Goal: Transaction & Acquisition: Book appointment/travel/reservation

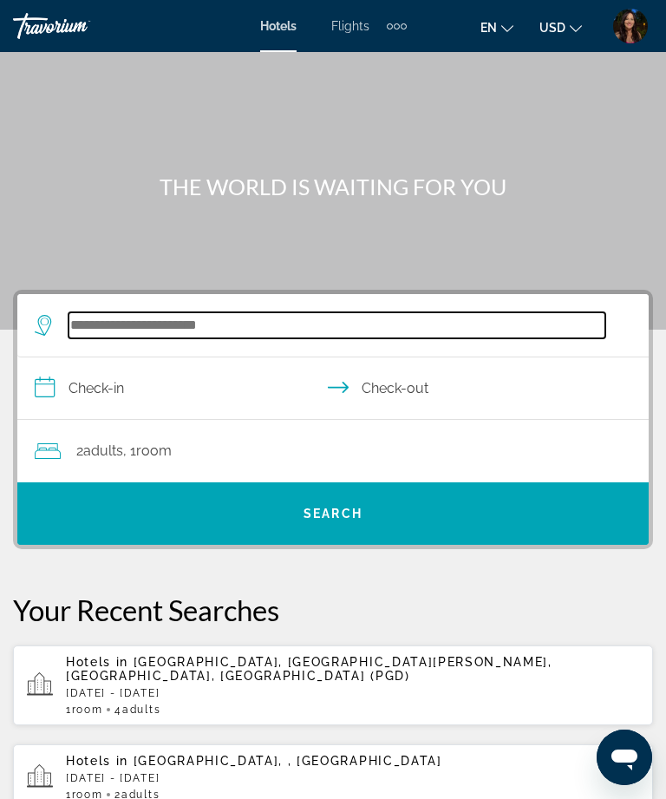
click at [271, 326] on input "Search widget" at bounding box center [337, 325] width 537 height 26
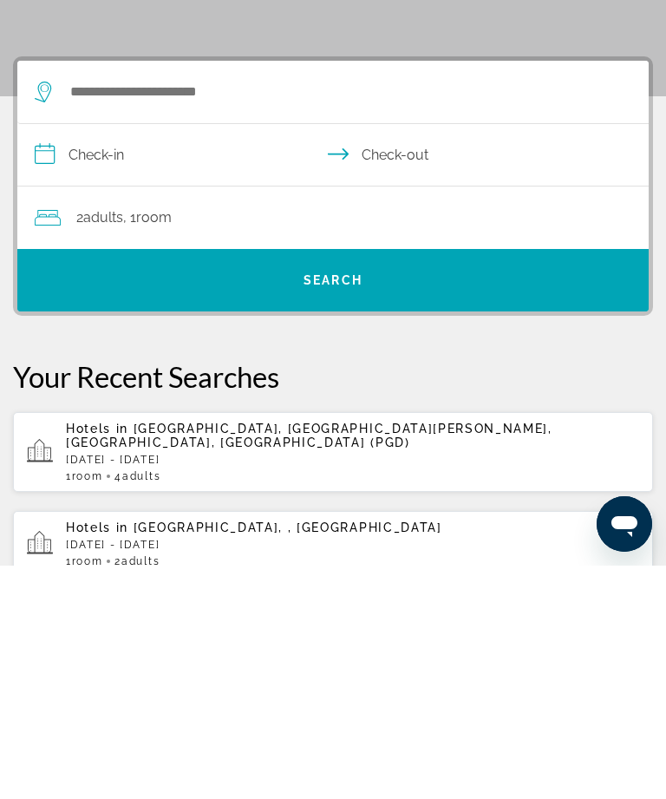
click at [488, 655] on div "Hotels in Punta Gorda, Port Charlotte - Charlotte Harbor, FL, United States (PG…" at bounding box center [353, 685] width 574 height 61
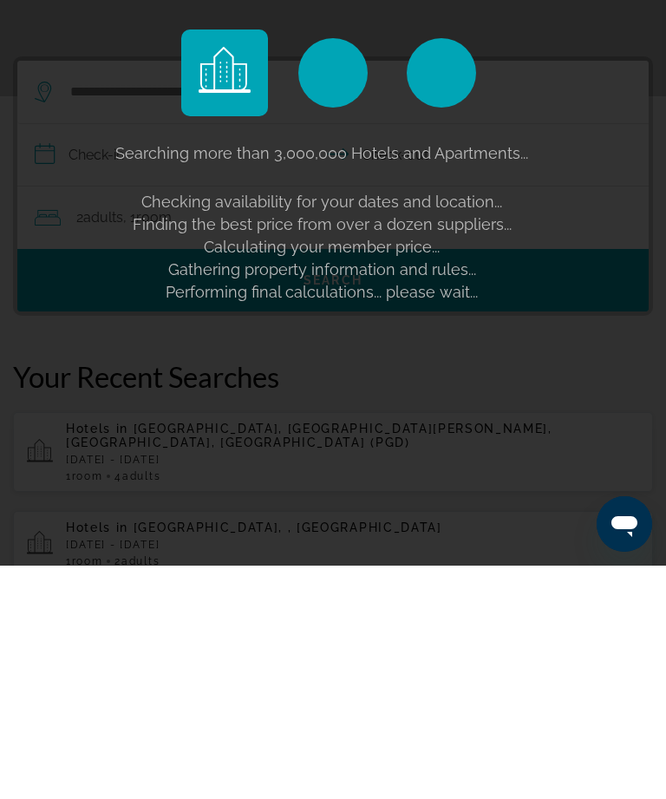
scroll to position [233, 0]
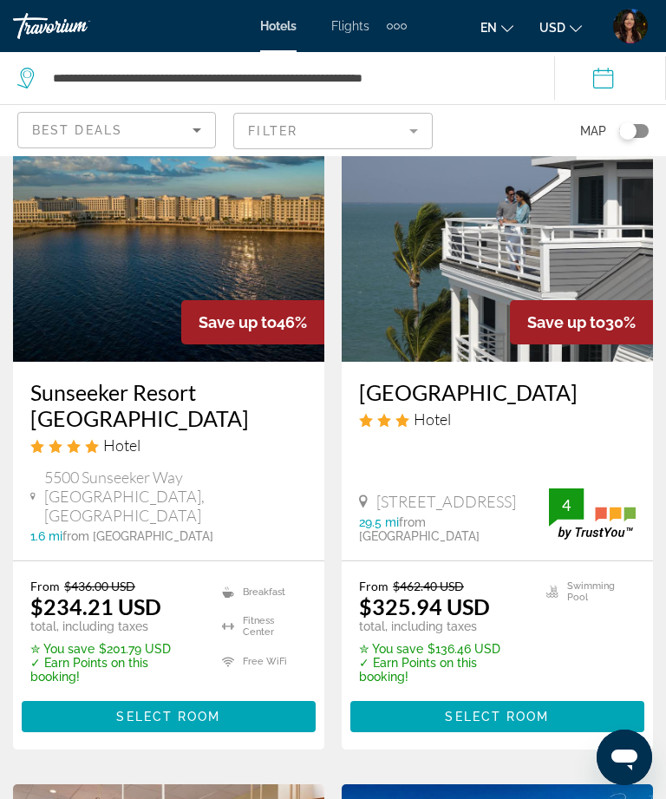
scroll to position [144, 0]
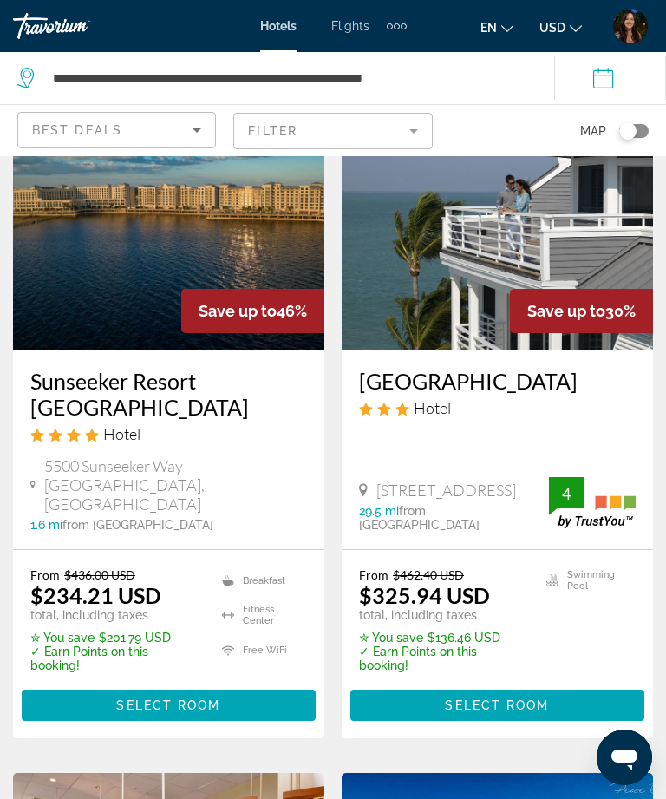
click at [268, 685] on span "Main content" at bounding box center [169, 706] width 294 height 42
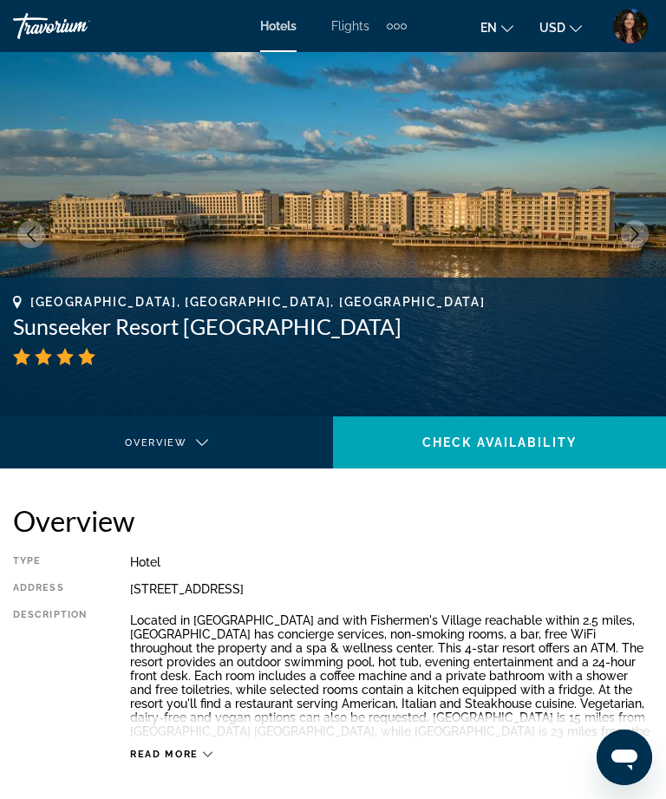
click at [616, 236] on img "Main content" at bounding box center [333, 234] width 666 height 364
click at [642, 234] on icon "Next image" at bounding box center [635, 235] width 16 height 16
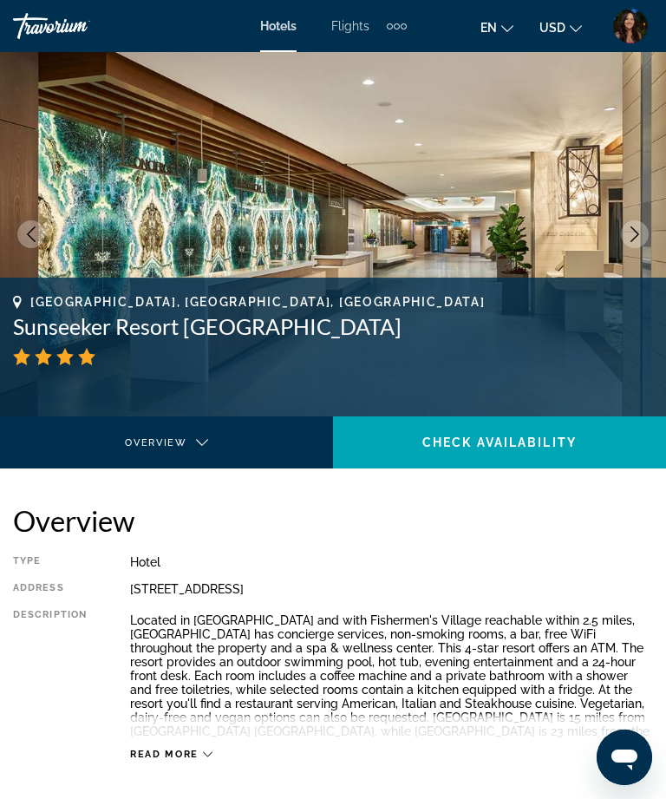
click at [648, 233] on button "Next image" at bounding box center [635, 234] width 28 height 28
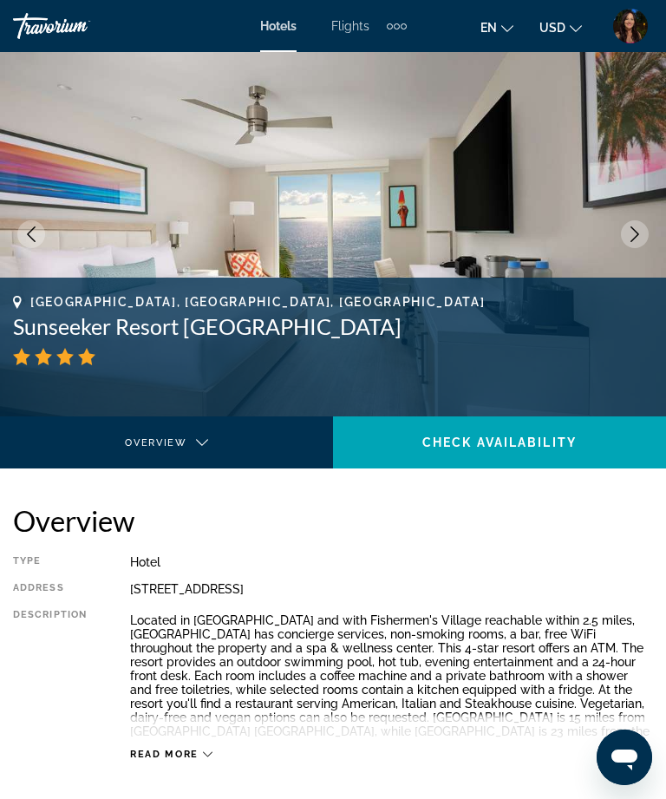
click at [646, 225] on button "Next image" at bounding box center [635, 234] width 28 height 28
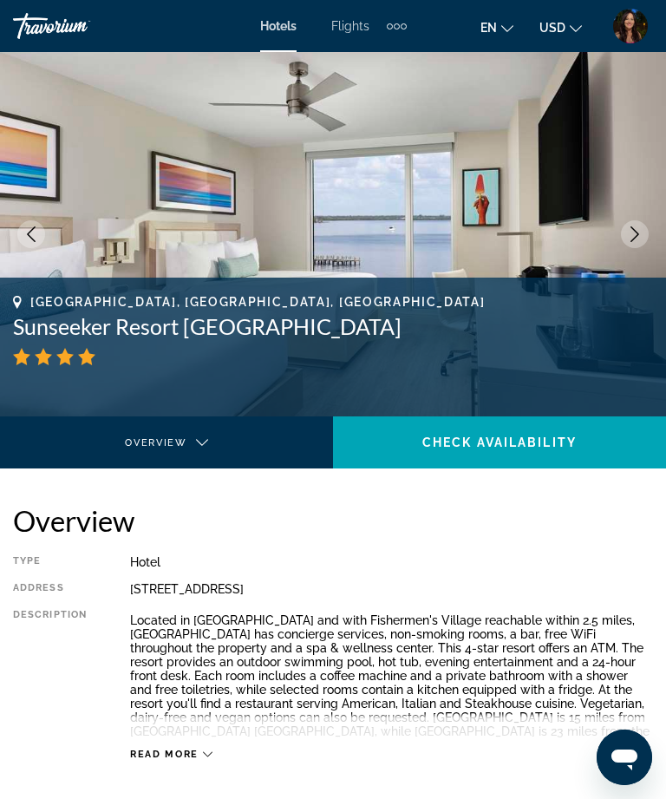
click at [647, 236] on button "Next image" at bounding box center [635, 234] width 28 height 28
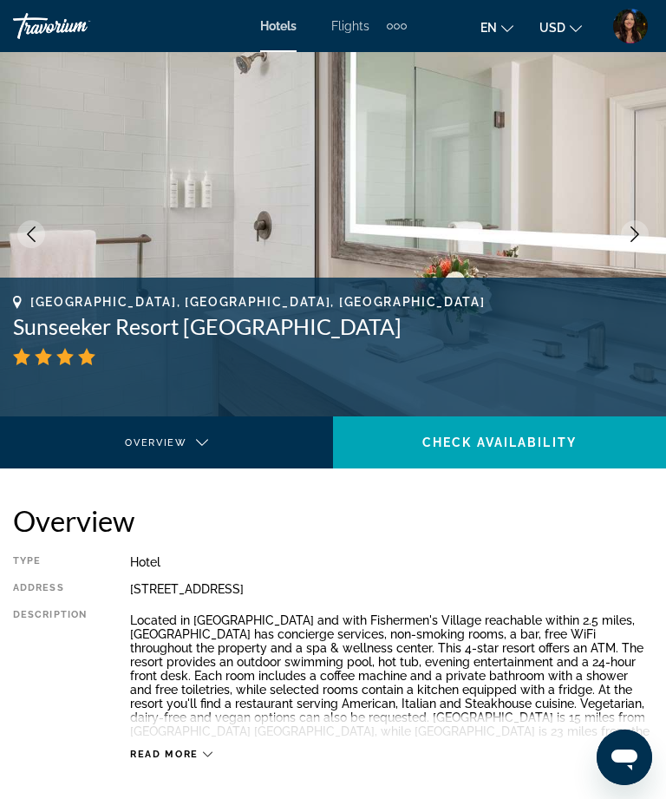
click at [645, 257] on img "Main content" at bounding box center [333, 234] width 666 height 364
click at [633, 229] on icon "Next image" at bounding box center [635, 235] width 16 height 16
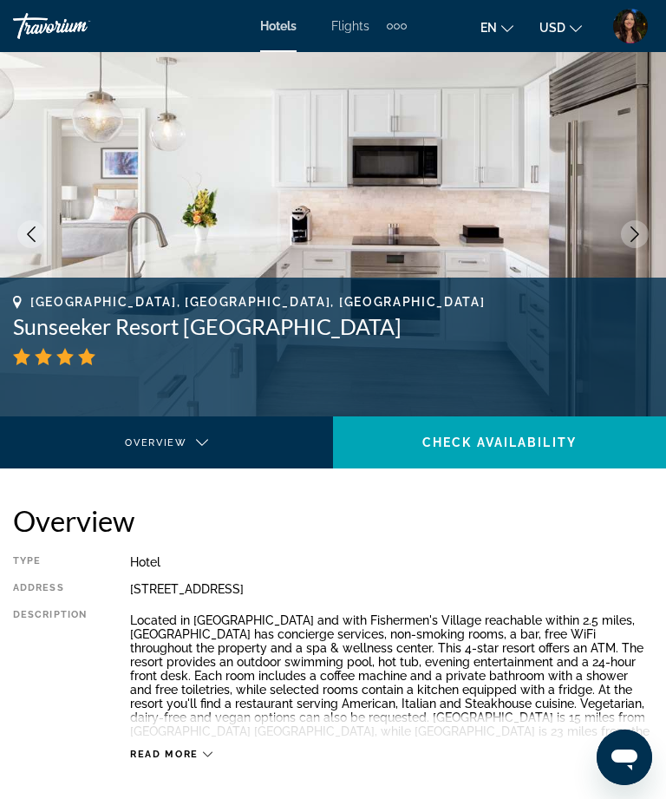
click at [638, 239] on icon "Next image" at bounding box center [635, 235] width 16 height 16
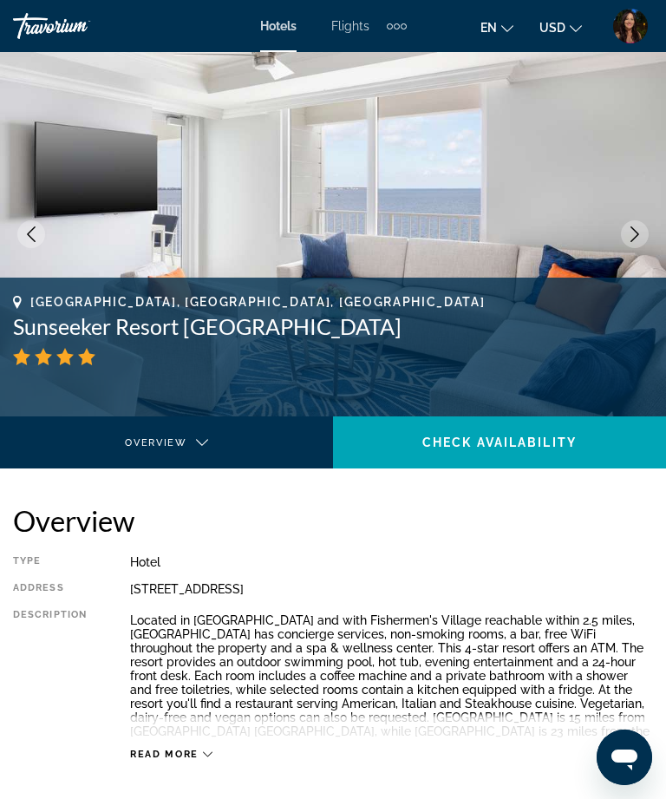
click at [634, 240] on icon "Next image" at bounding box center [635, 235] width 9 height 16
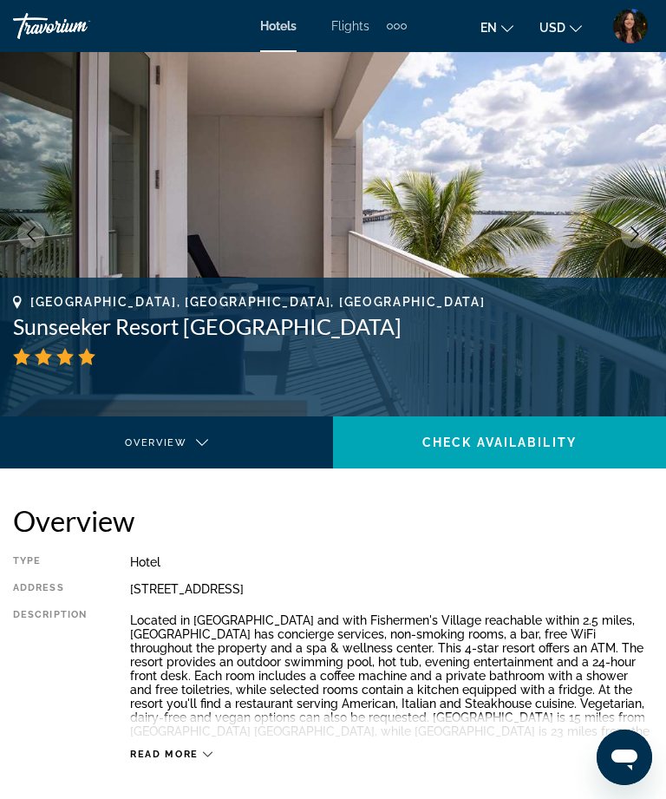
click at [628, 232] on icon "Next image" at bounding box center [635, 235] width 16 height 16
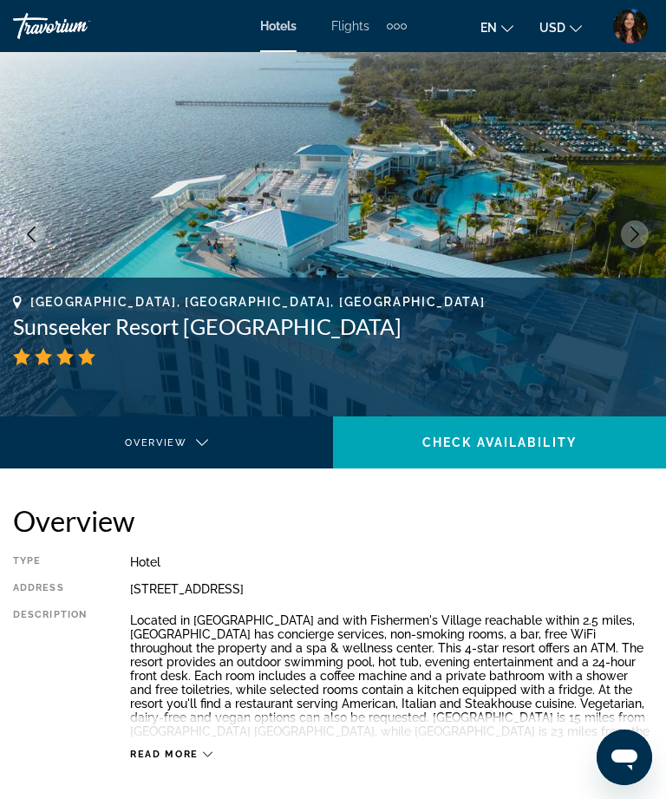
click at [632, 235] on icon "Next image" at bounding box center [635, 235] width 16 height 16
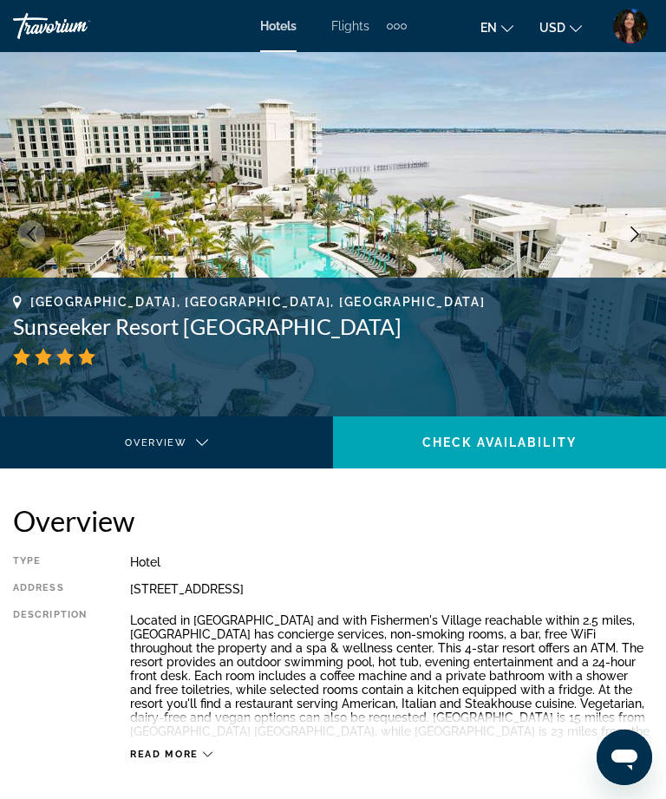
click at [636, 234] on icon "Next image" at bounding box center [635, 235] width 16 height 16
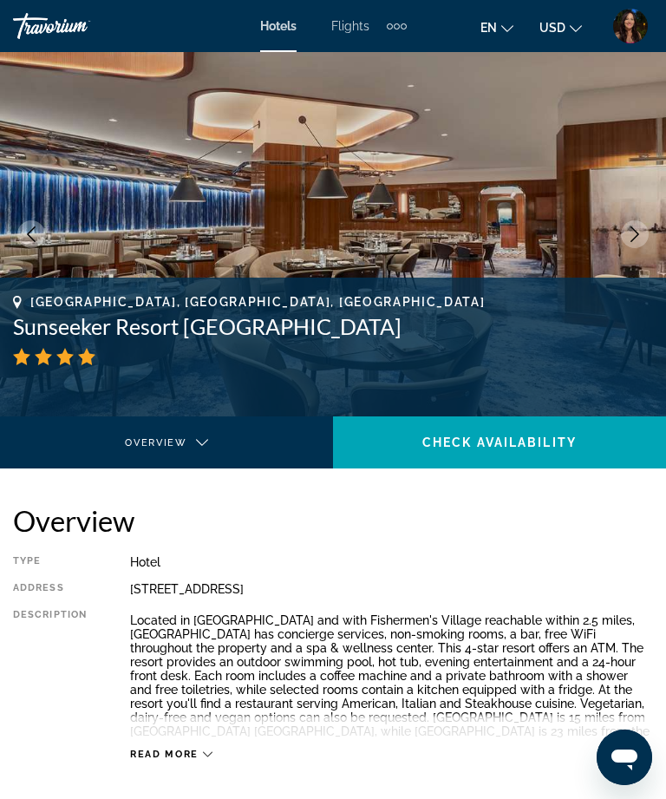
click at [619, 233] on img "Main content" at bounding box center [333, 234] width 666 height 364
click at [624, 232] on button "Next image" at bounding box center [635, 234] width 28 height 28
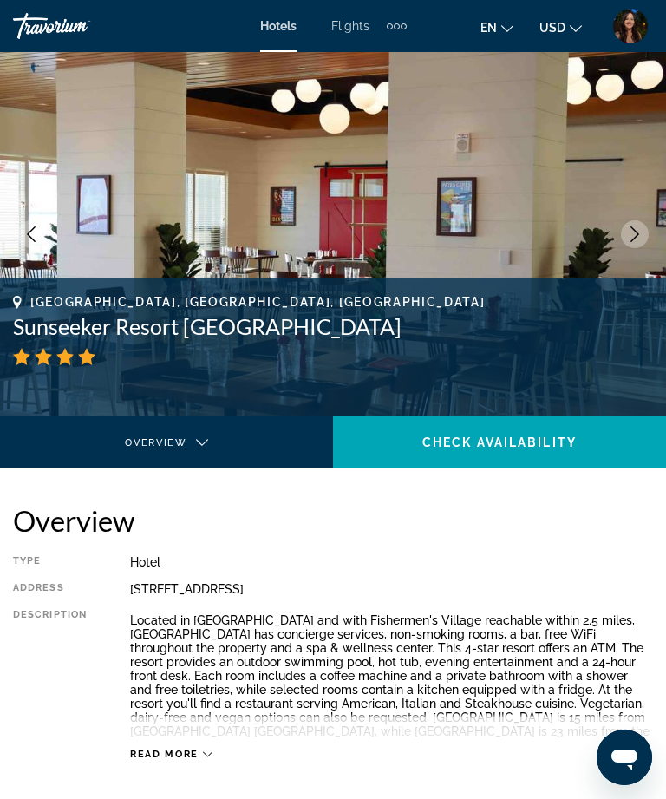
click at [637, 245] on button "Next image" at bounding box center [635, 234] width 28 height 28
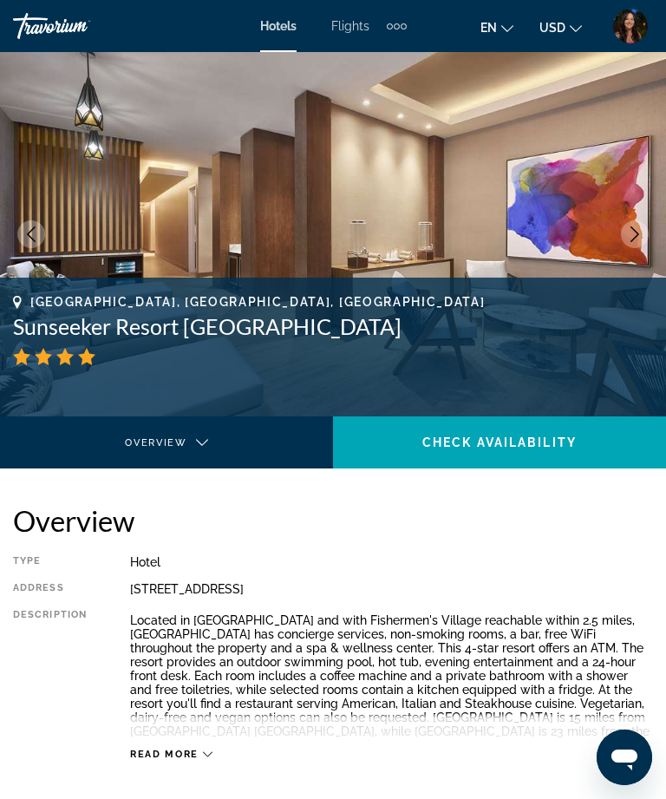
click at [610, 237] on img "Main content" at bounding box center [333, 234] width 666 height 364
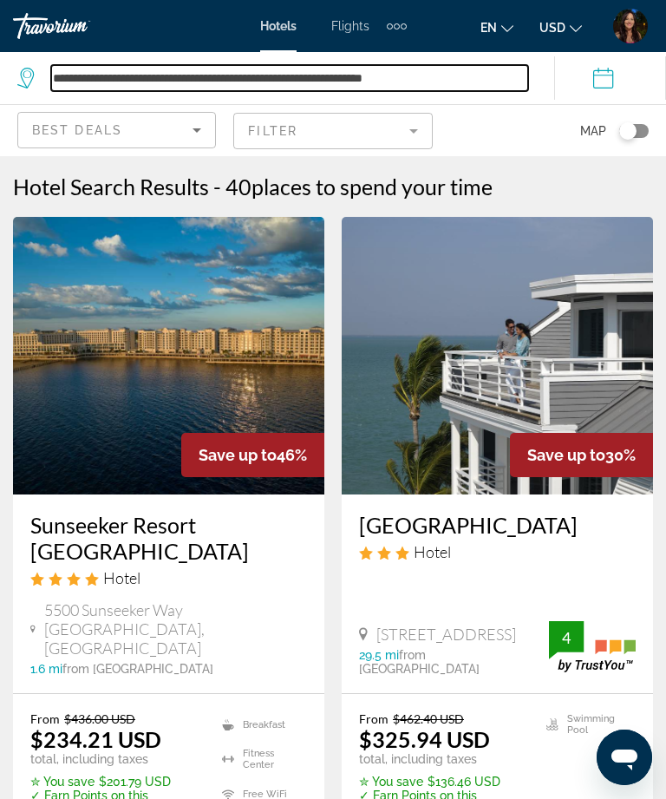
click at [282, 90] on input "**********" at bounding box center [289, 78] width 477 height 26
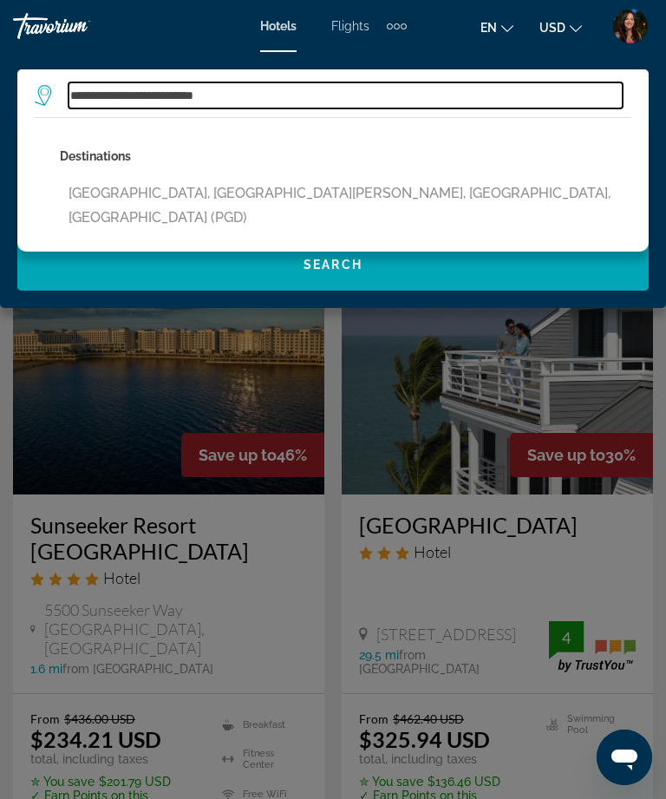
type input "**********"
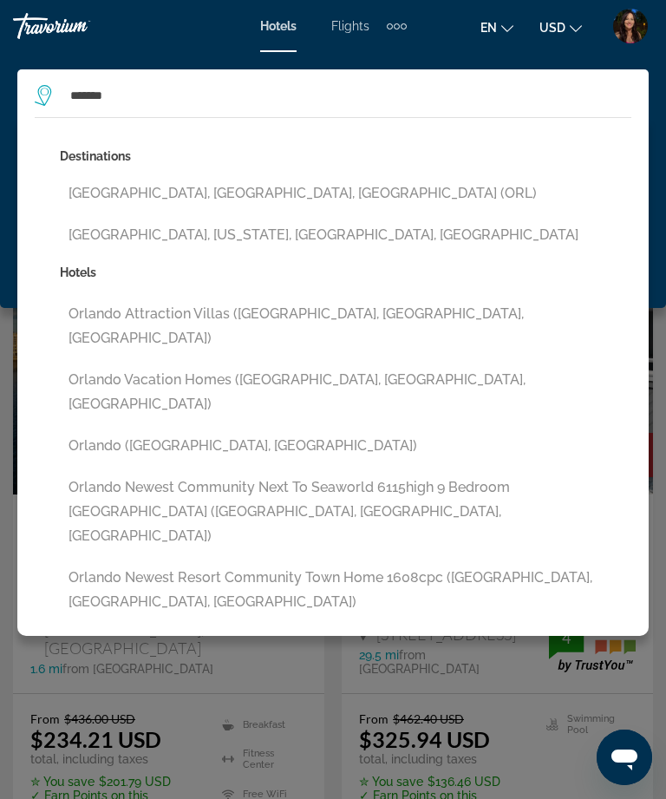
click at [111, 194] on button "[GEOGRAPHIC_DATA], [GEOGRAPHIC_DATA], [GEOGRAPHIC_DATA] (ORL)" at bounding box center [346, 193] width 572 height 33
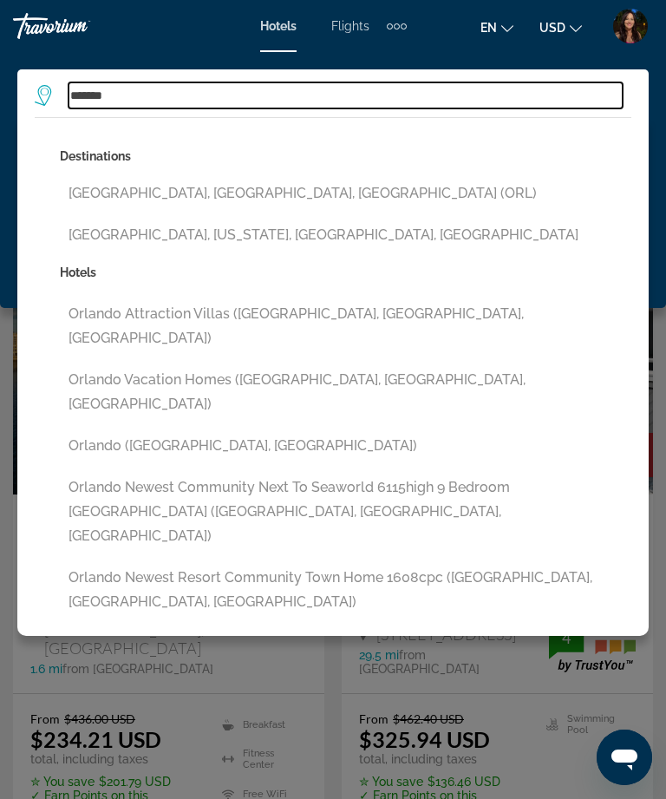
type input "**********"
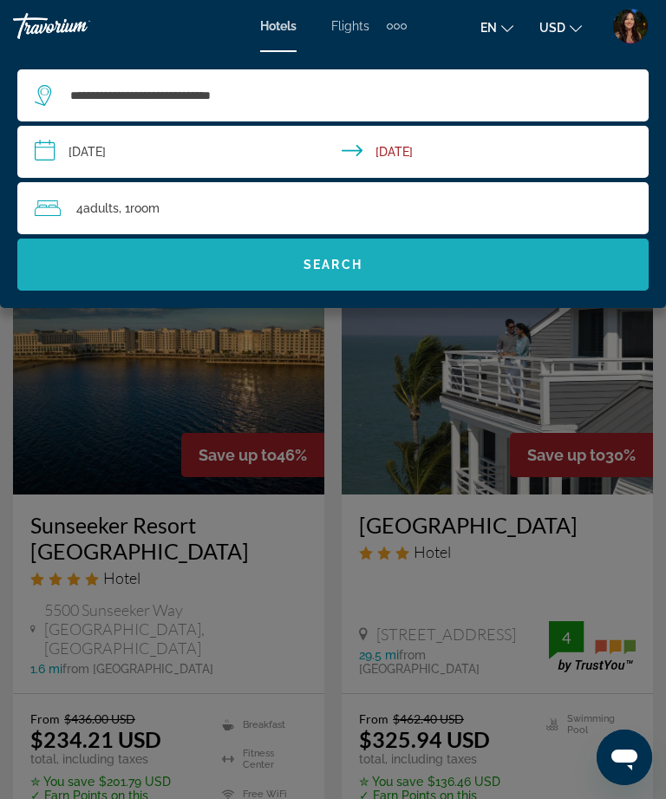
click at [183, 276] on span "Search widget" at bounding box center [333, 265] width 632 height 42
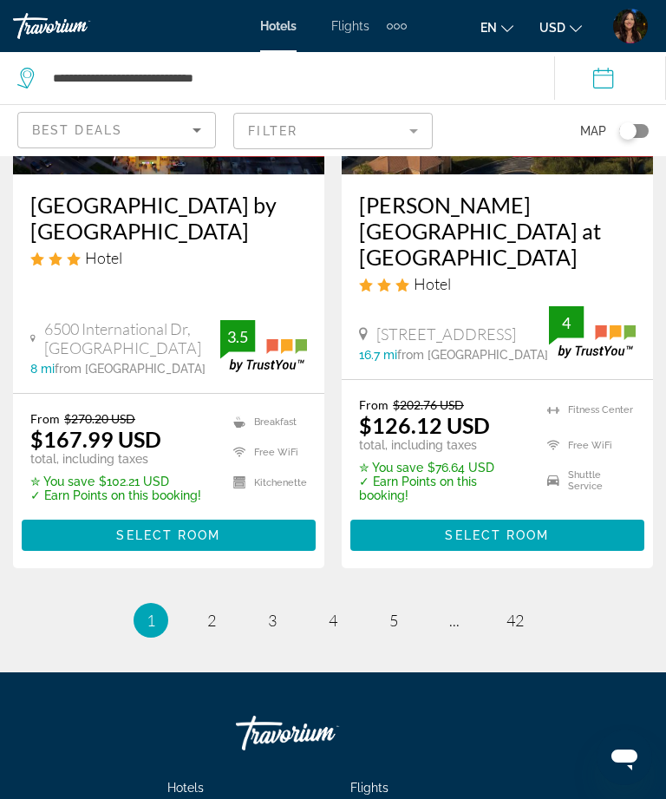
scroll to position [3816, 0]
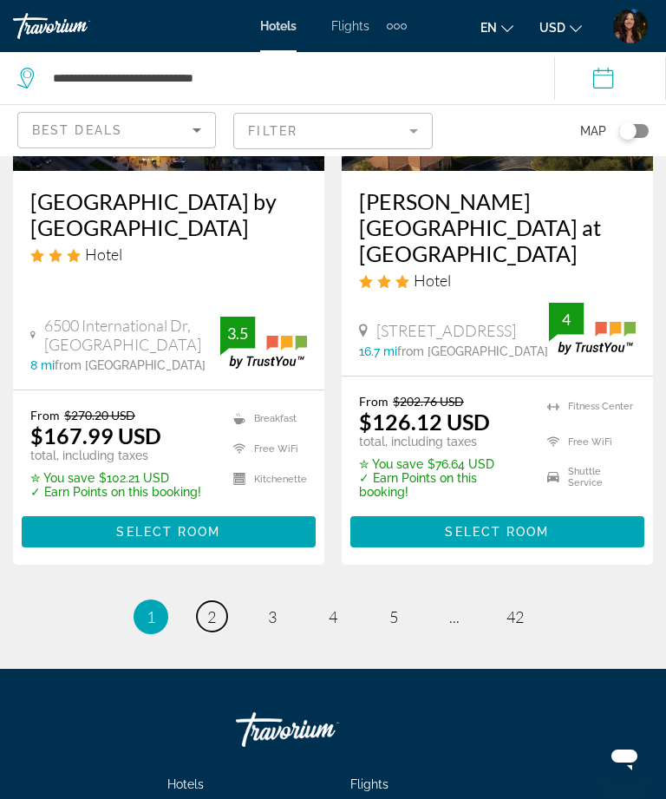
click at [220, 601] on link "page 2" at bounding box center [212, 616] width 30 height 30
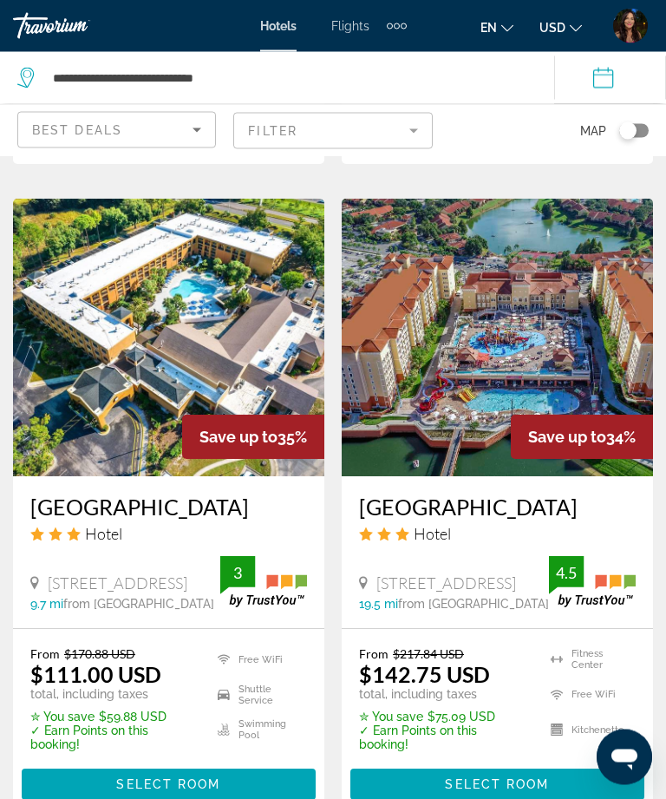
scroll to position [2089, 0]
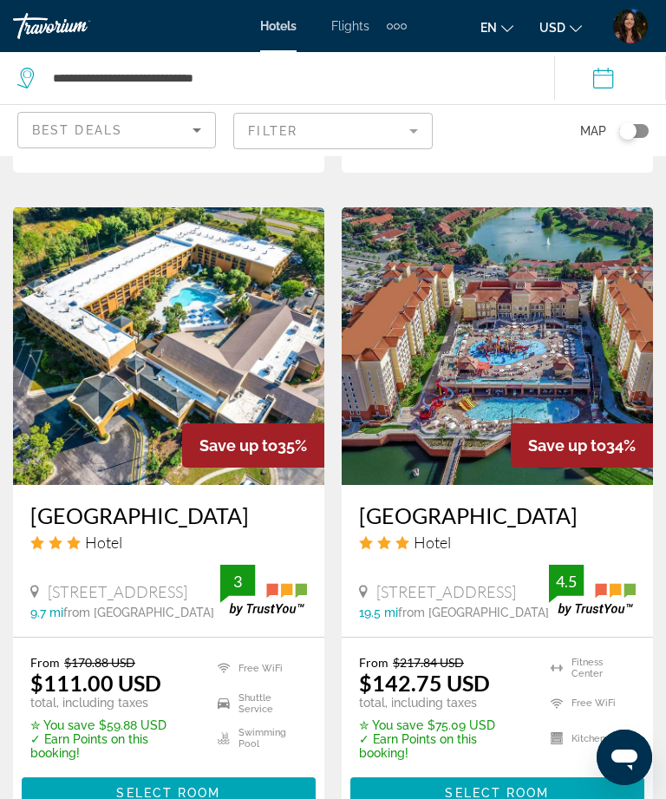
click at [449, 336] on img "Main content" at bounding box center [498, 346] width 312 height 278
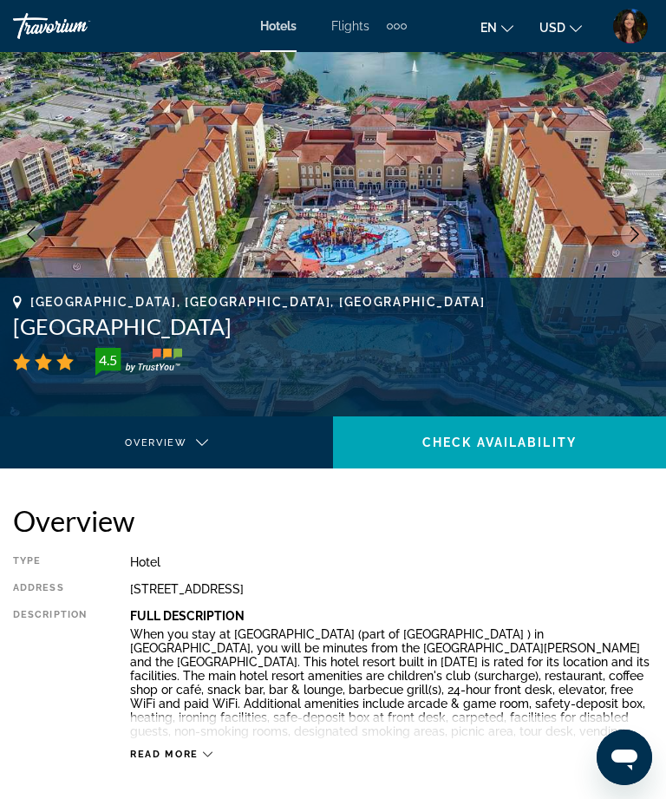
click at [647, 237] on button "Next image" at bounding box center [635, 234] width 28 height 28
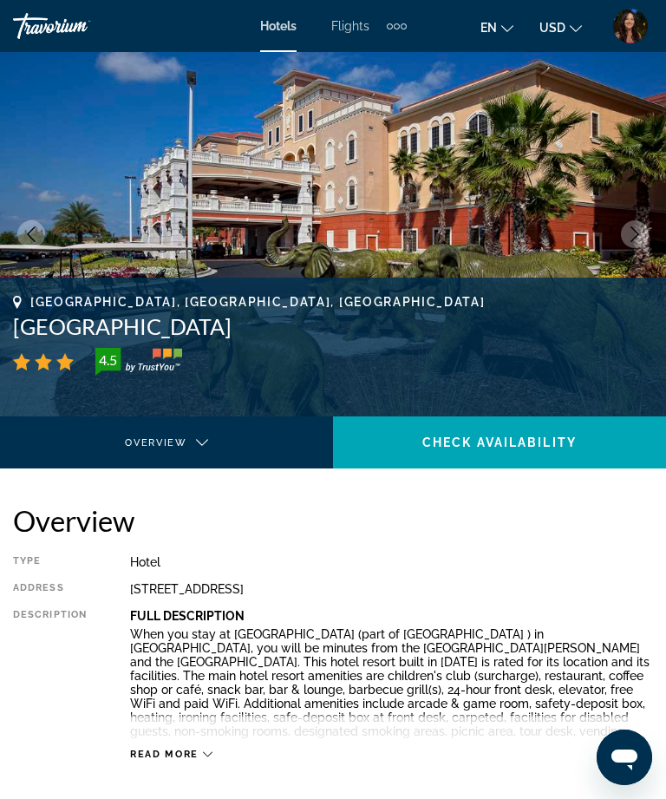
click at [624, 242] on button "Next image" at bounding box center [635, 234] width 28 height 28
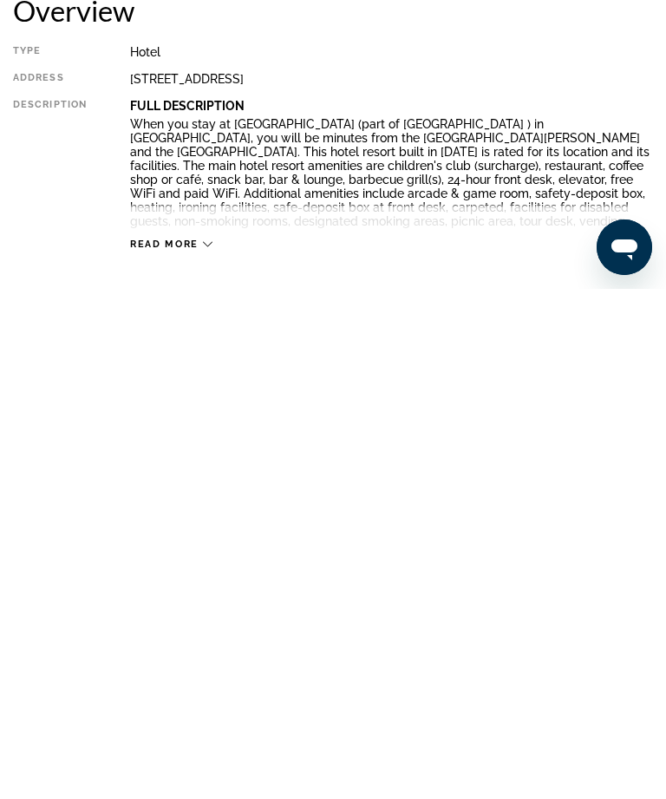
scroll to position [762, 0]
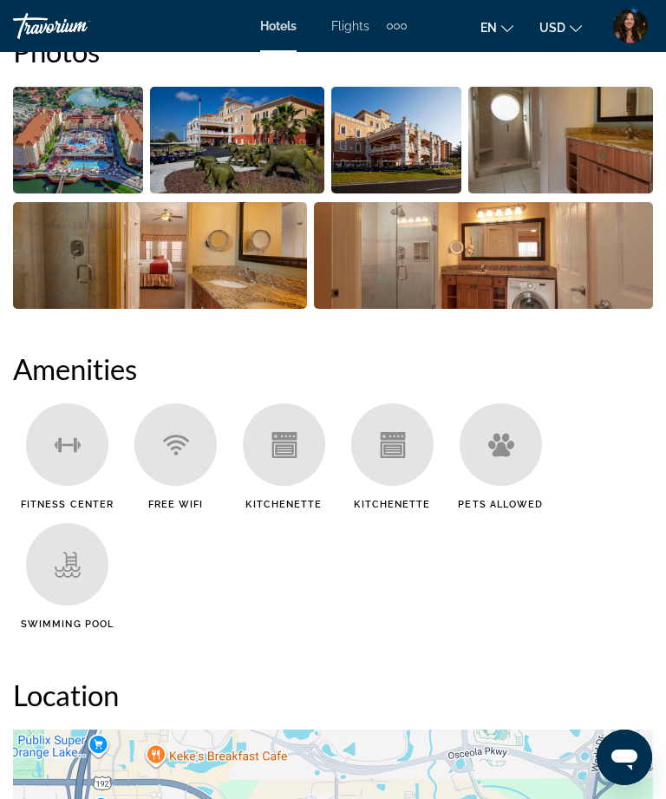
click at [71, 157] on img "Open full-screen image slider" at bounding box center [78, 140] width 130 height 107
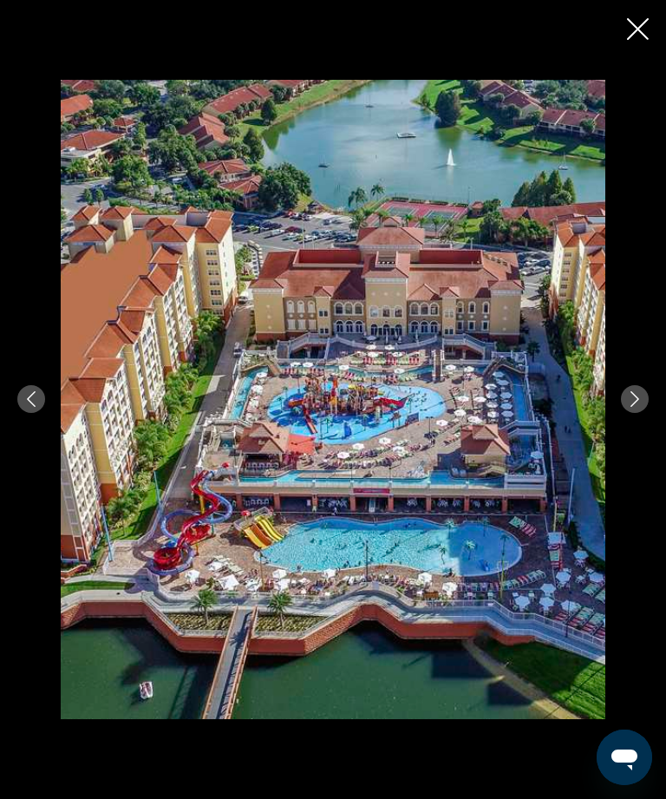
click at [637, 413] on button "Next image" at bounding box center [635, 399] width 28 height 28
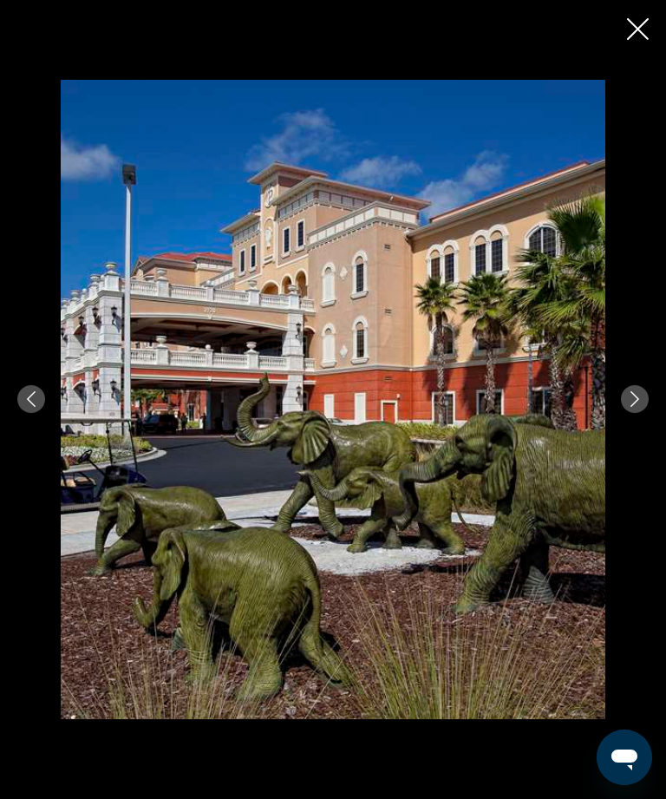
click at [635, 413] on button "Next image" at bounding box center [635, 399] width 28 height 28
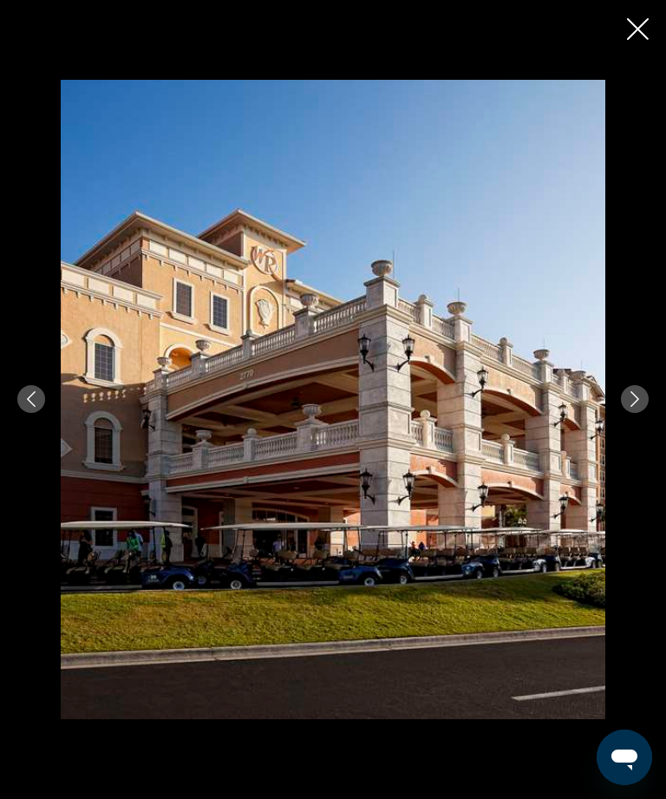
click at [634, 407] on icon "Next image" at bounding box center [635, 399] width 9 height 16
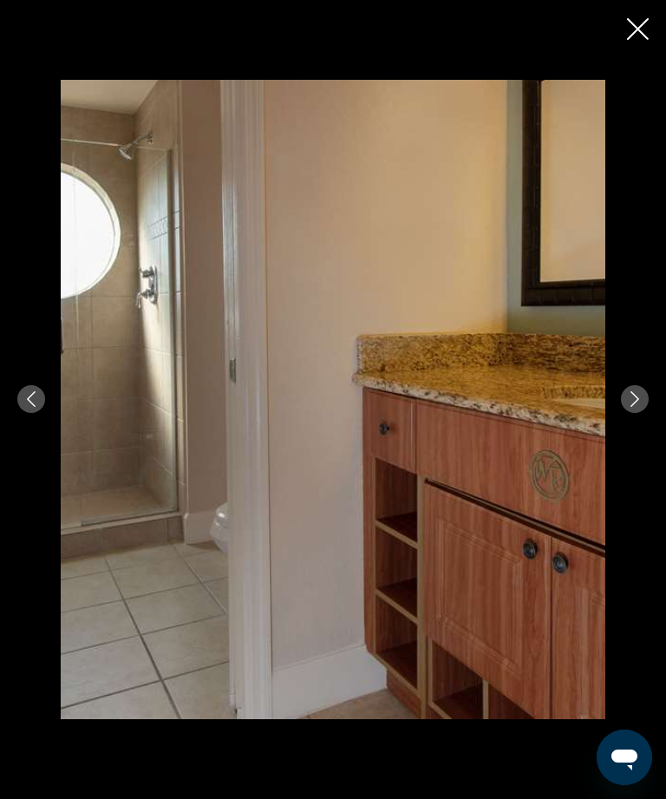
click at [627, 407] on icon "Next image" at bounding box center [635, 399] width 16 height 16
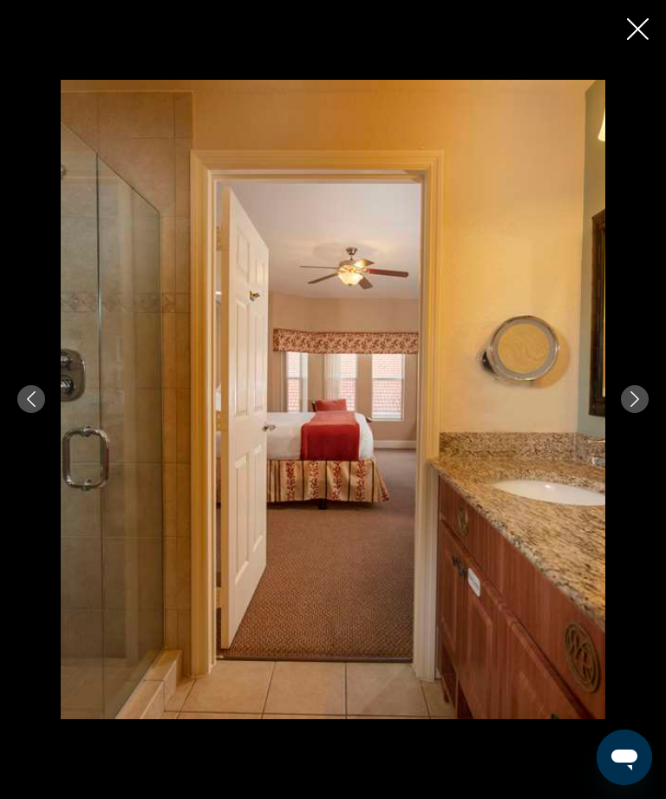
click at [644, 413] on button "Next image" at bounding box center [635, 399] width 28 height 28
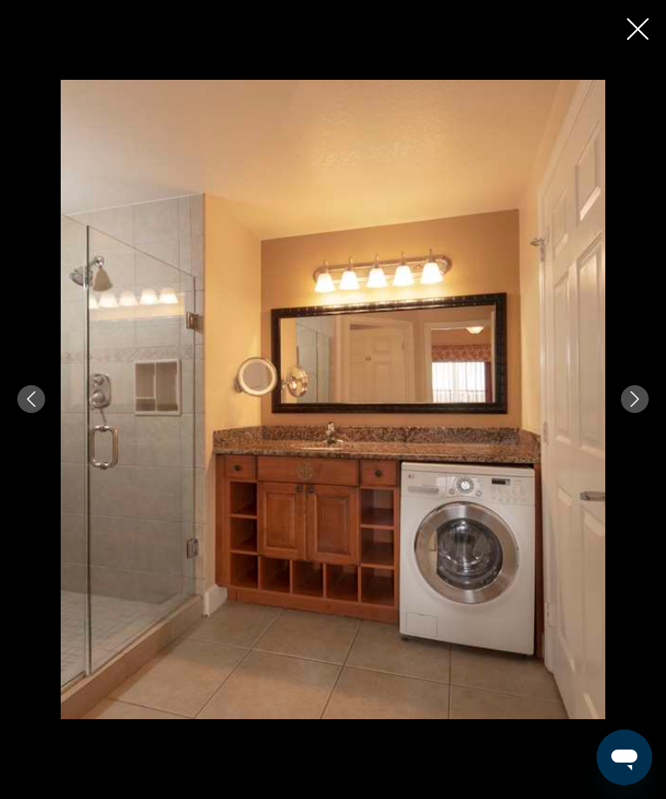
click at [627, 407] on icon "Next image" at bounding box center [635, 399] width 16 height 16
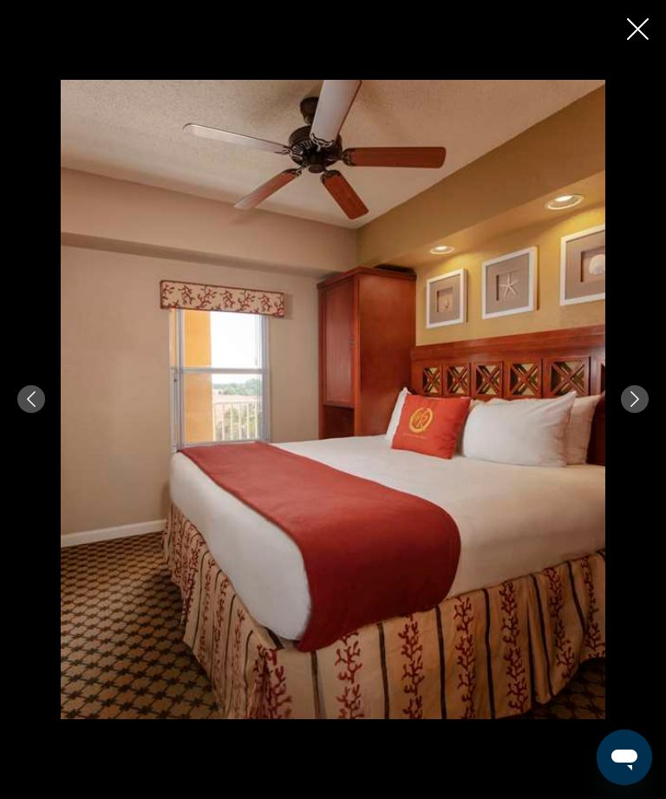
click at [633, 413] on button "Next image" at bounding box center [635, 399] width 28 height 28
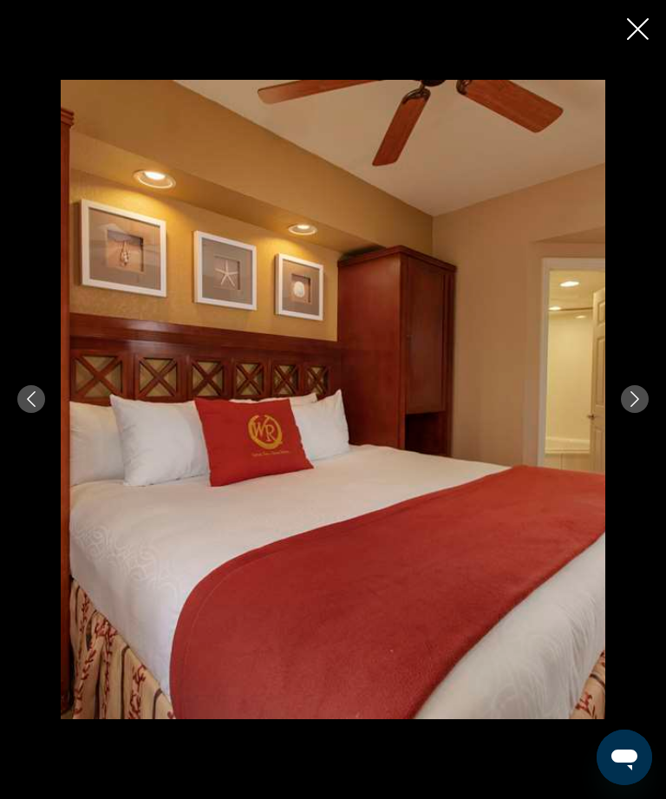
click at [647, 413] on button "Next image" at bounding box center [635, 399] width 28 height 28
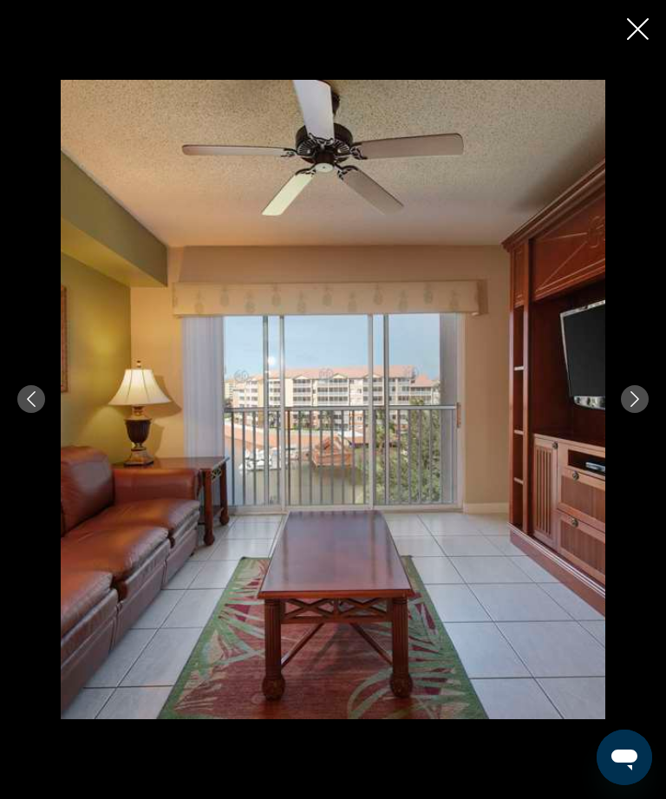
click at [632, 413] on button "Next image" at bounding box center [635, 399] width 28 height 28
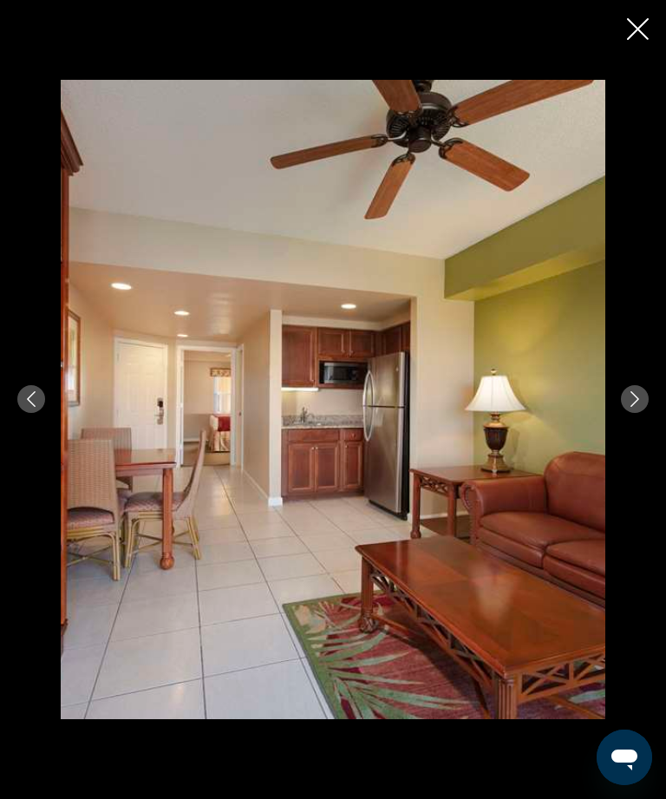
click at [626, 450] on div "prev next" at bounding box center [333, 400] width 666 height 640
click at [634, 407] on icon "Next image" at bounding box center [635, 399] width 9 height 16
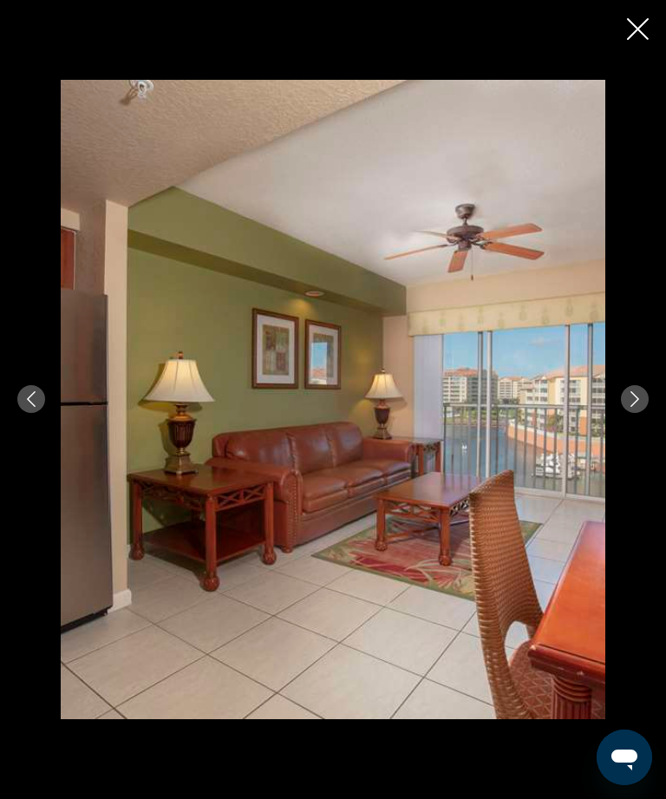
scroll to position [895, 0]
click at [635, 407] on icon "Next image" at bounding box center [635, 399] width 16 height 16
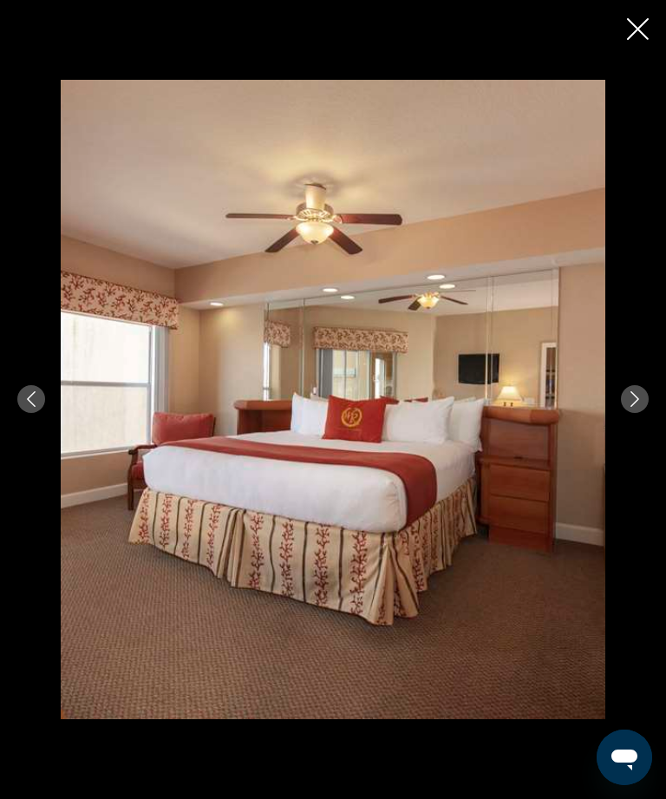
click at [659, 428] on div "prev next" at bounding box center [333, 400] width 666 height 640
click at [659, 31] on div "prev next" at bounding box center [333, 399] width 666 height 799
click at [658, 16] on div "prev next" at bounding box center [333, 399] width 666 height 799
click at [632, 18] on icon "Close slideshow" at bounding box center [638, 29] width 22 height 22
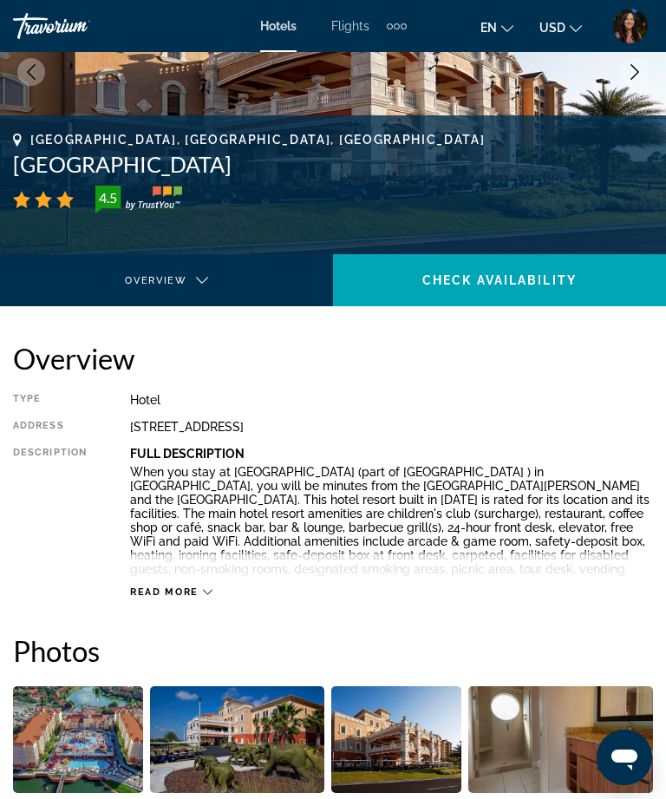
scroll to position [0, 0]
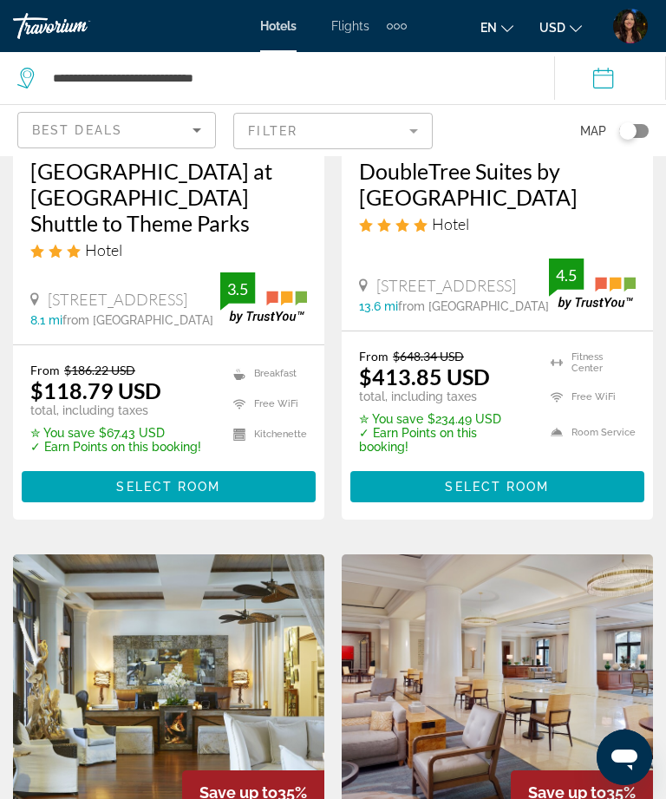
scroll to position [981, 0]
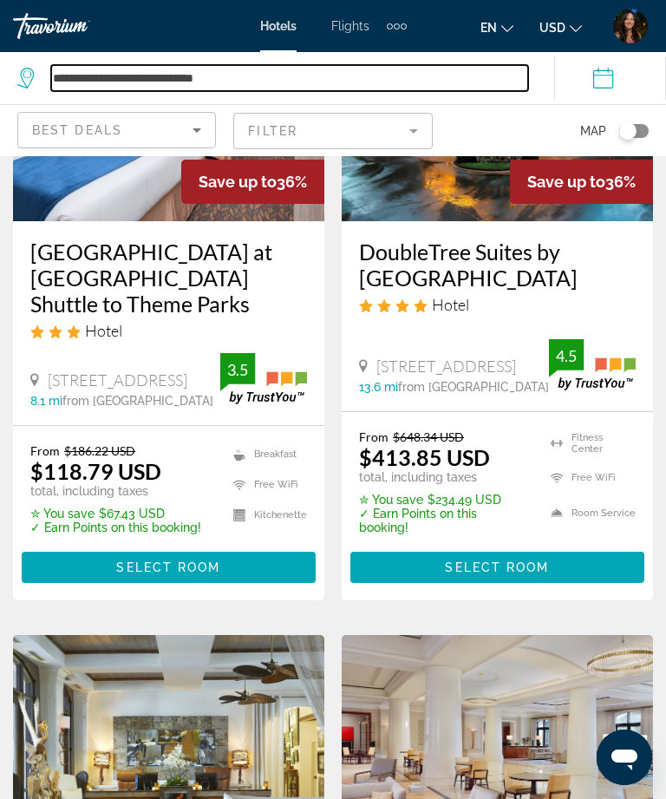
click at [288, 67] on input "**********" at bounding box center [289, 78] width 477 height 26
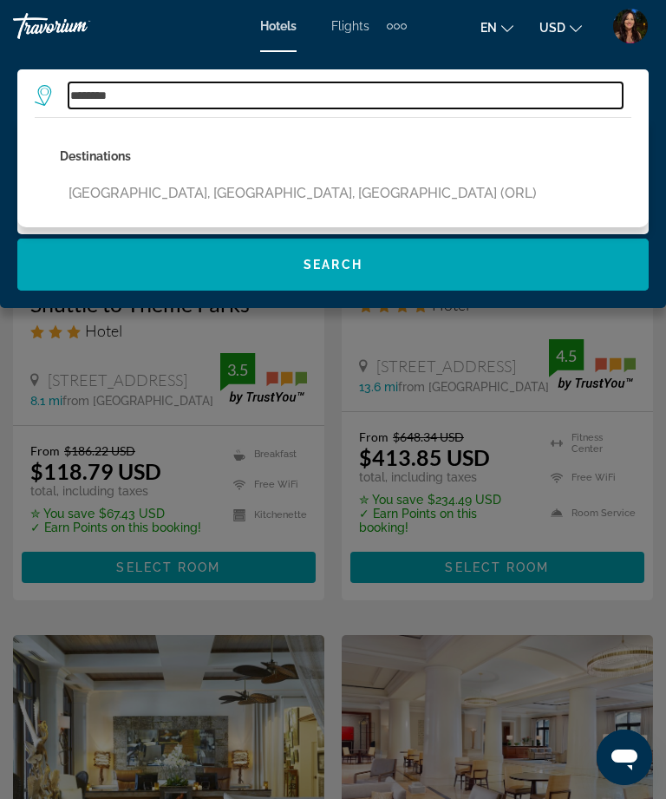
type input "*******"
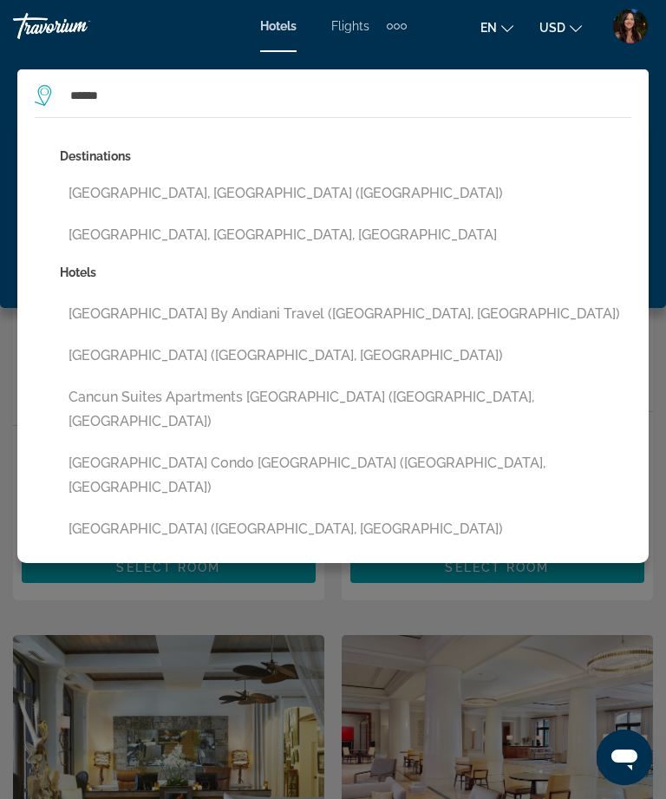
click at [157, 200] on button "[GEOGRAPHIC_DATA], [GEOGRAPHIC_DATA] ([GEOGRAPHIC_DATA])" at bounding box center [346, 193] width 572 height 33
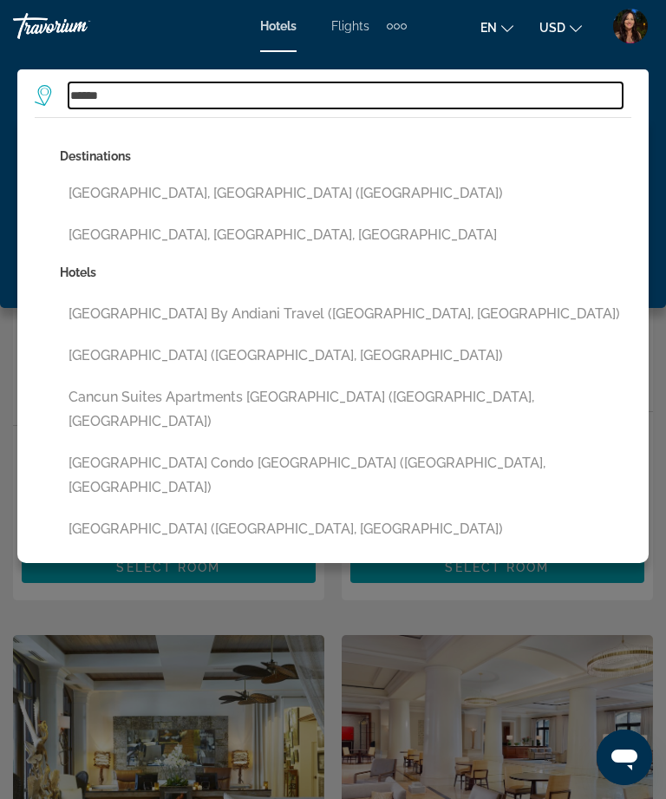
type input "**********"
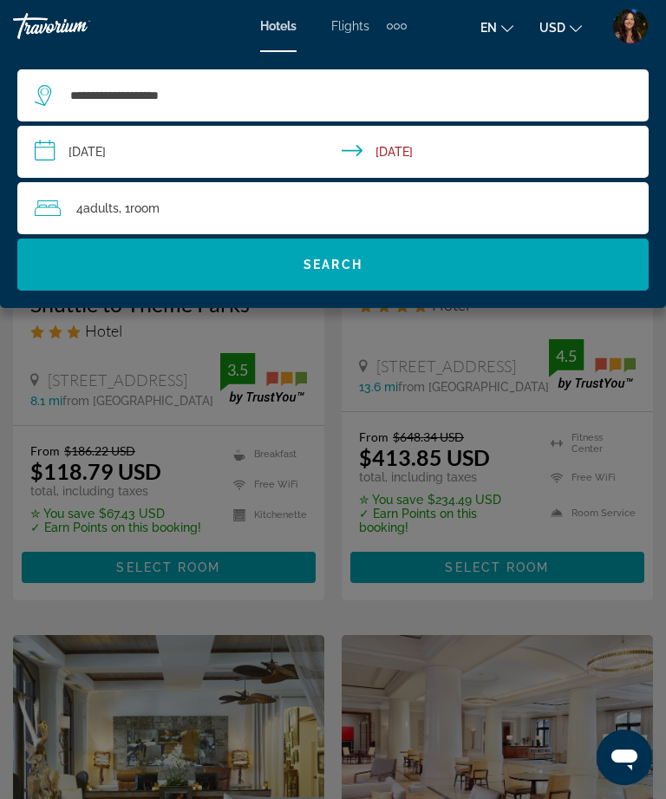
click at [261, 141] on input "**********" at bounding box center [336, 154] width 639 height 57
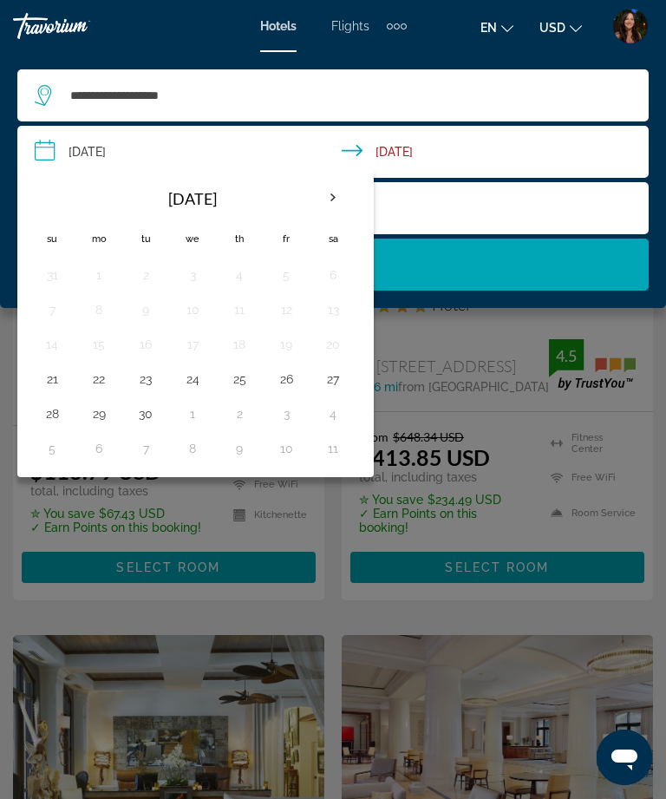
click at [341, 195] on th "Next month" at bounding box center [333, 198] width 47 height 38
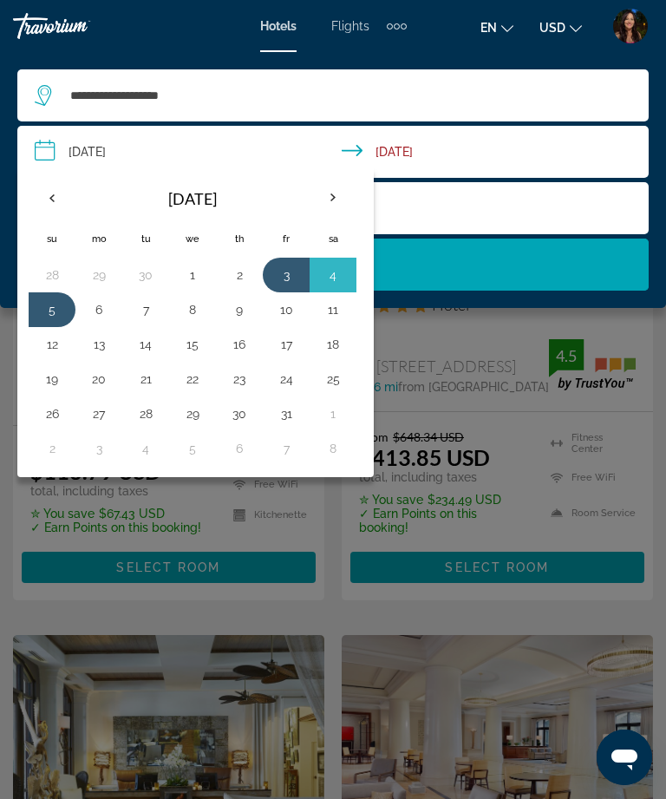
click at [344, 193] on th "Next month" at bounding box center [333, 198] width 47 height 38
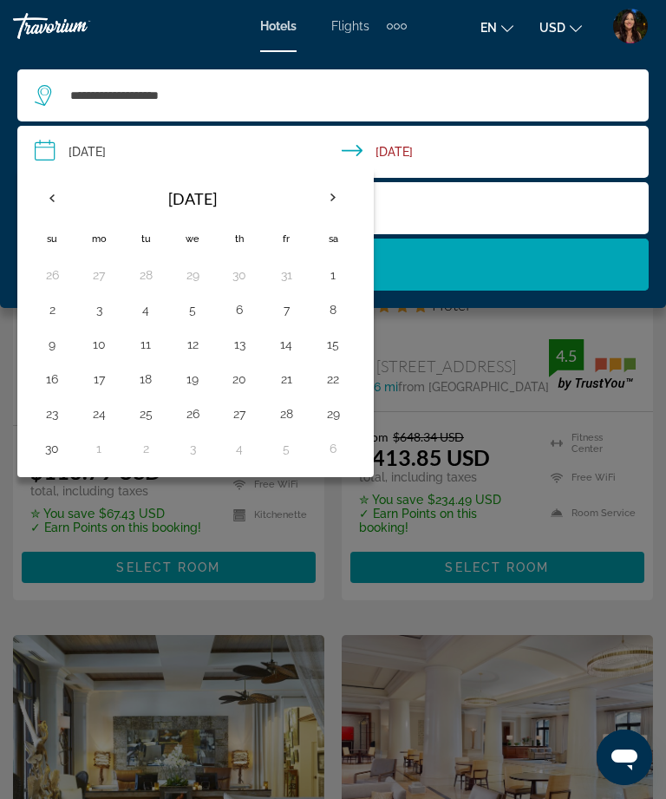
click at [338, 201] on th "Next month" at bounding box center [333, 198] width 47 height 38
click at [200, 370] on button "24" at bounding box center [193, 379] width 28 height 24
click at [291, 377] on button "26" at bounding box center [287, 379] width 28 height 24
type input "**********"
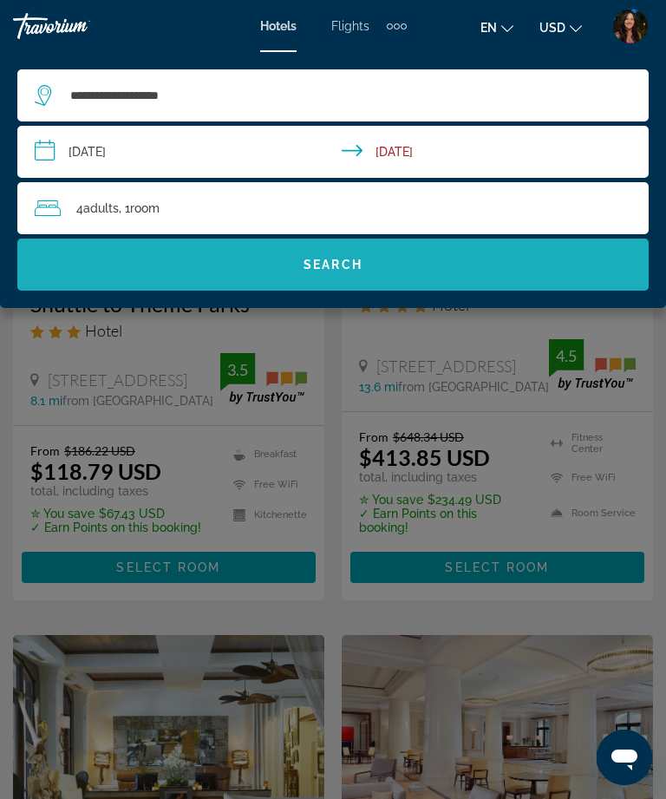
click at [353, 261] on span "Search" at bounding box center [333, 265] width 59 height 14
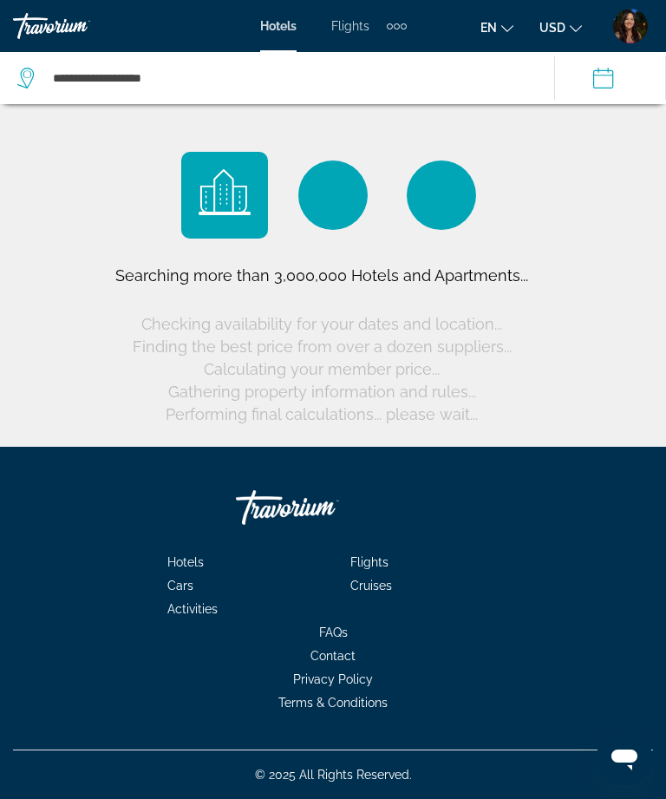
scroll to position [56, 0]
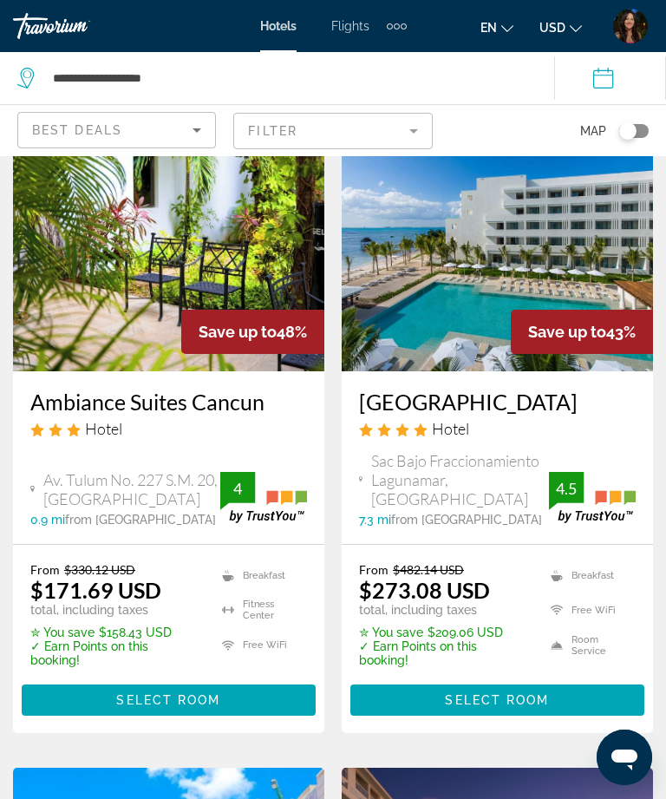
scroll to position [800, 0]
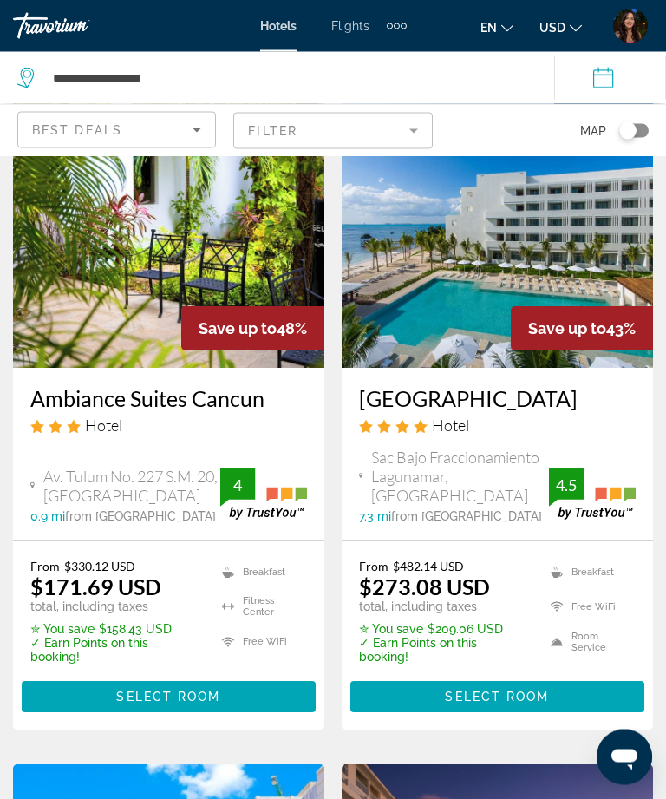
click at [421, 677] on span "Main content" at bounding box center [498, 698] width 294 height 42
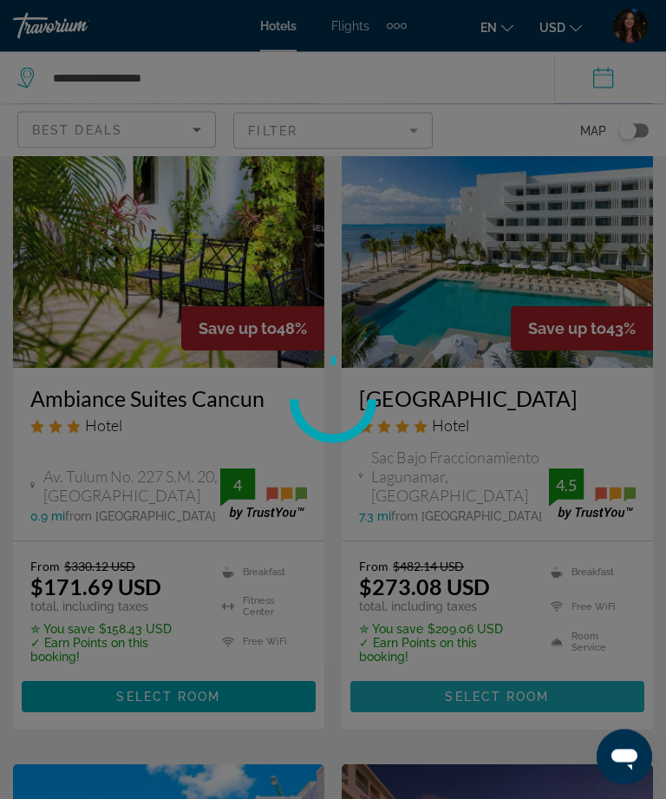
scroll to position [801, 0]
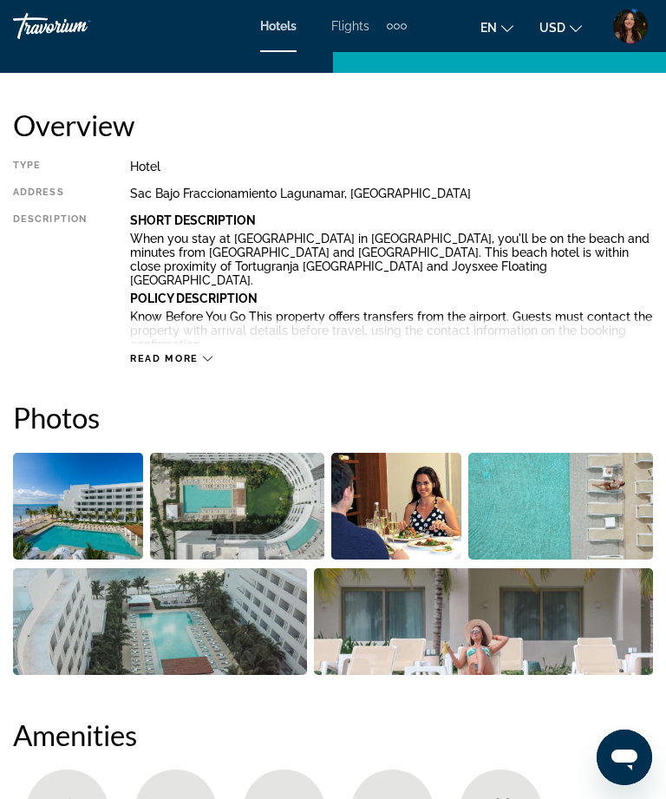
scroll to position [399, 0]
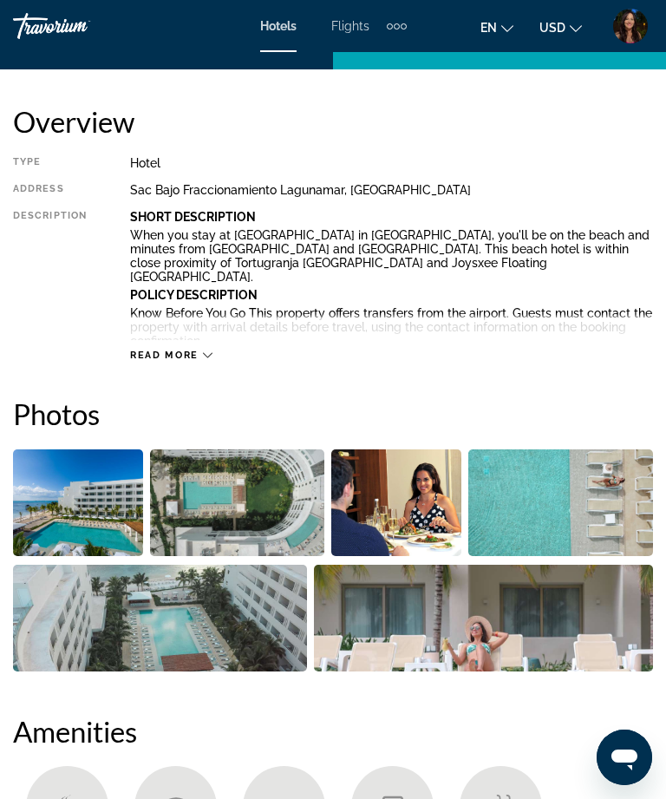
click at [83, 496] on img "Open full-screen image slider" at bounding box center [78, 503] width 130 height 107
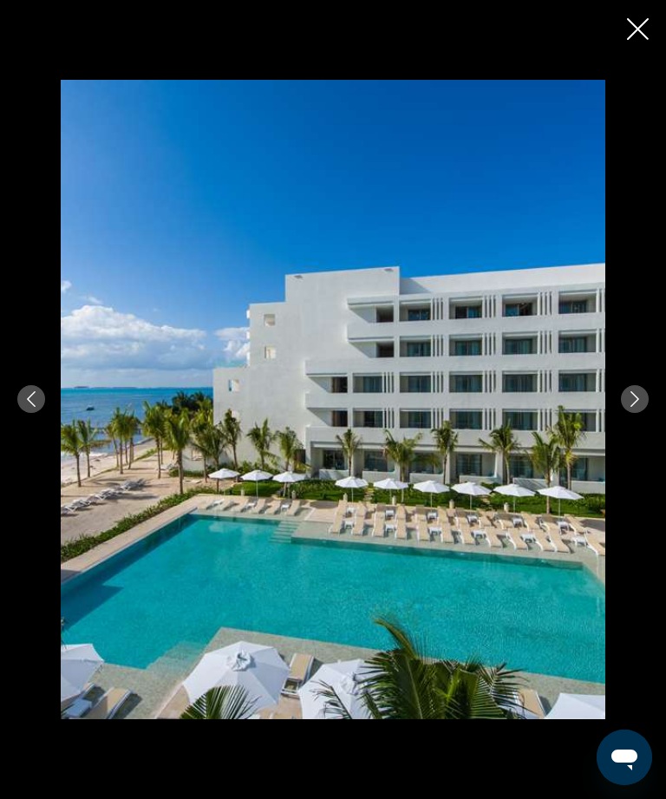
click at [638, 407] on icon "Next image" at bounding box center [635, 399] width 9 height 16
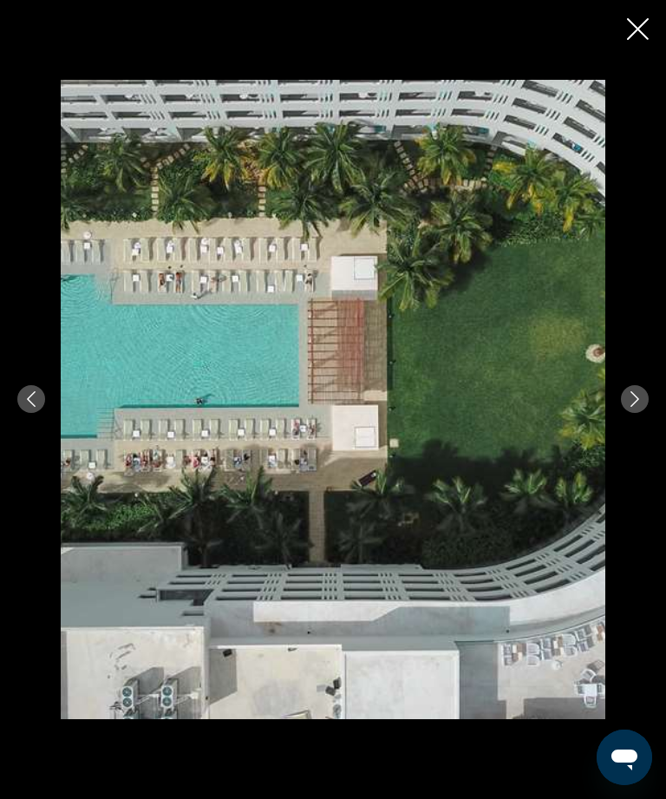
click at [637, 413] on button "Next image" at bounding box center [635, 399] width 28 height 28
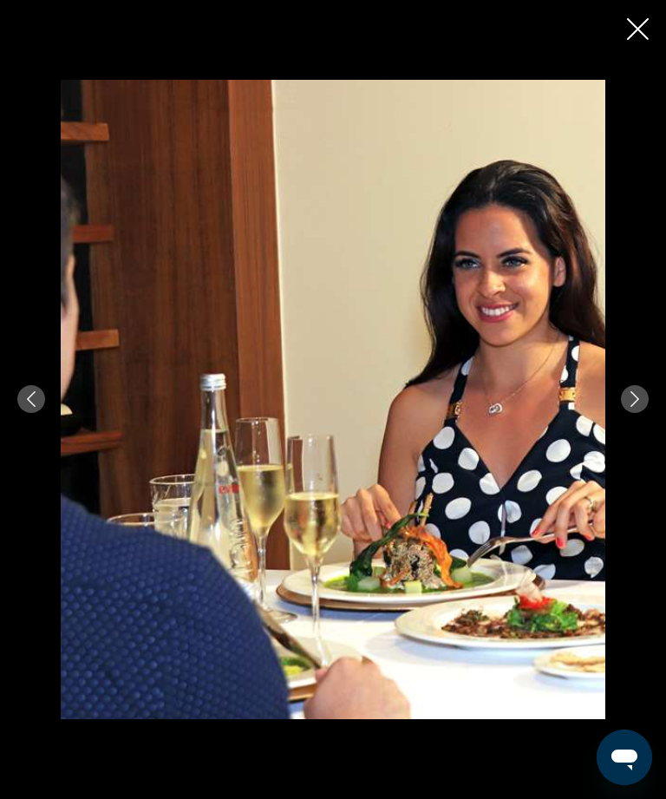
click at [624, 413] on button "Next image" at bounding box center [635, 399] width 28 height 28
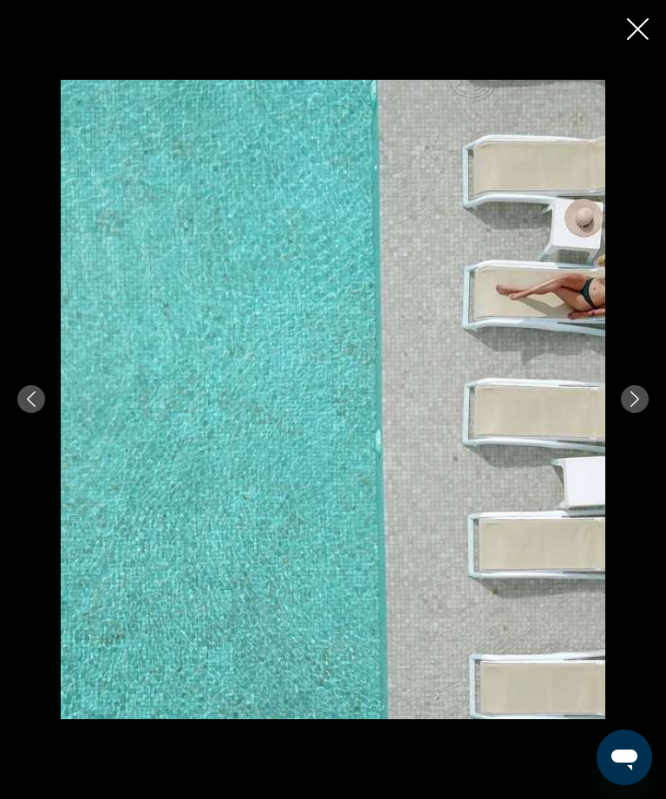
click at [628, 407] on icon "Next image" at bounding box center [635, 399] width 16 height 16
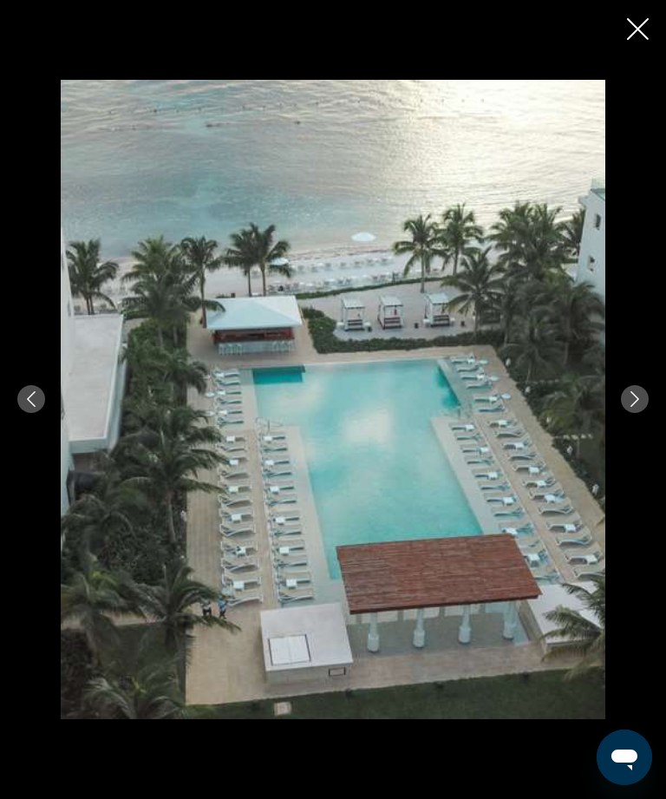
click at [624, 413] on button "Next image" at bounding box center [635, 399] width 28 height 28
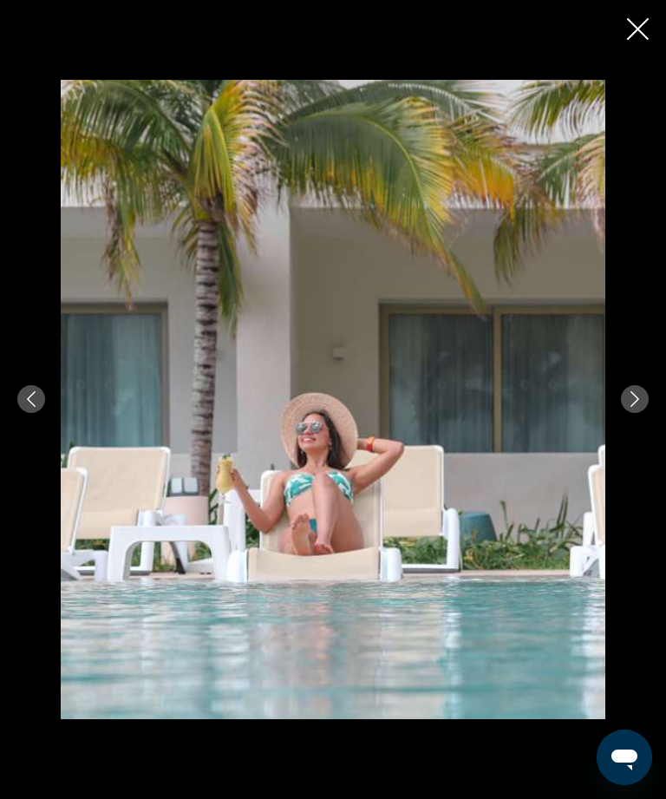
click at [634, 413] on button "Next image" at bounding box center [635, 399] width 28 height 28
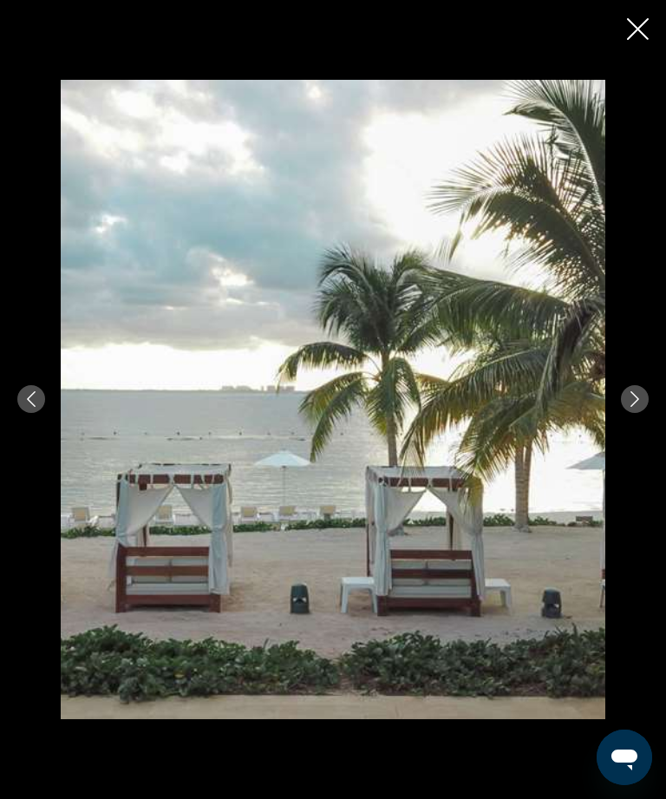
click at [634, 407] on icon "Next image" at bounding box center [635, 399] width 16 height 16
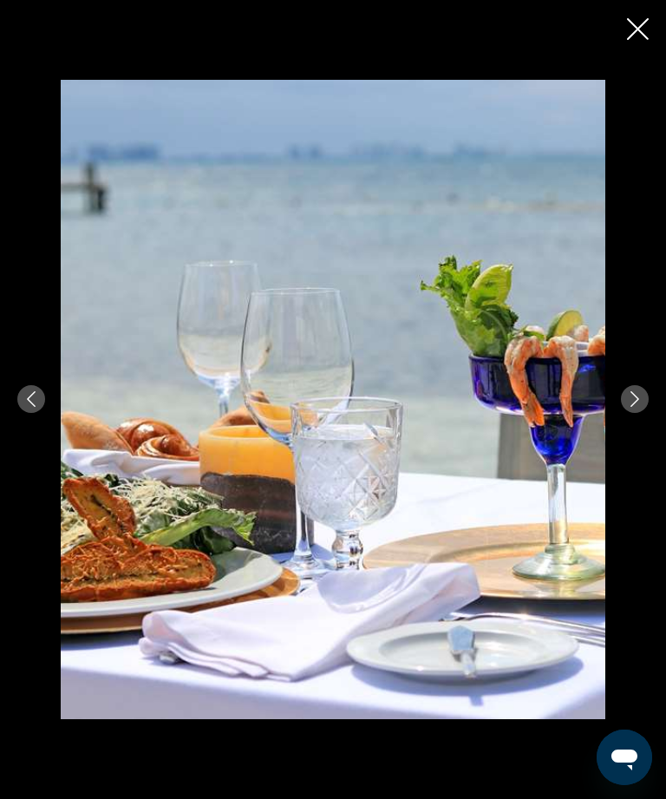
click at [626, 413] on button "Next image" at bounding box center [635, 399] width 28 height 28
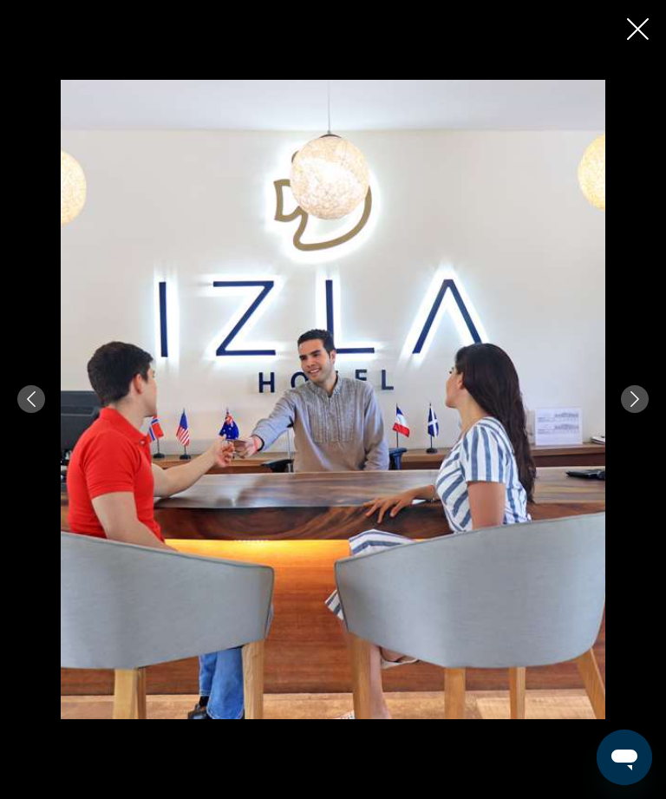
click at [625, 50] on div "prev next" at bounding box center [333, 399] width 666 height 799
click at [634, 30] on icon "Close slideshow" at bounding box center [638, 29] width 22 height 22
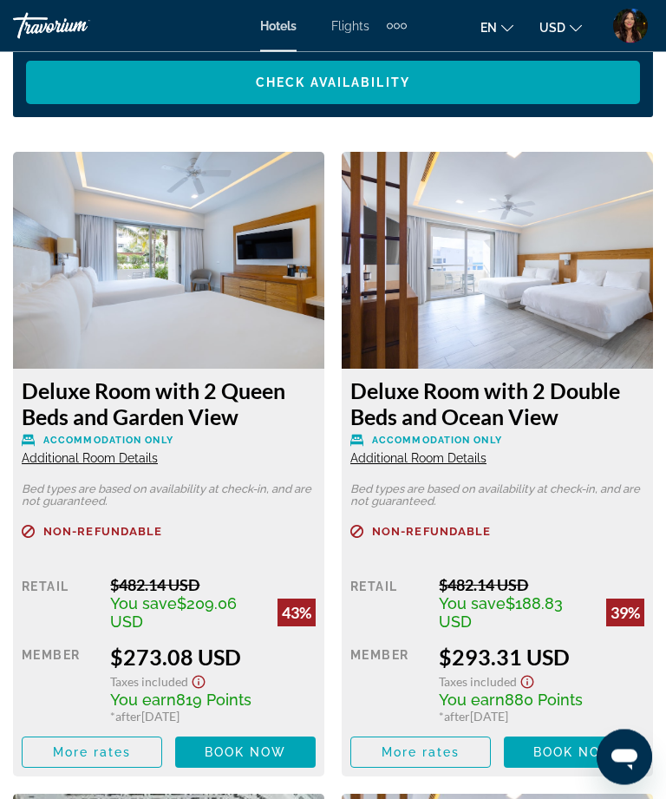
scroll to position [2037, 0]
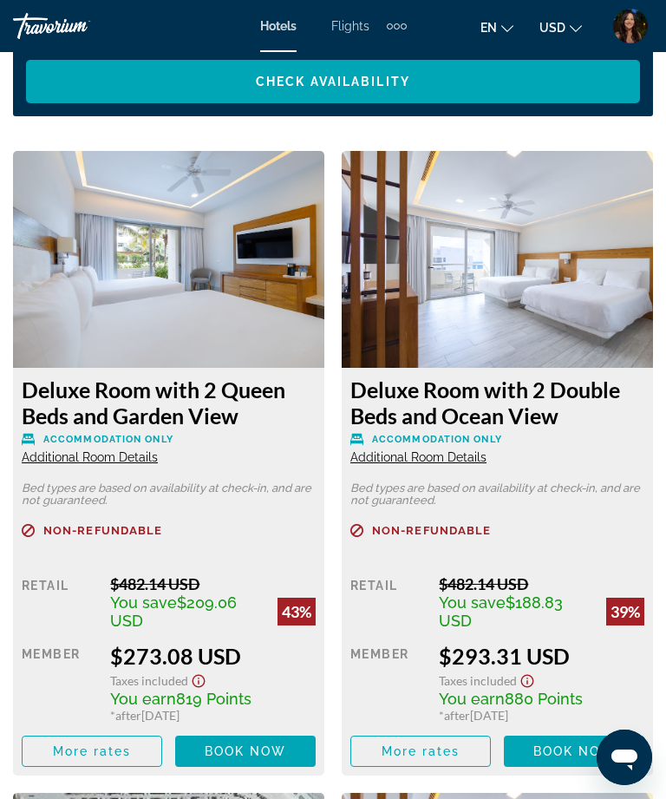
click at [478, 281] on img "Main content" at bounding box center [498, 259] width 312 height 217
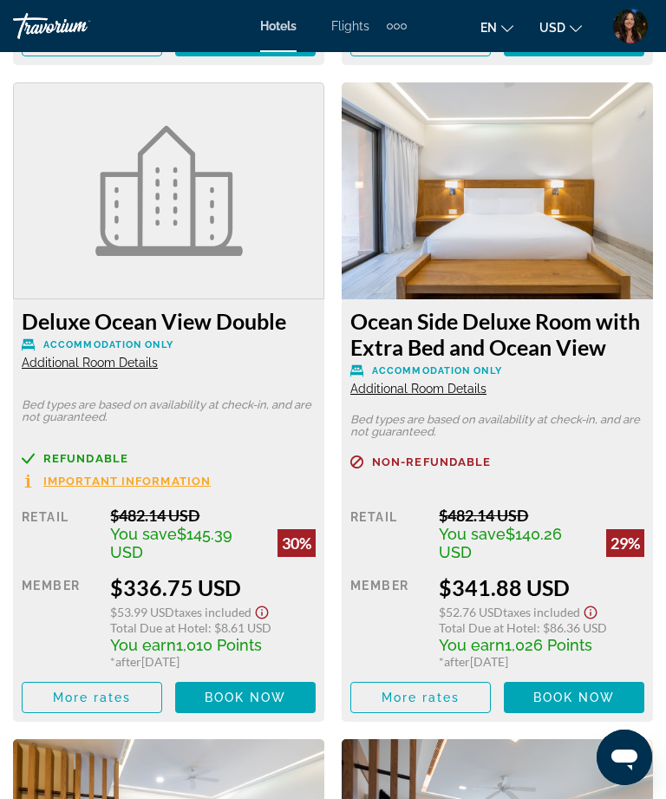
scroll to position [3385, 0]
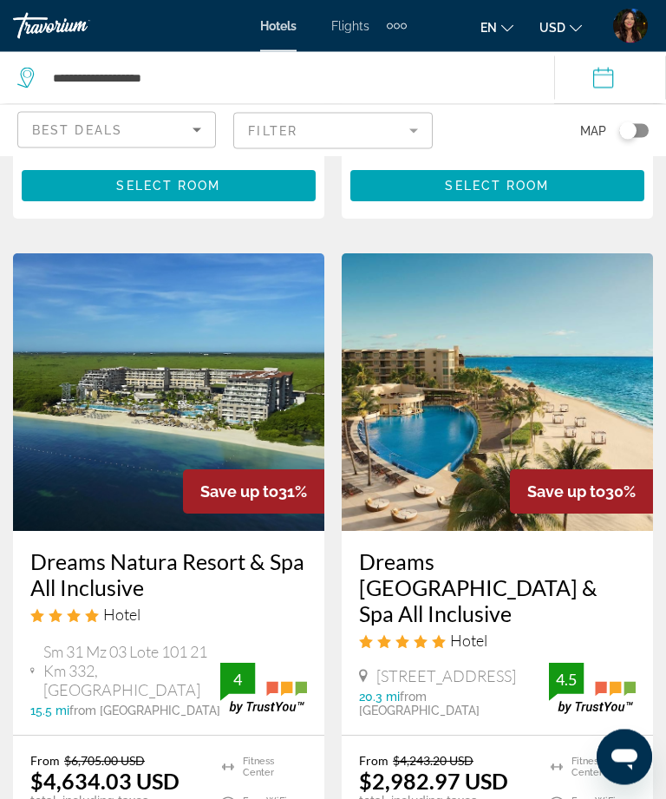
scroll to position [3387, 0]
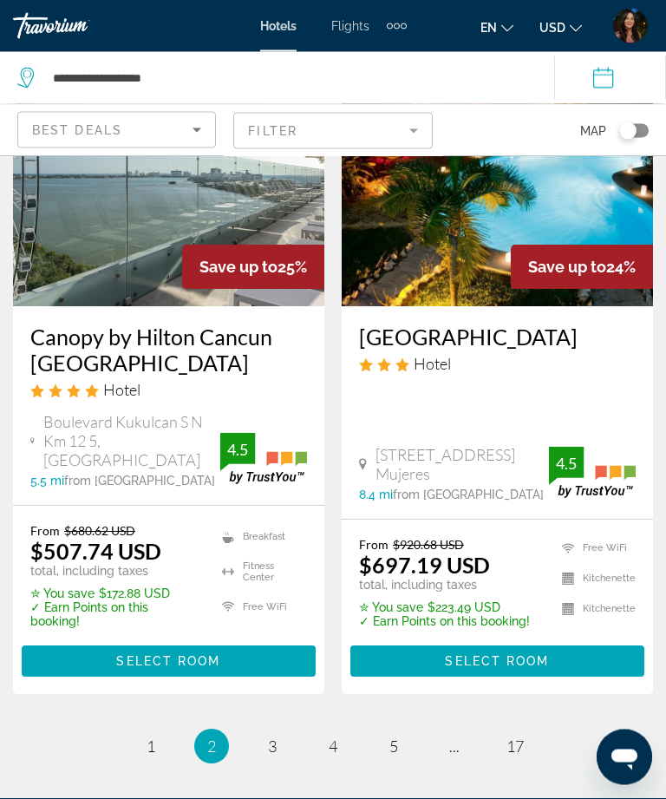
scroll to position [3674, 0]
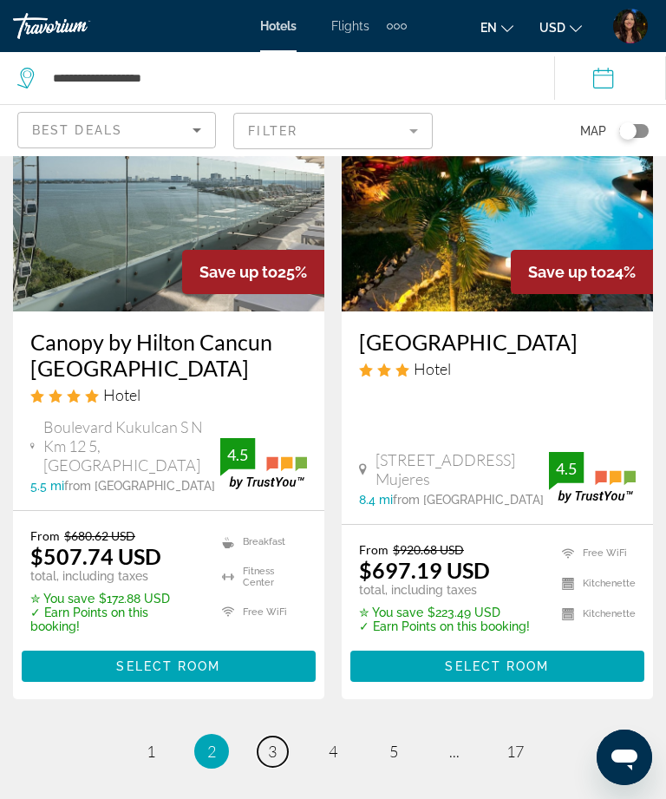
click at [273, 742] on span "3" at bounding box center [272, 751] width 9 height 19
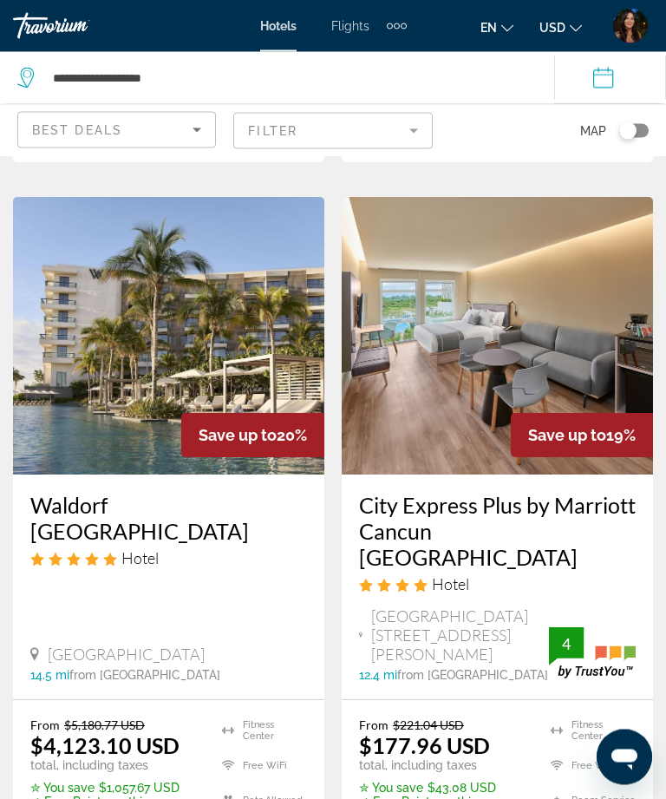
scroll to position [3690, 0]
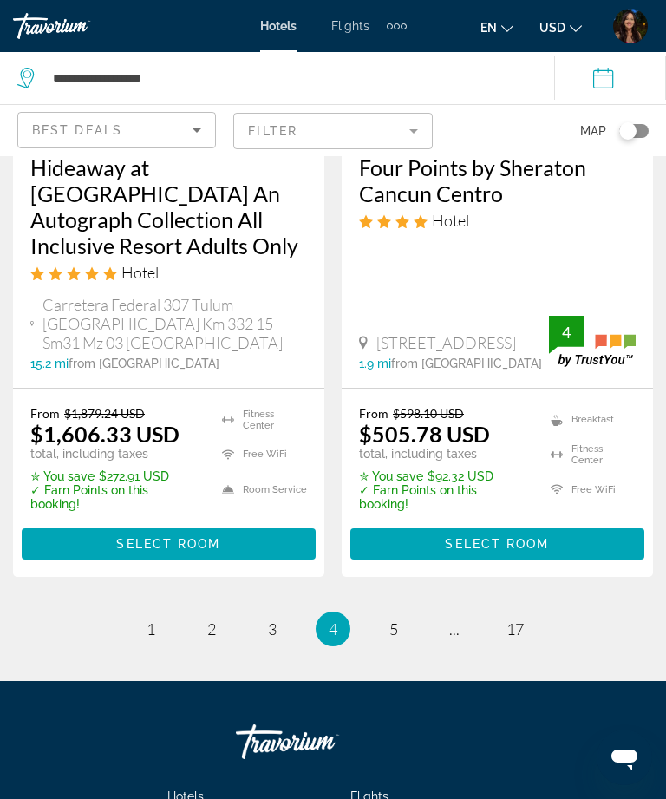
scroll to position [3879, 0]
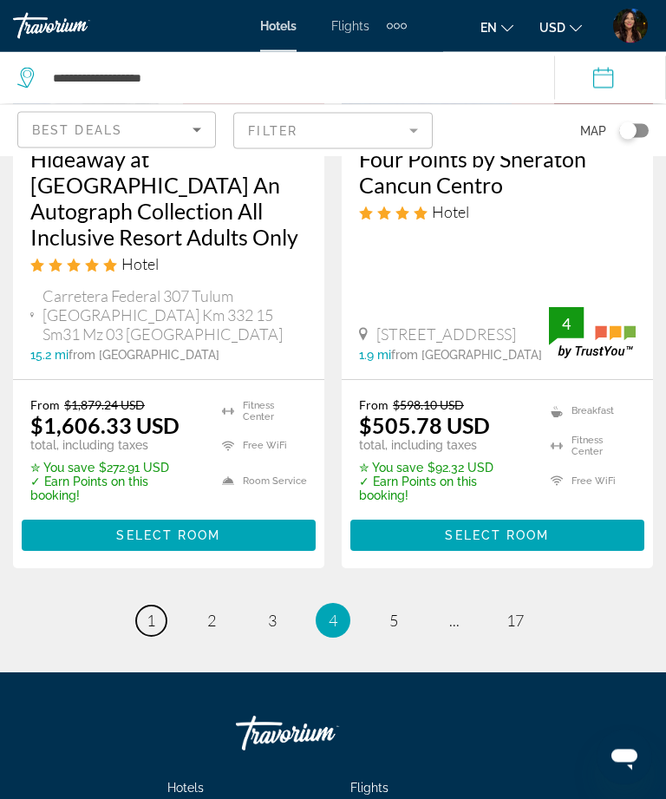
click at [145, 607] on link "page 1" at bounding box center [151, 622] width 30 height 30
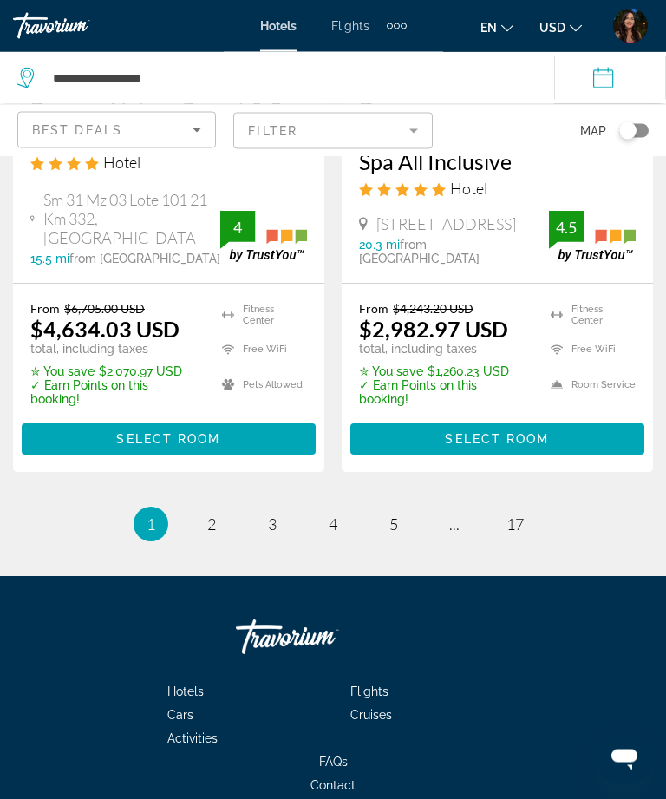
scroll to position [3756, 0]
click at [220, 509] on link "page 2" at bounding box center [212, 524] width 30 height 30
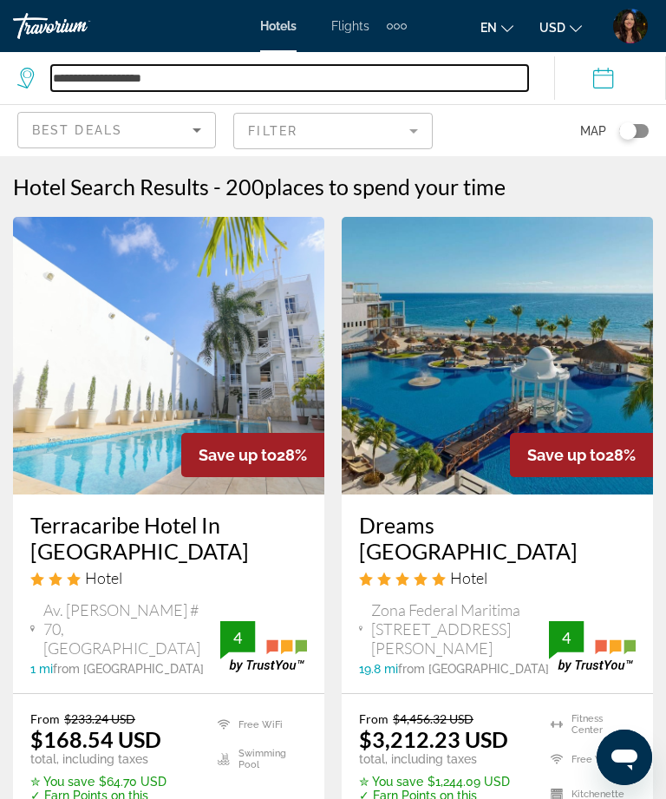
click at [223, 80] on input "**********" at bounding box center [289, 78] width 477 height 26
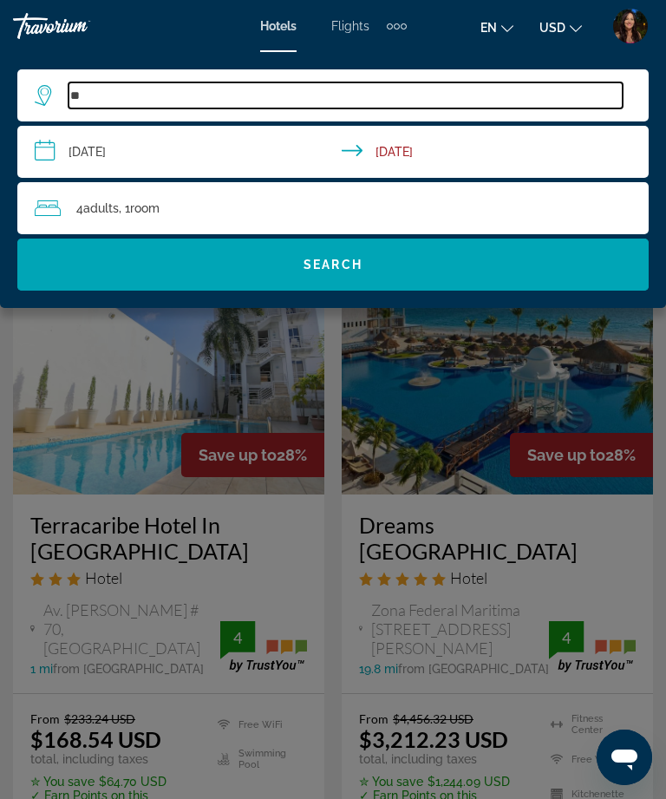
type input "*"
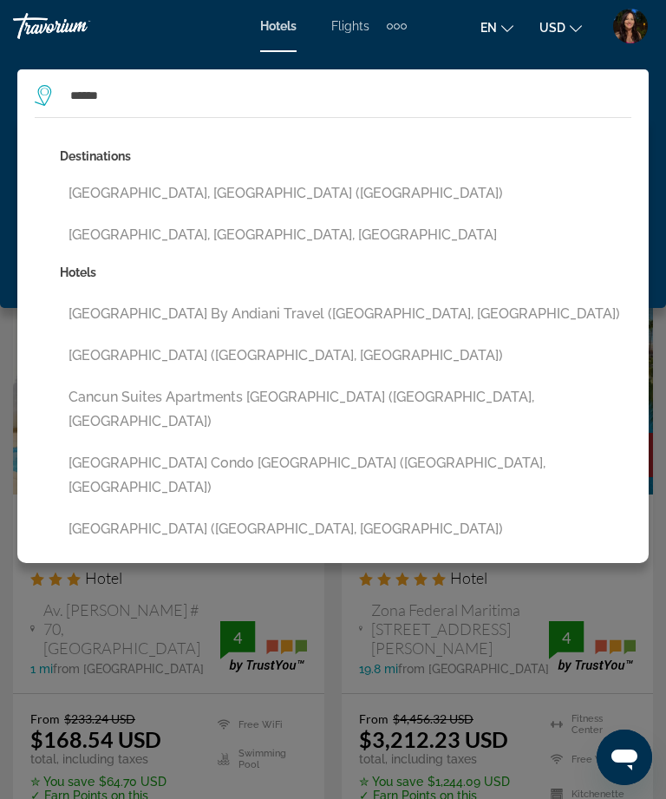
click at [127, 187] on button "[GEOGRAPHIC_DATA], [GEOGRAPHIC_DATA] ([GEOGRAPHIC_DATA])" at bounding box center [346, 193] width 572 height 33
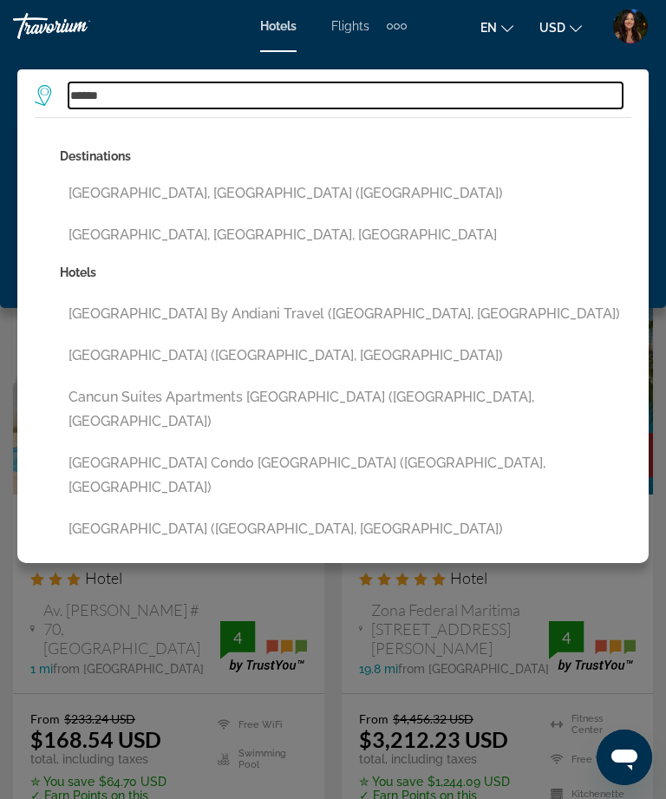
type input "**********"
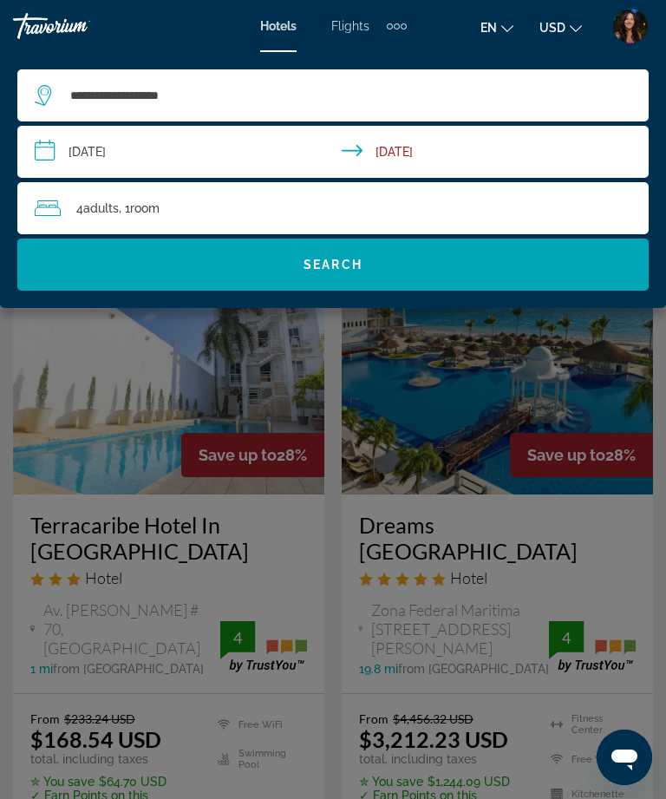
click at [195, 256] on span "Search widget" at bounding box center [333, 265] width 632 height 42
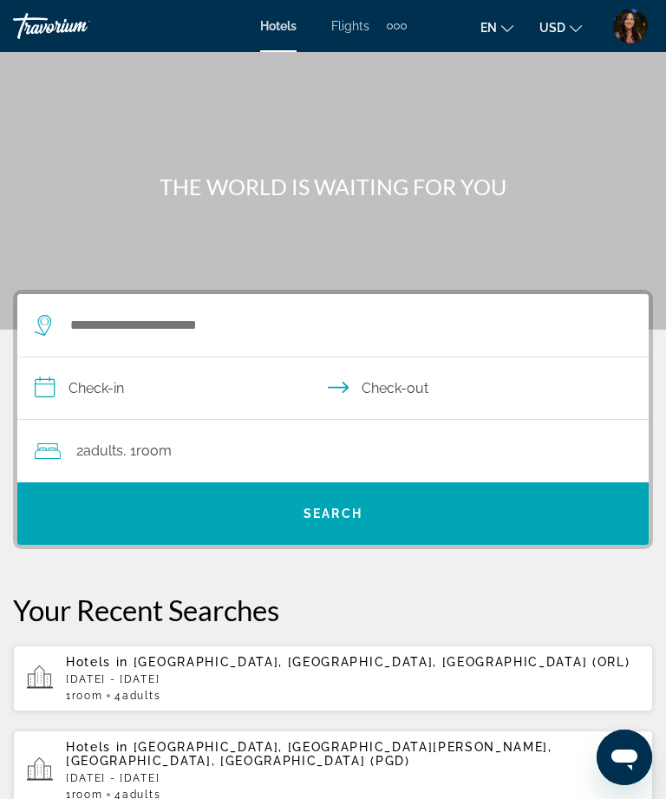
click at [396, 34] on div "Extra navigation items" at bounding box center [397, 26] width 20 height 26
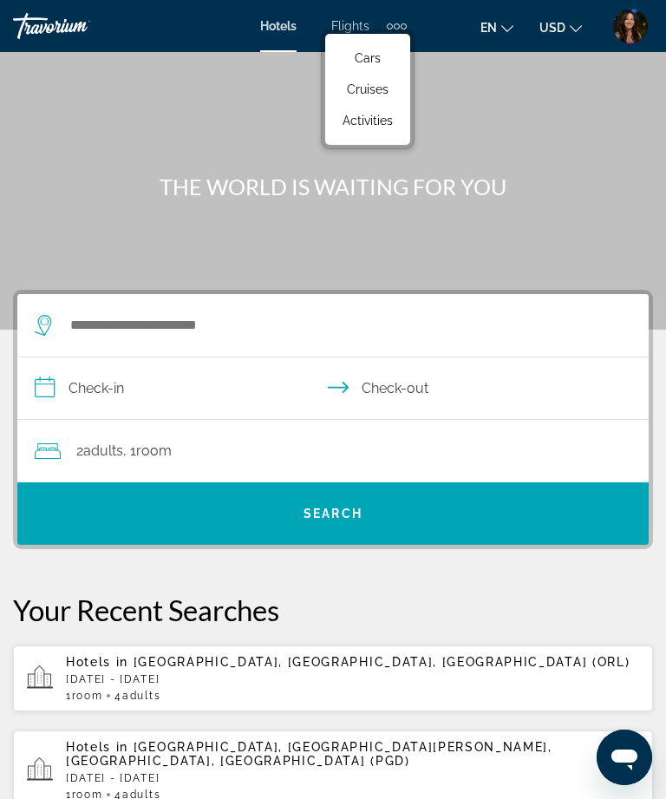
click at [372, 117] on span "Activities" at bounding box center [368, 121] width 50 height 14
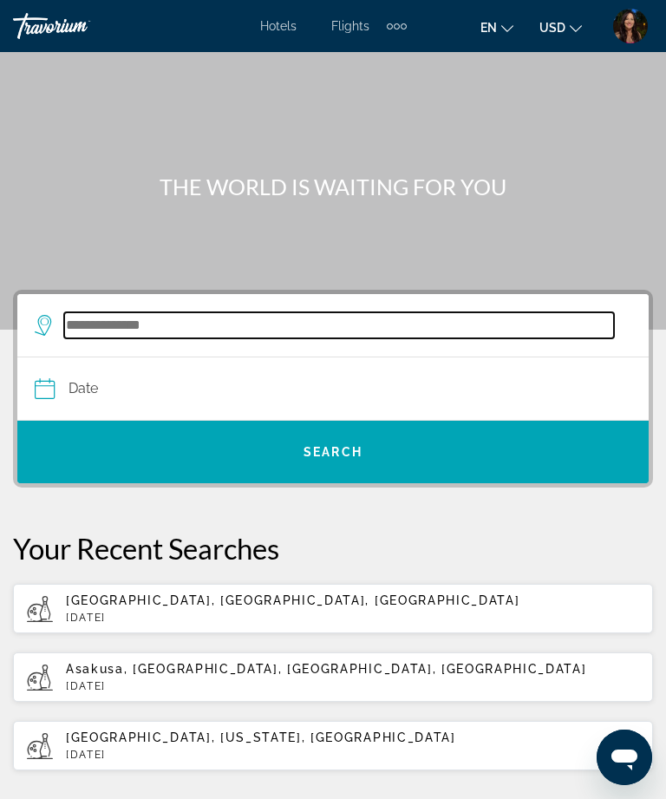
click at [194, 320] on input "Search widget" at bounding box center [339, 325] width 550 height 26
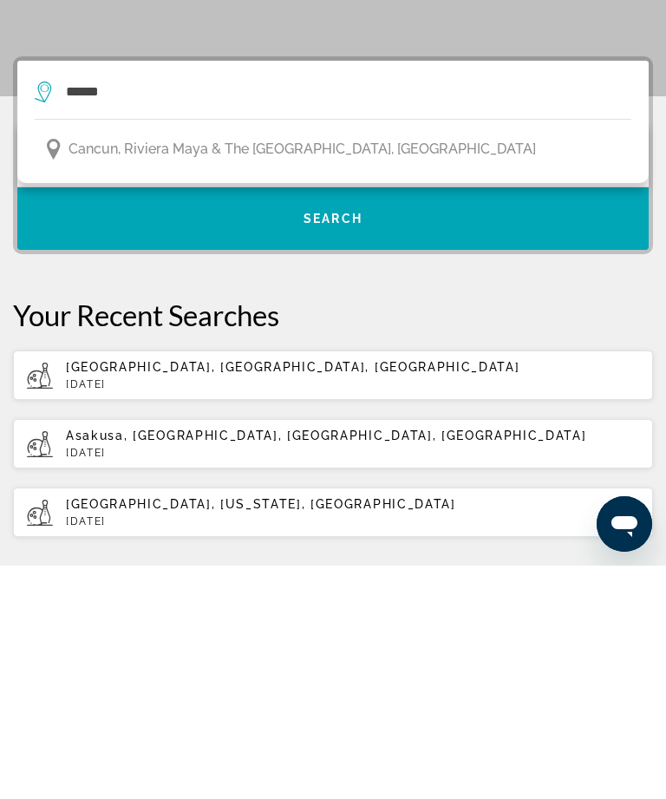
click at [191, 371] on span "Cancun, Riviera Maya & the Yucatan, Mexico" at bounding box center [303, 383] width 468 height 24
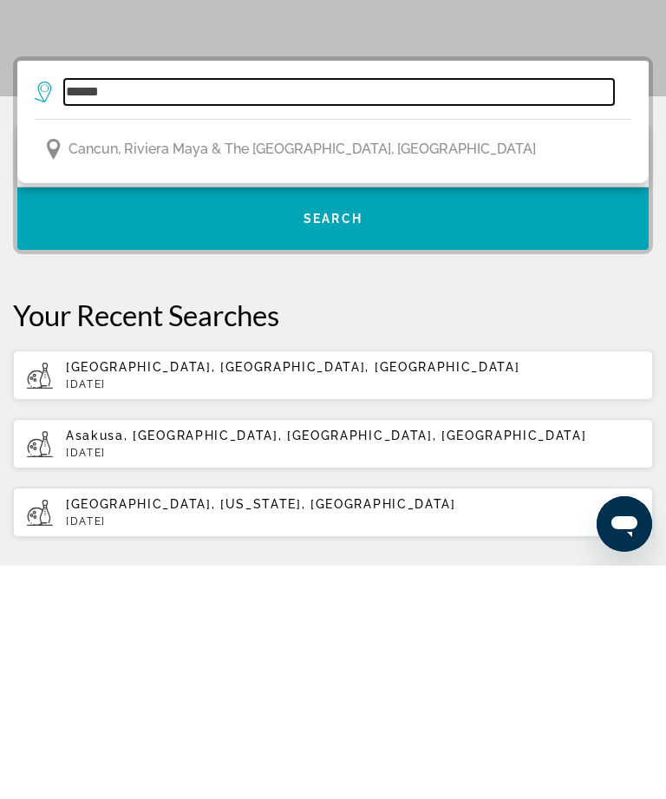
type input "**********"
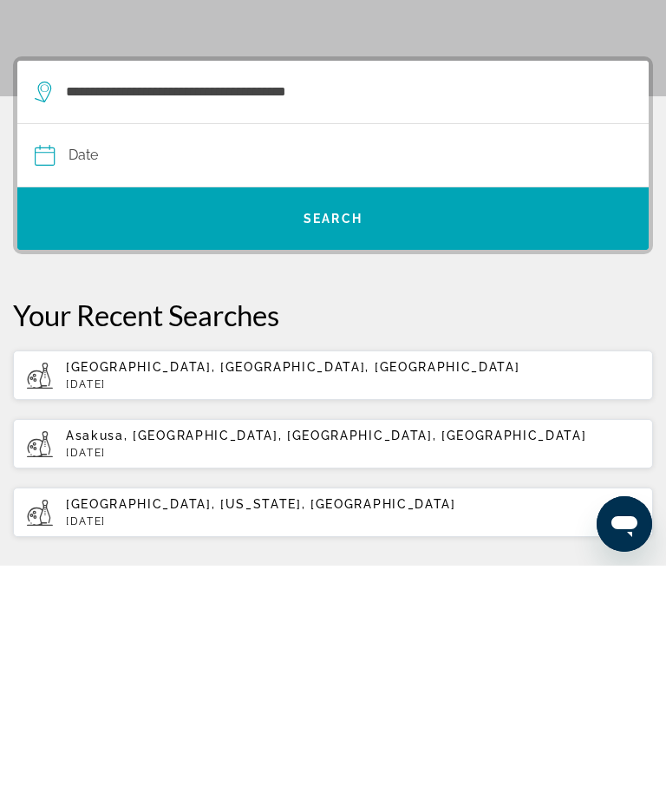
click at [204, 358] on input "Date" at bounding box center [182, 392] width 305 height 68
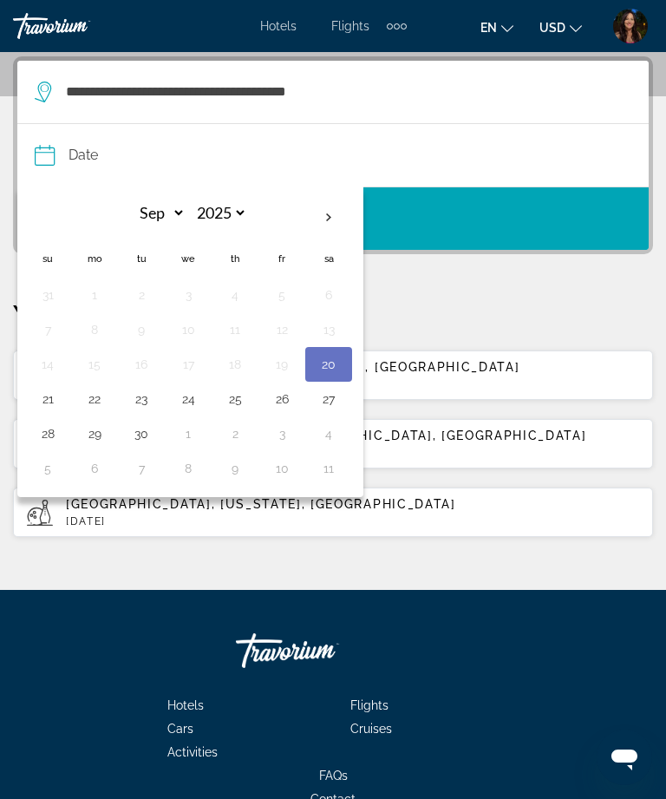
click at [329, 402] on button "27" at bounding box center [329, 399] width 28 height 24
type input "**********"
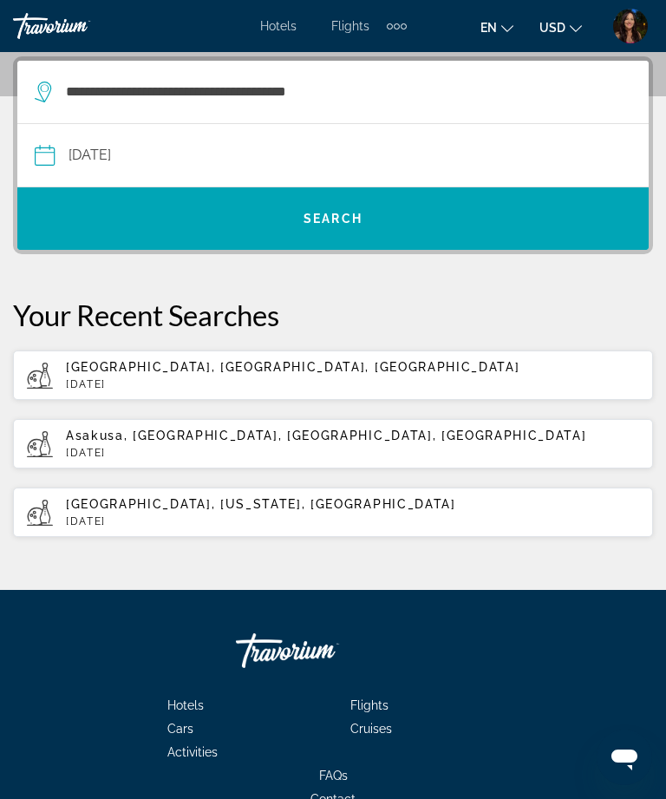
click at [332, 209] on span "Search widget" at bounding box center [333, 219] width 632 height 42
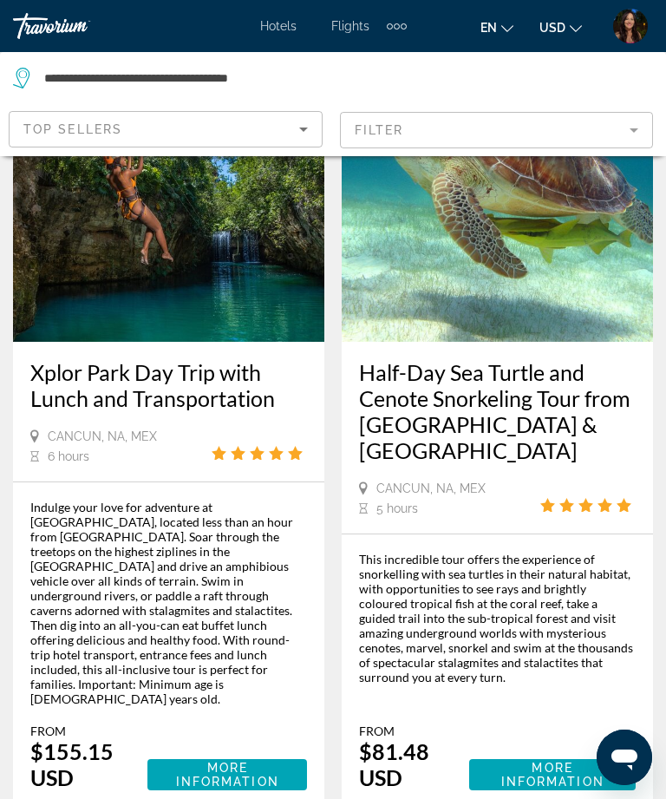
scroll to position [1883, 0]
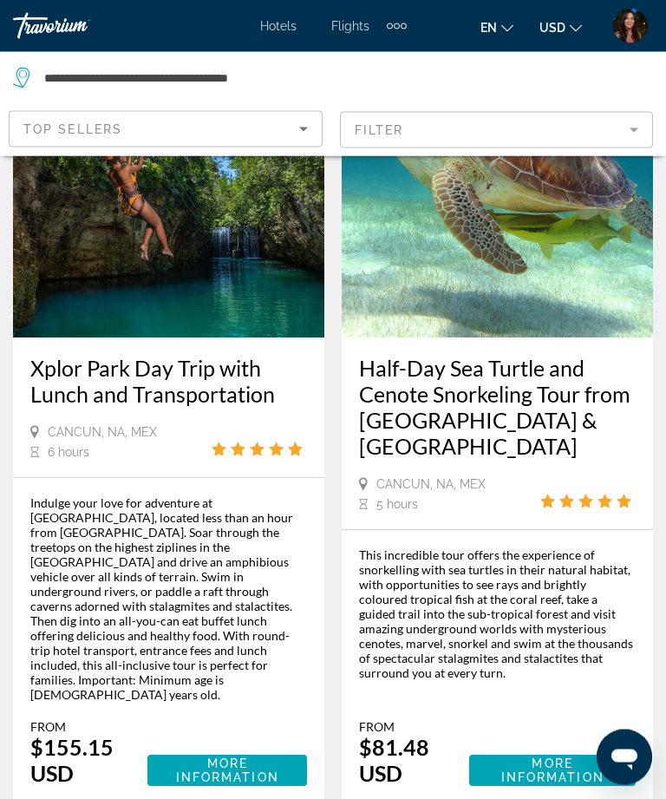
click at [612, 758] on span "More Information" at bounding box center [552, 772] width 139 height 28
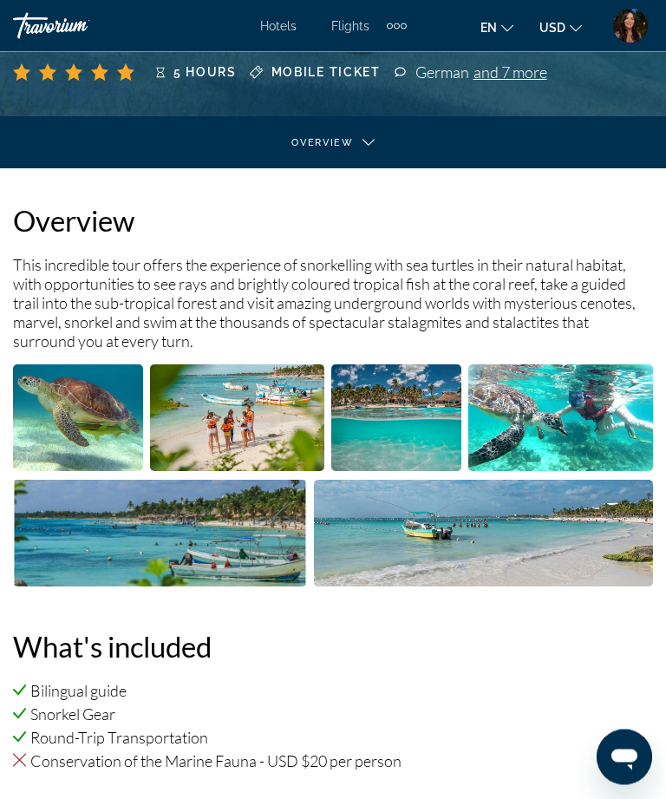
scroll to position [301, 0]
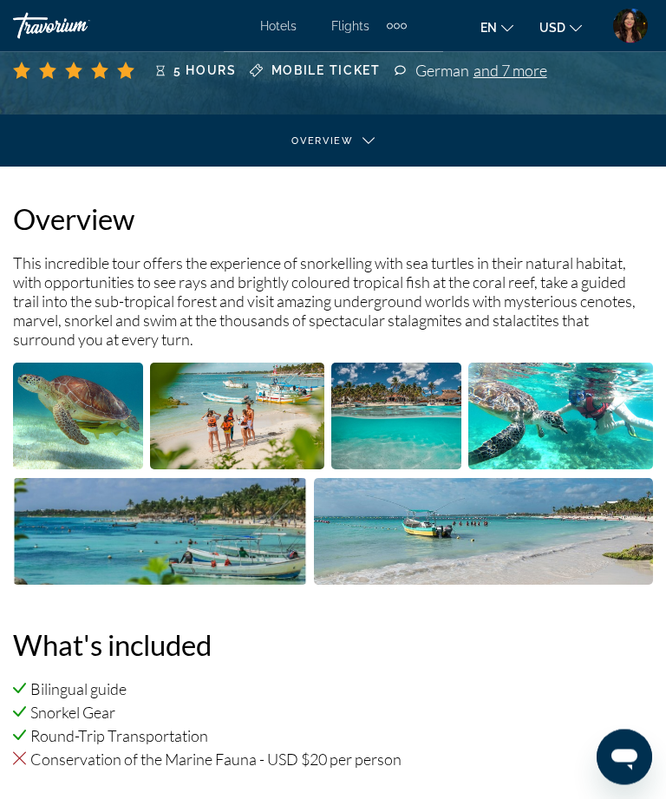
click at [82, 445] on img "Open full-screen image slider" at bounding box center [78, 417] width 130 height 107
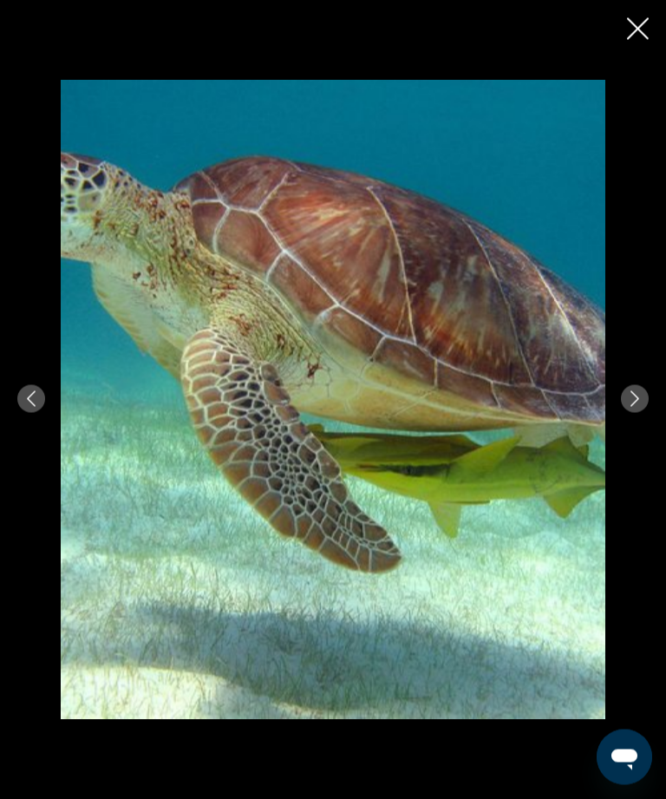
scroll to position [302, 0]
click at [630, 407] on icon "Next image" at bounding box center [635, 399] width 16 height 16
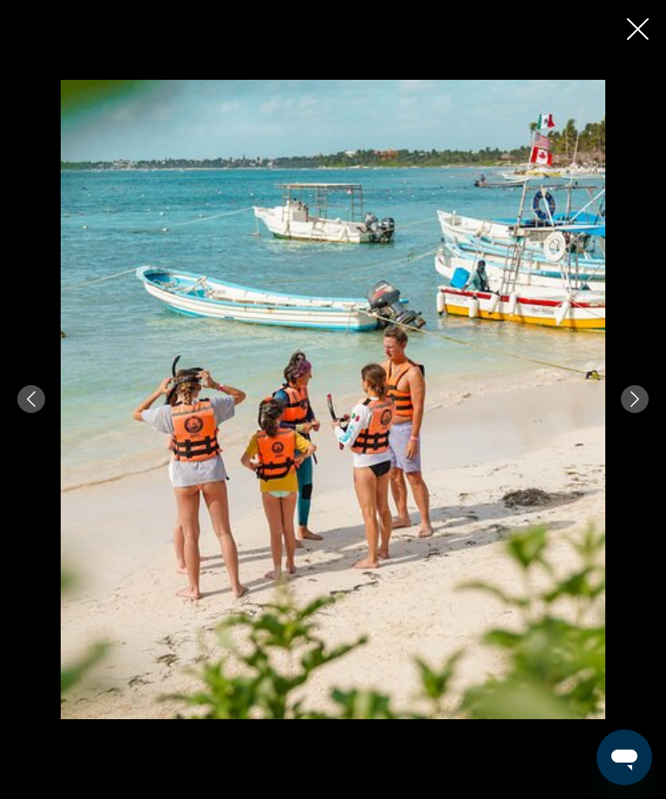
click at [639, 413] on button "Next image" at bounding box center [635, 399] width 28 height 28
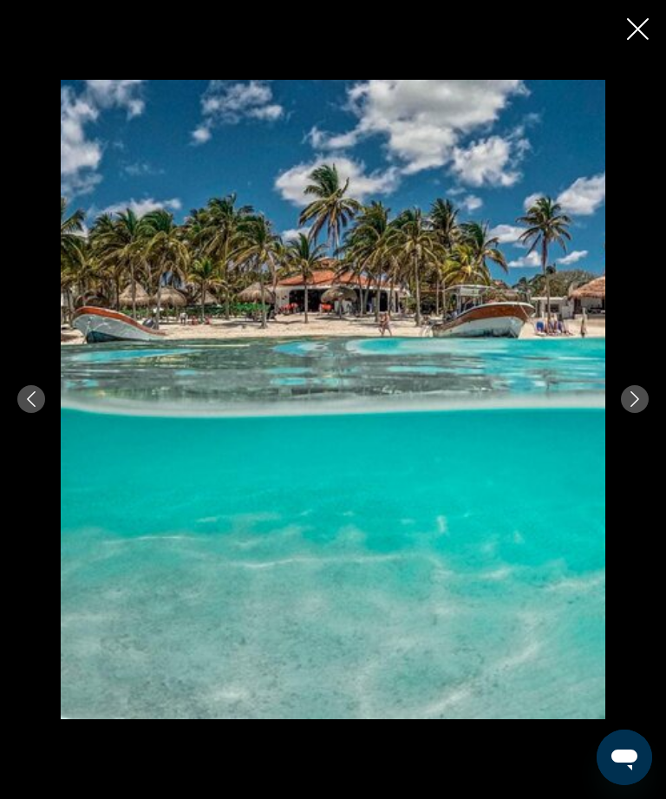
click at [636, 407] on icon "Next image" at bounding box center [635, 399] width 16 height 16
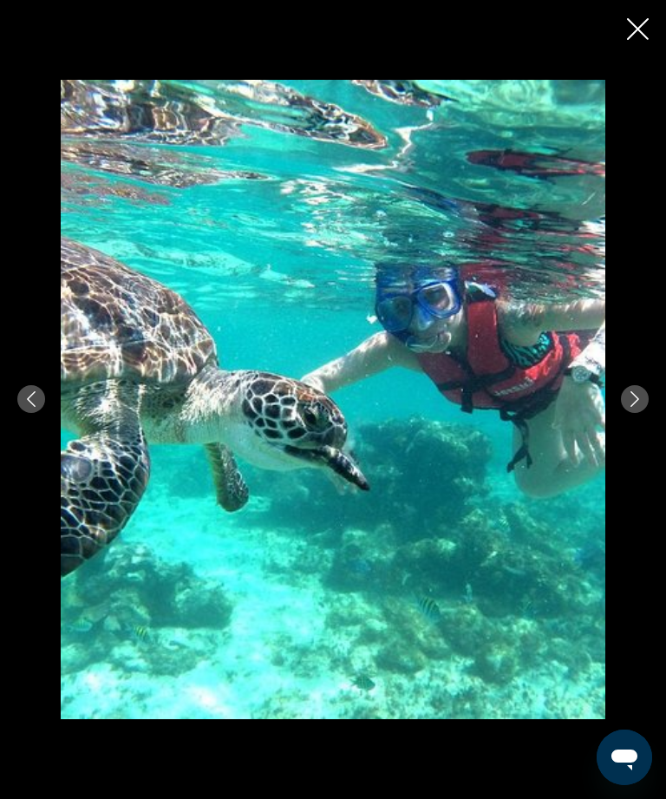
click at [664, 425] on div "prev next" at bounding box center [333, 400] width 666 height 640
click at [640, 407] on icon "Next image" at bounding box center [635, 399] width 16 height 16
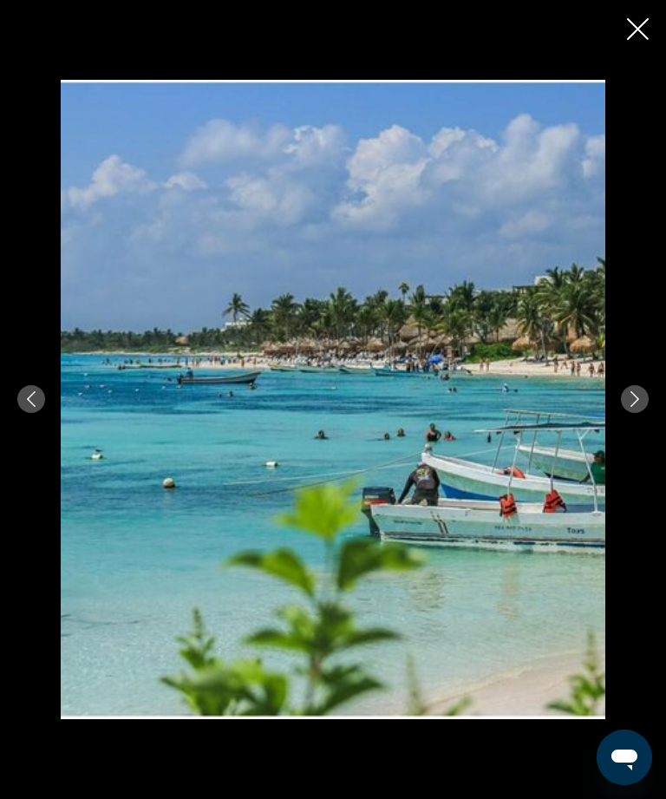
click at [636, 413] on button "Next image" at bounding box center [635, 399] width 28 height 28
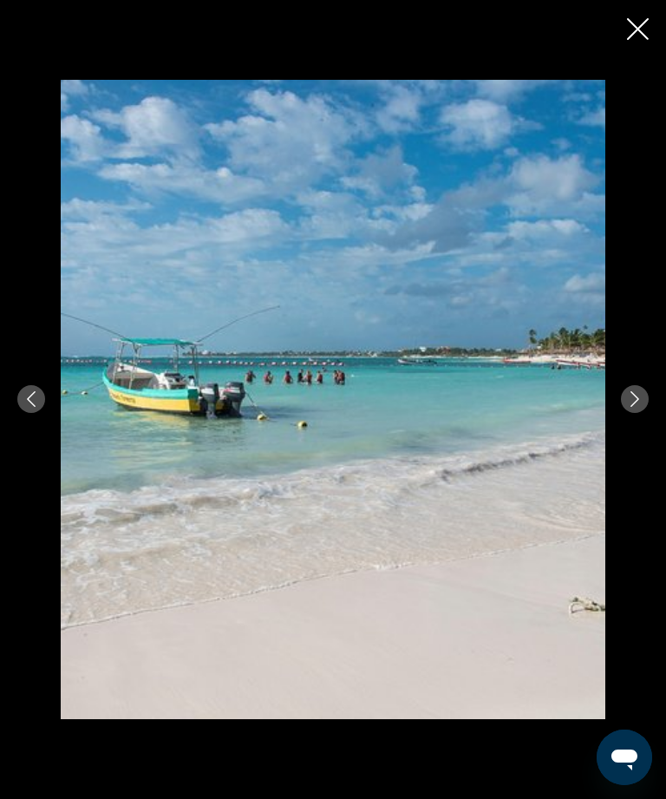
click at [625, 413] on button "Next image" at bounding box center [635, 399] width 28 height 28
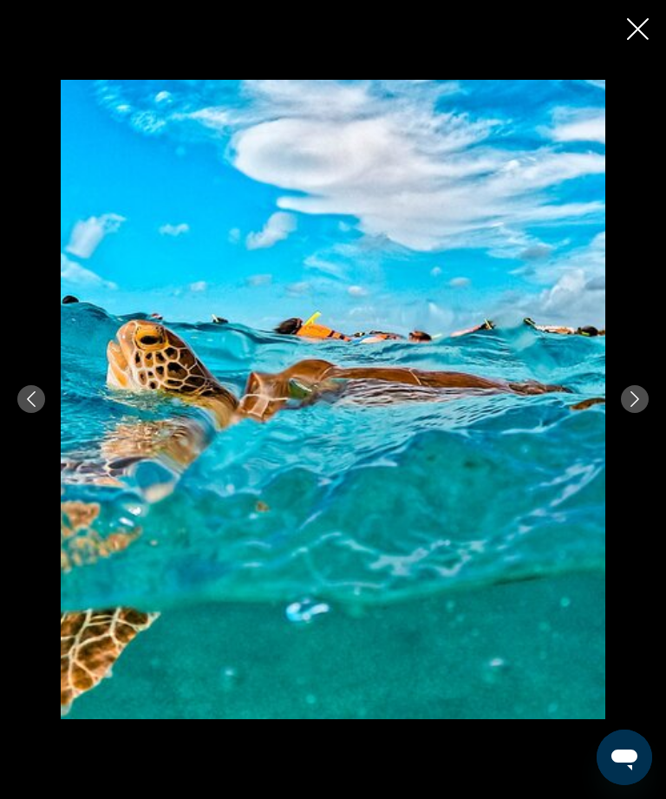
click at [627, 413] on button "Next image" at bounding box center [635, 399] width 28 height 28
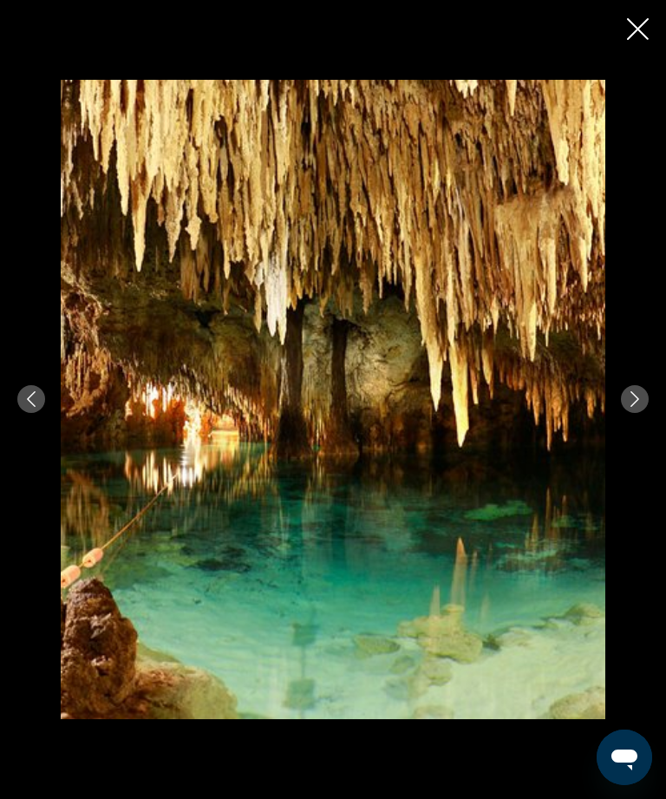
click at [623, 413] on button "Next image" at bounding box center [635, 399] width 28 height 28
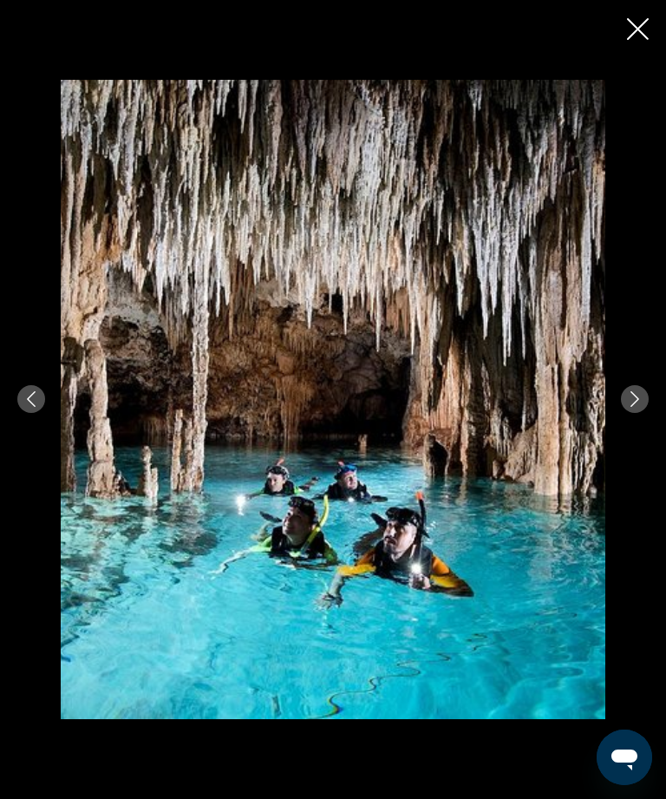
click at [636, 407] on icon "Next image" at bounding box center [635, 399] width 16 height 16
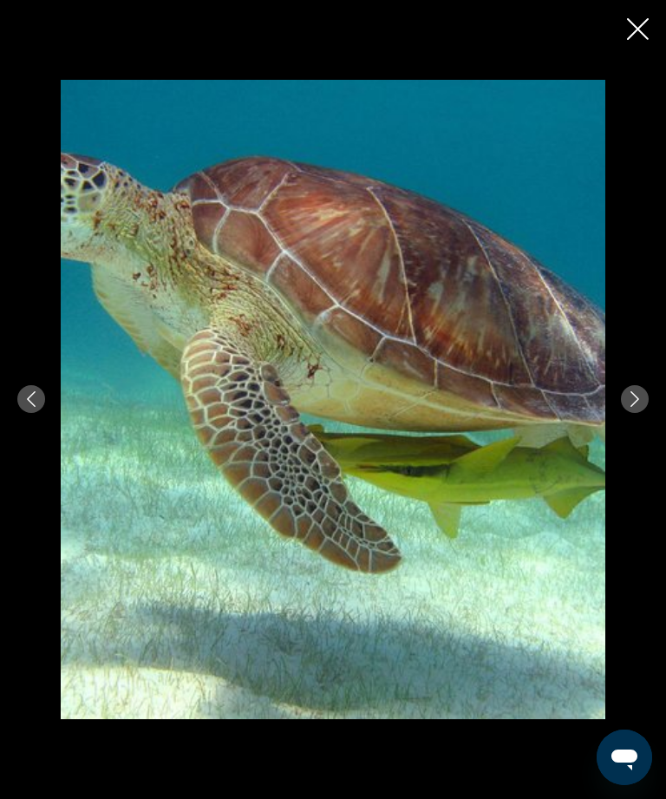
click at [647, 413] on button "Next image" at bounding box center [635, 399] width 28 height 28
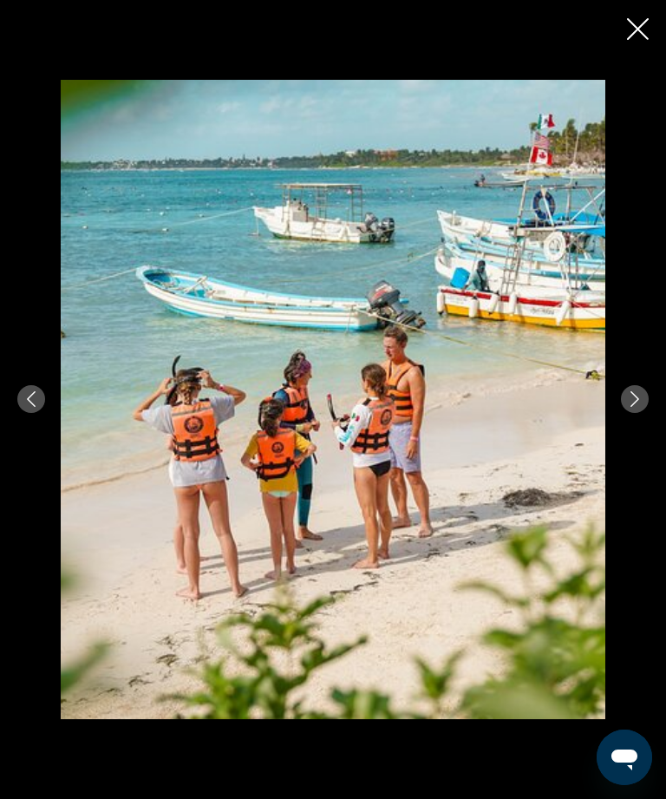
click at [642, 27] on icon "Close slideshow" at bounding box center [638, 29] width 22 height 22
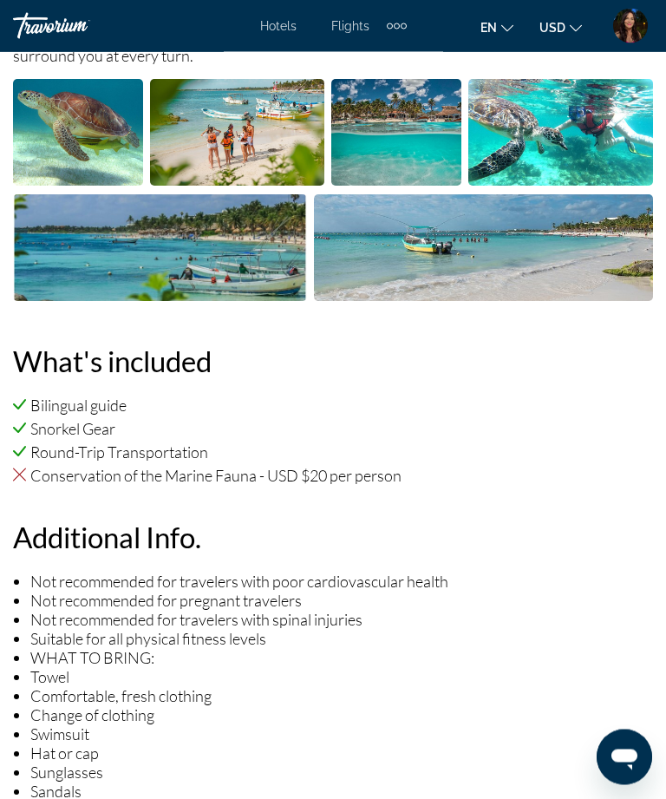
scroll to position [570, 0]
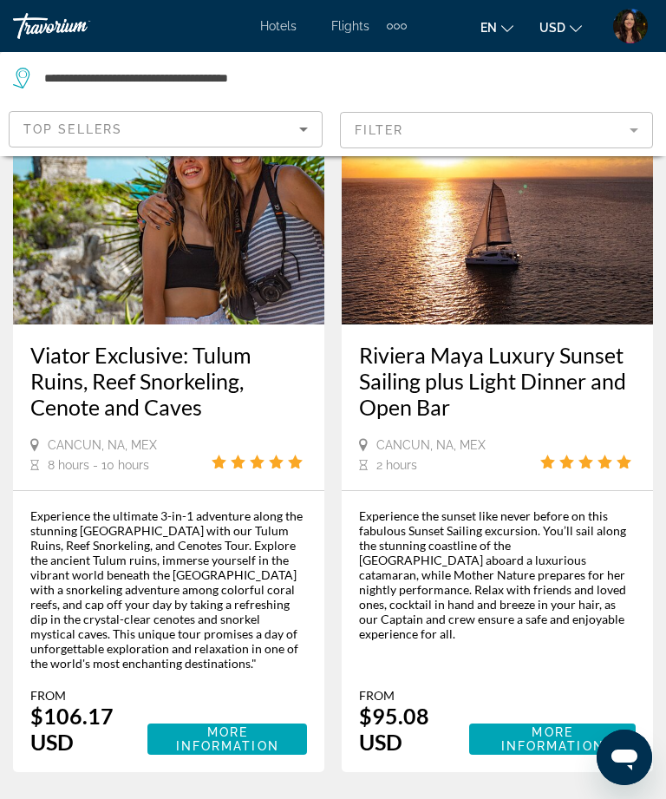
scroll to position [4423, 0]
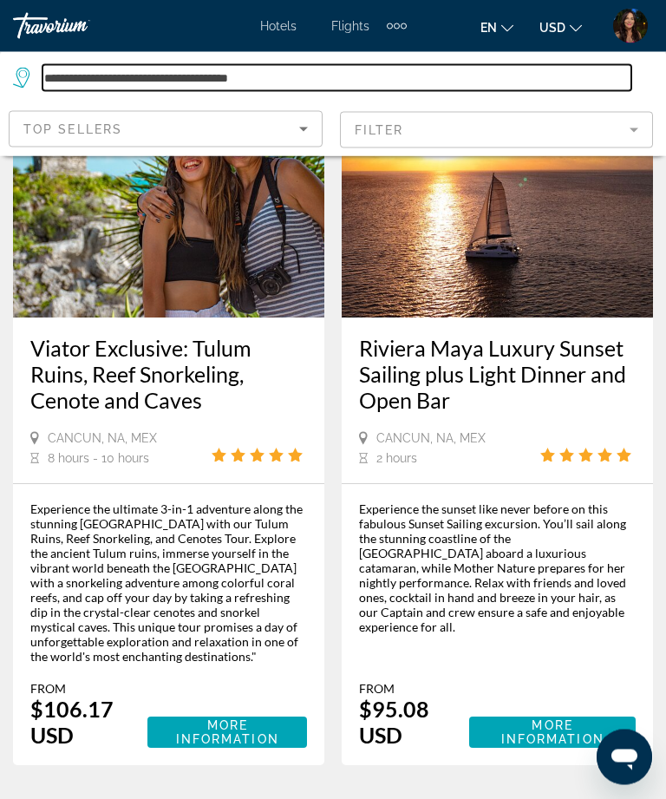
click at [417, 76] on input "**********" at bounding box center [337, 78] width 589 height 26
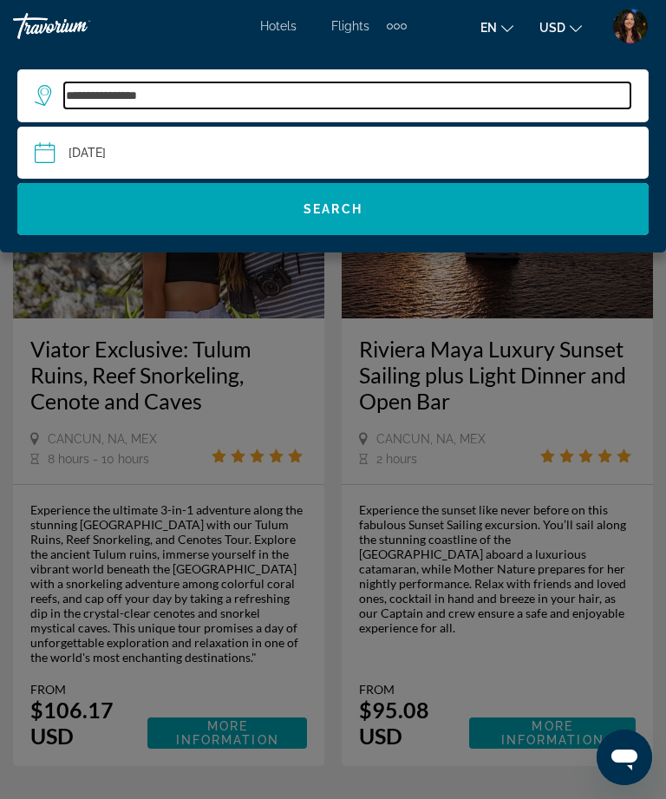
type input "*******"
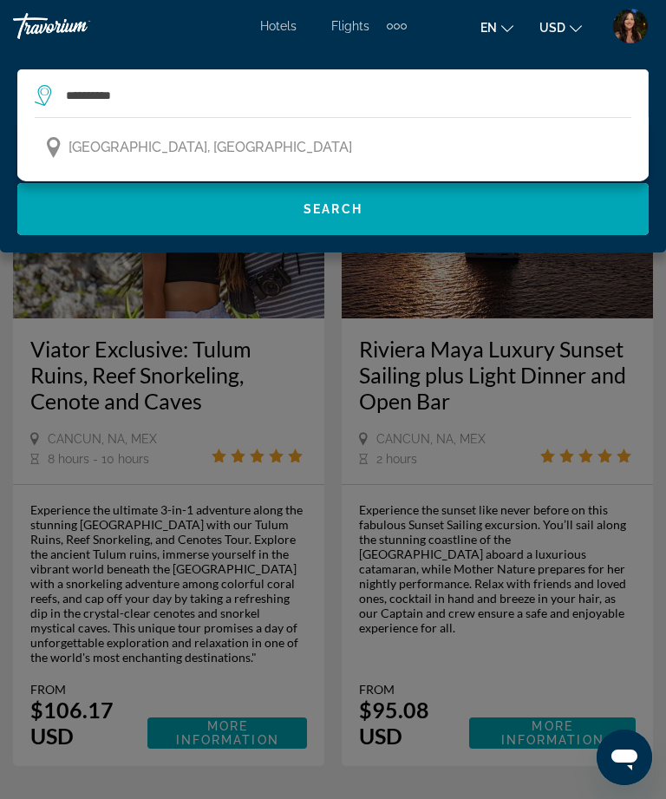
click at [382, 163] on button "Punta Cana, Dominican Republic" at bounding box center [333, 147] width 597 height 33
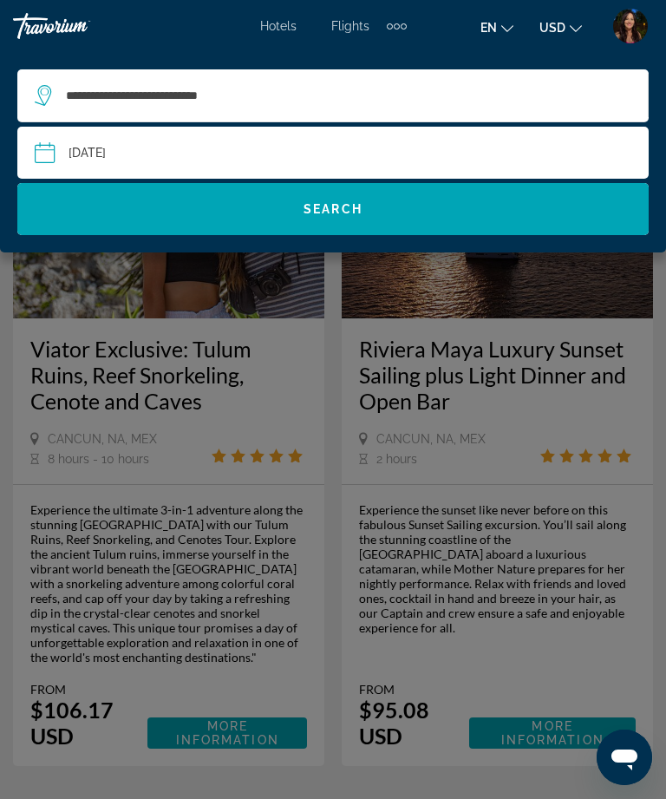
click at [477, 232] on span "Search widget" at bounding box center [333, 209] width 632 height 52
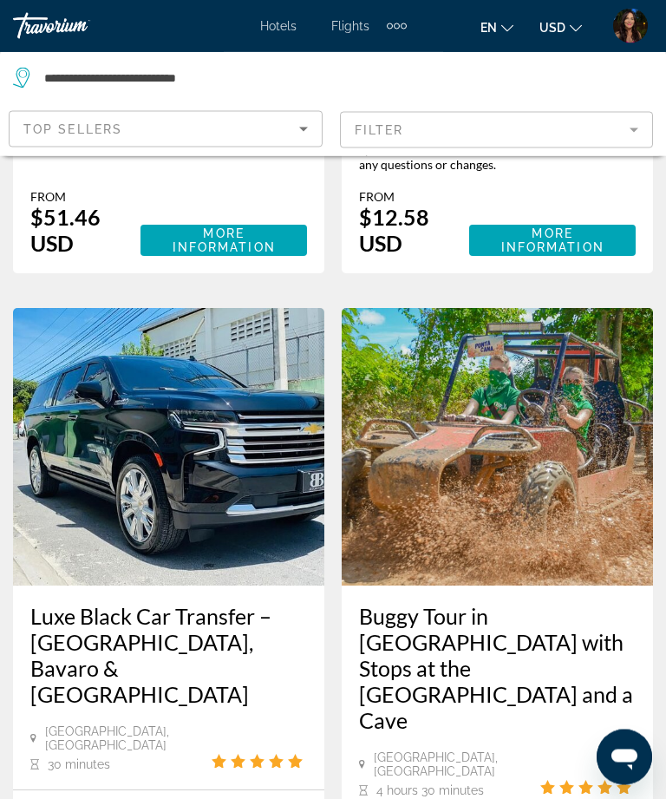
scroll to position [4557, 0]
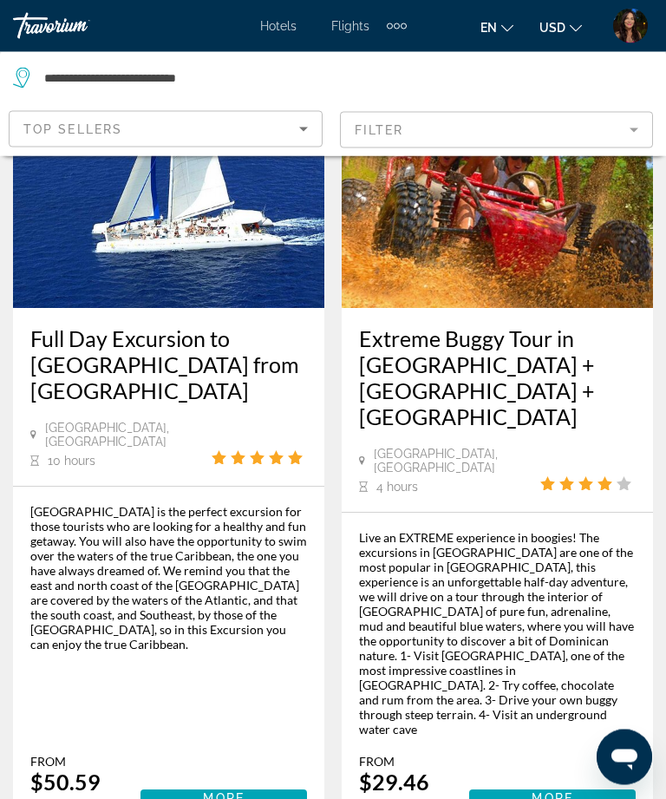
scroll to position [4363, 0]
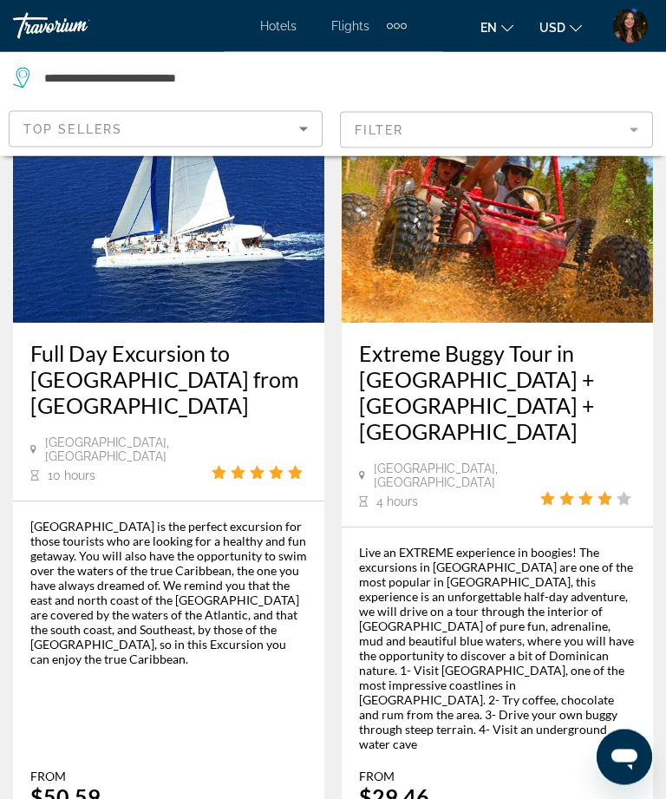
scroll to position [4345, 0]
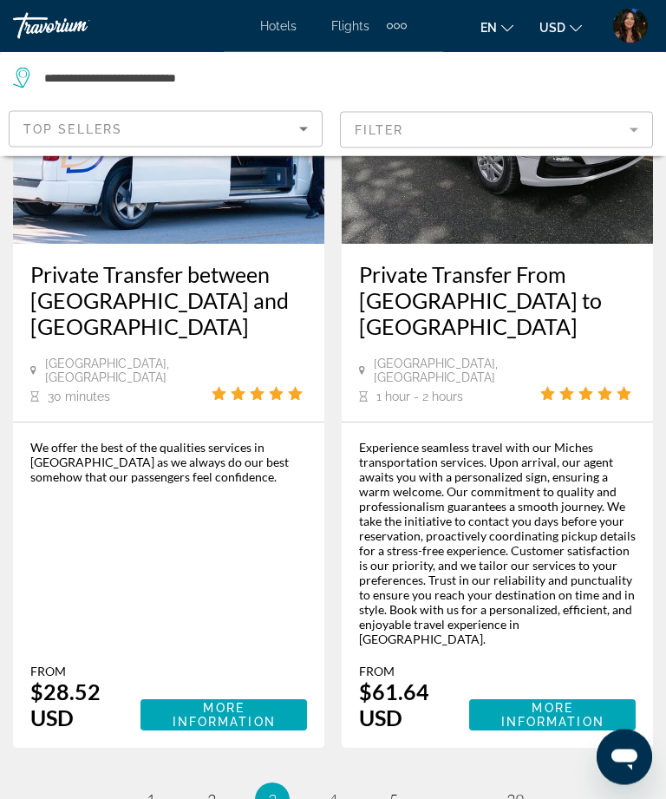
scroll to position [4614, 0]
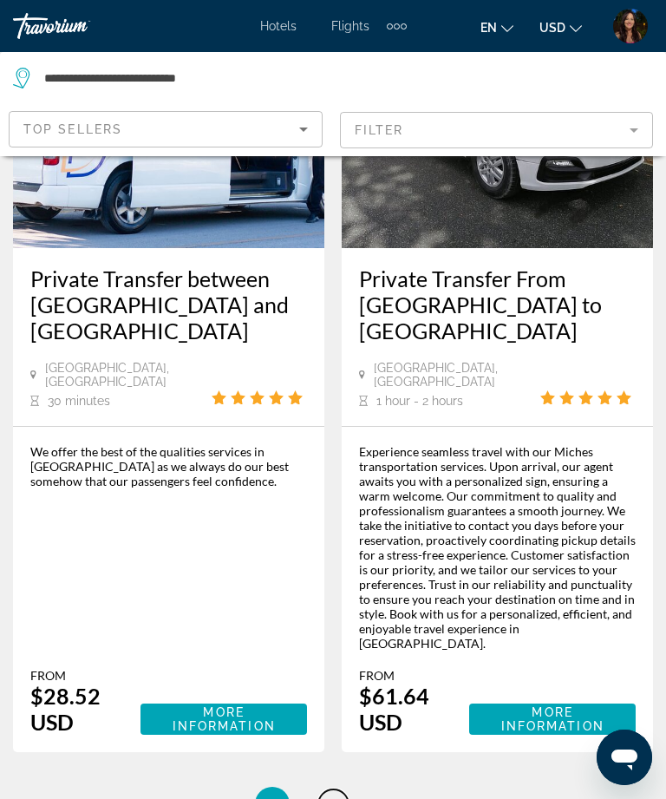
click at [331, 795] on span "4" at bounding box center [333, 804] width 9 height 19
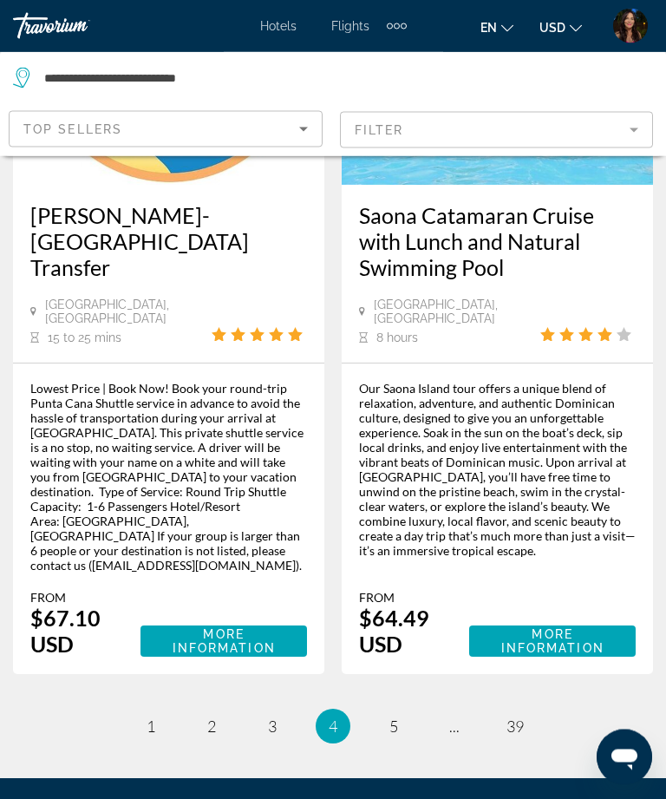
scroll to position [4480, 0]
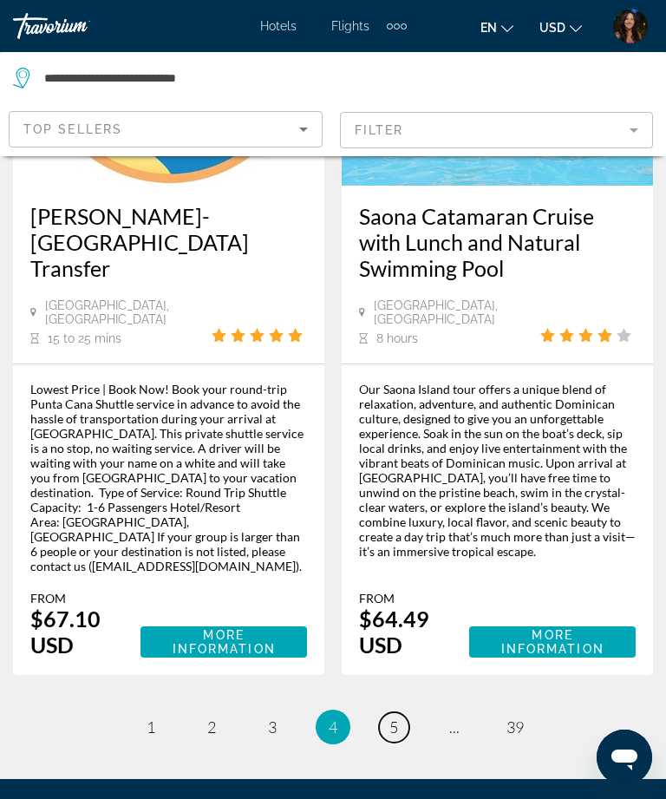
click at [399, 712] on link "page 5" at bounding box center [394, 727] width 30 height 30
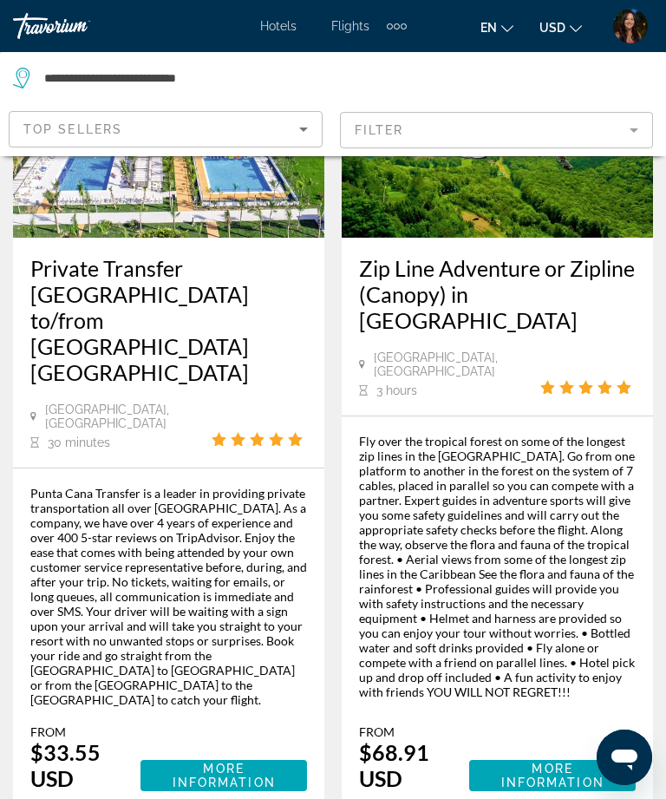
scroll to position [156, 0]
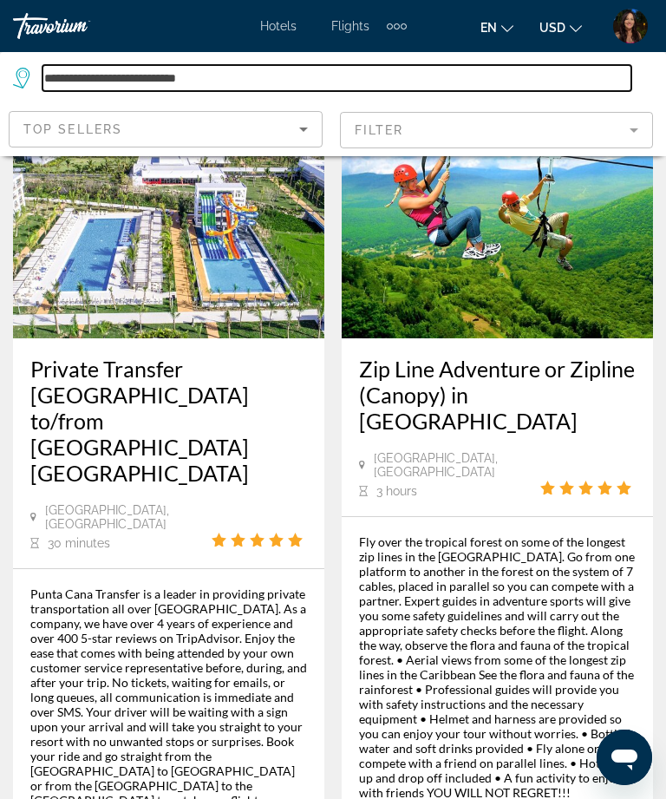
click at [290, 82] on input "**********" at bounding box center [337, 78] width 589 height 26
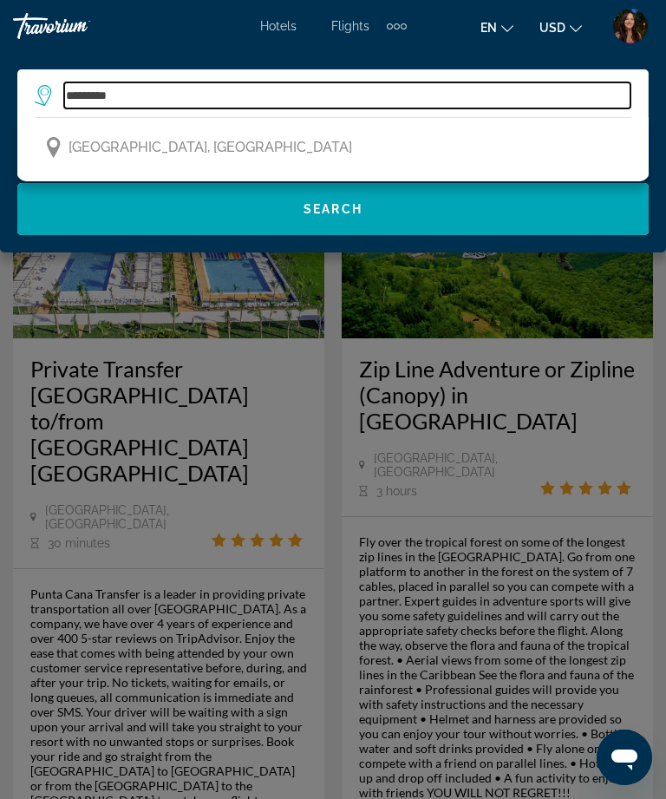
type input "*****"
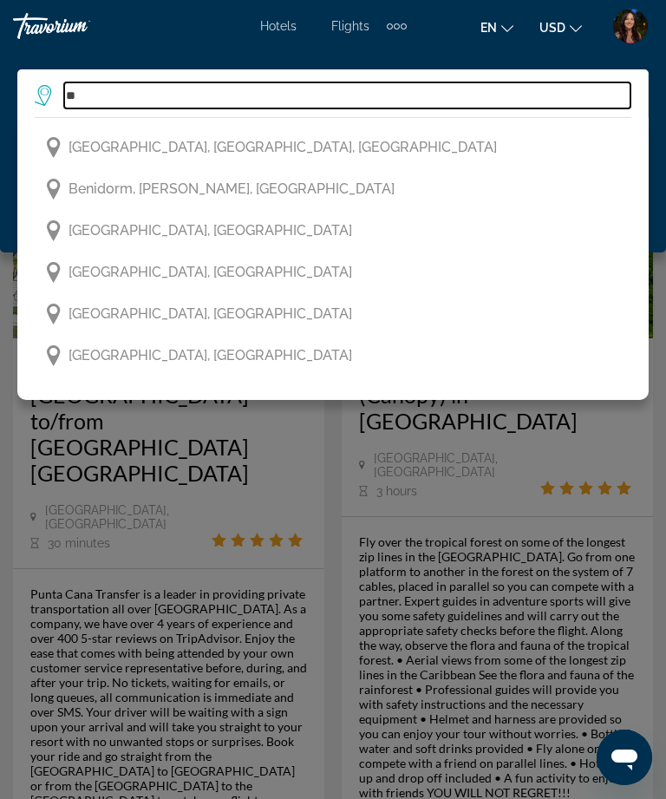
type input "*"
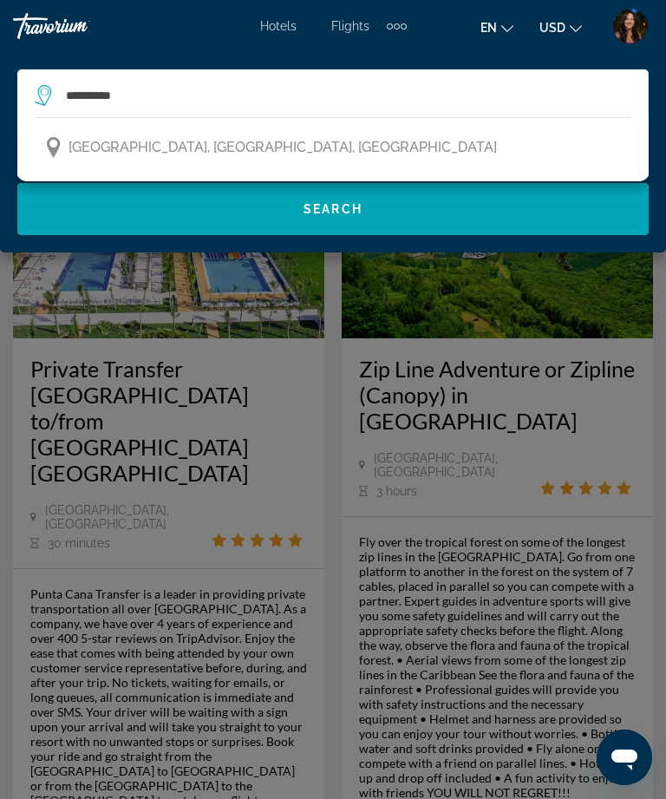
click at [211, 148] on span "La Fortuna, Central Valley, Costa Rica" at bounding box center [283, 147] width 429 height 24
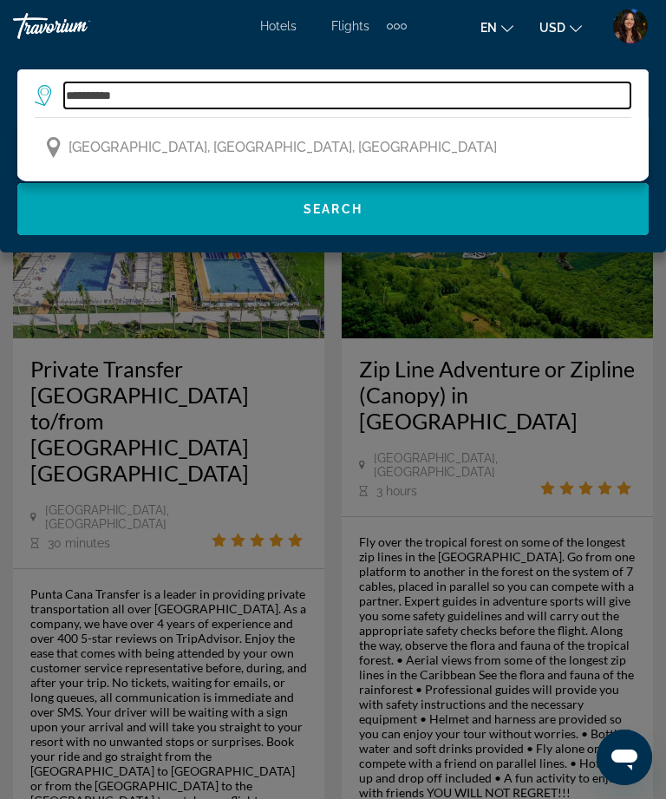
type input "**********"
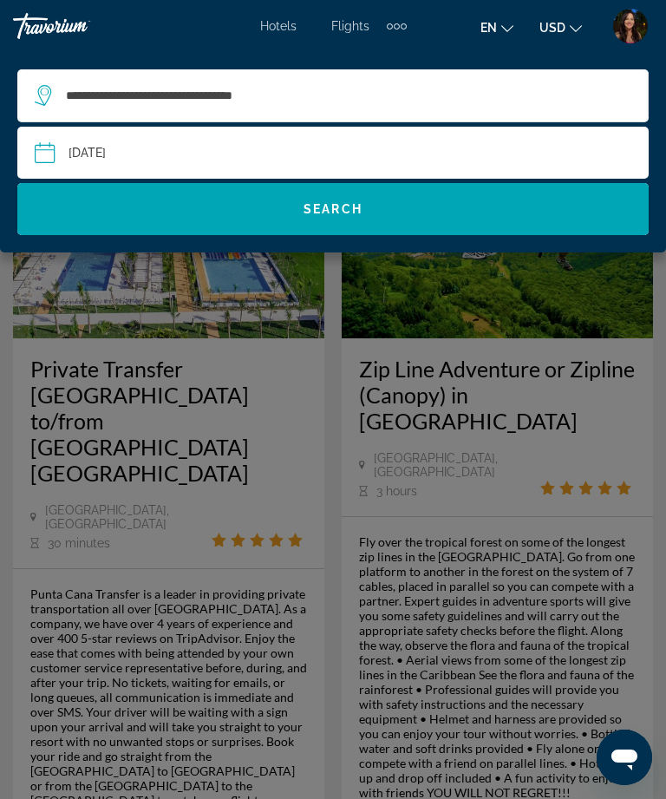
click at [280, 211] on span "Search widget" at bounding box center [333, 209] width 632 height 42
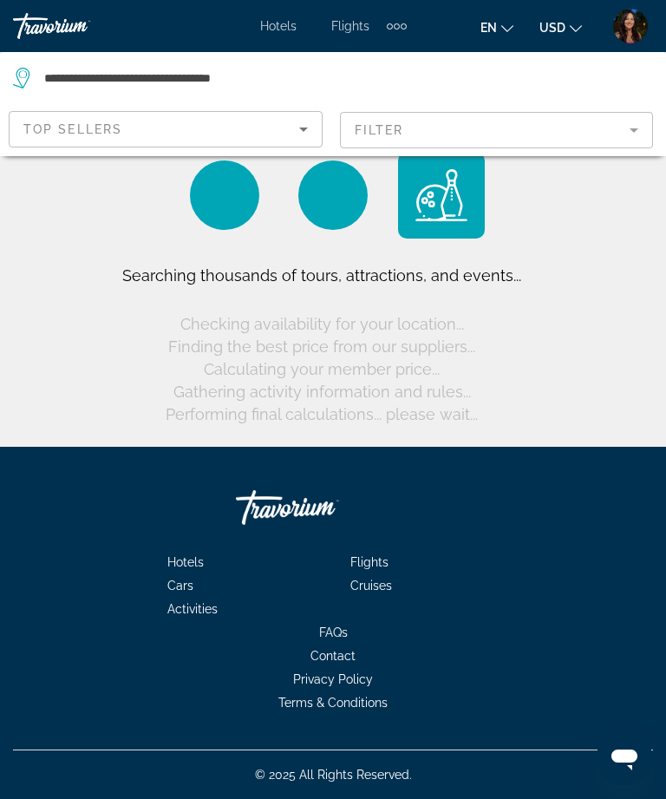
scroll to position [0, 0]
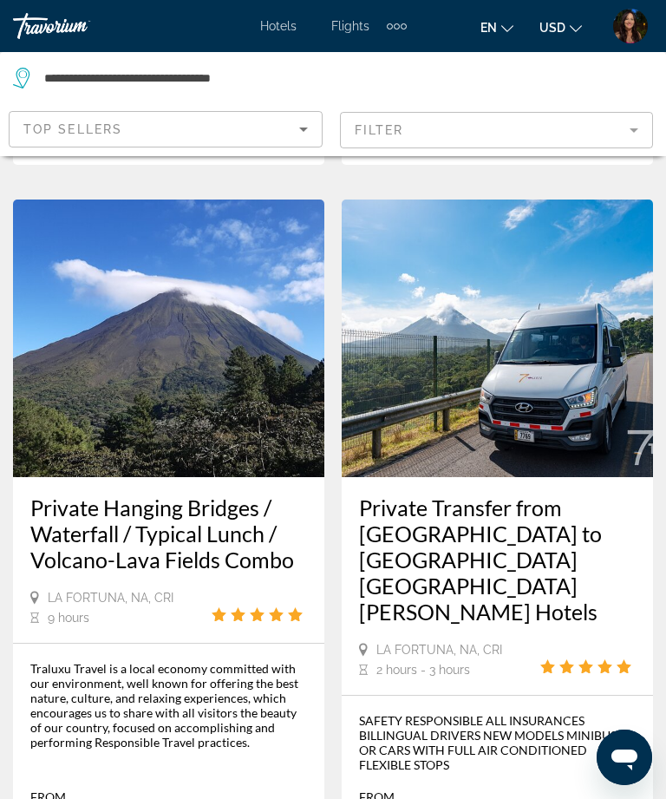
scroll to position [1699, 0]
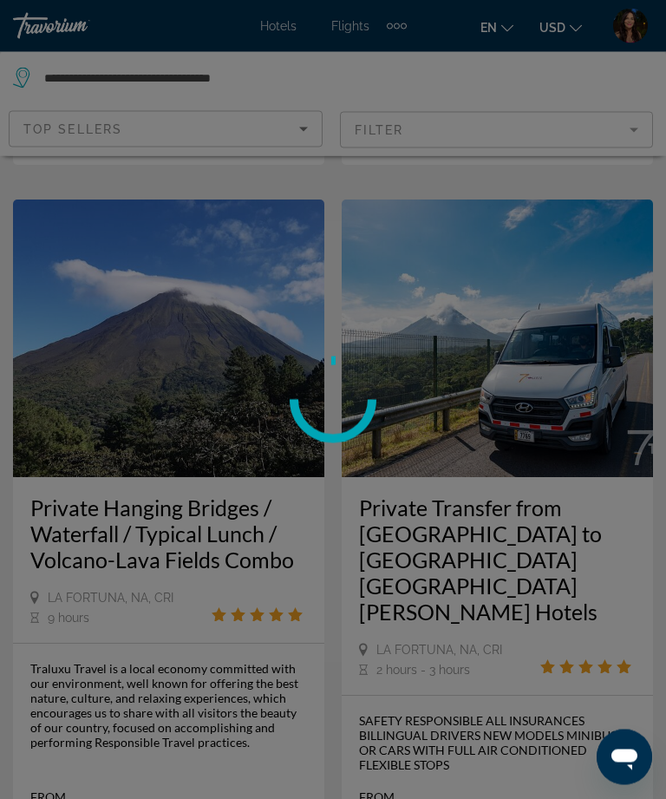
scroll to position [1700, 0]
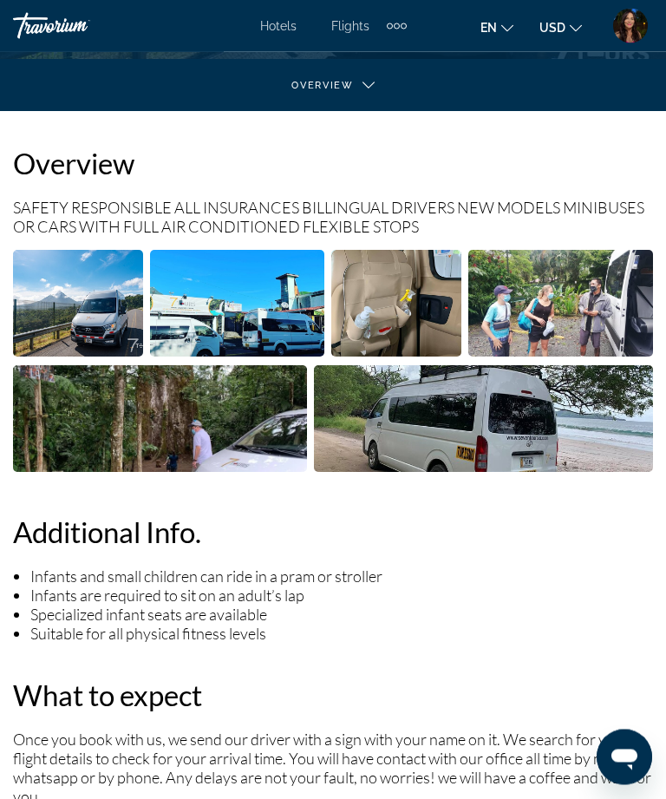
scroll to position [350, 0]
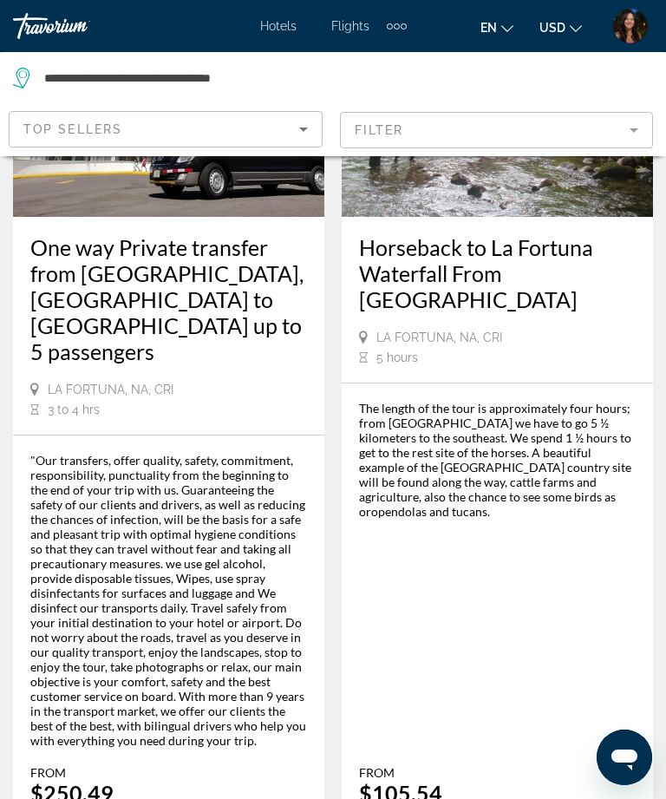
scroll to position [4544, 0]
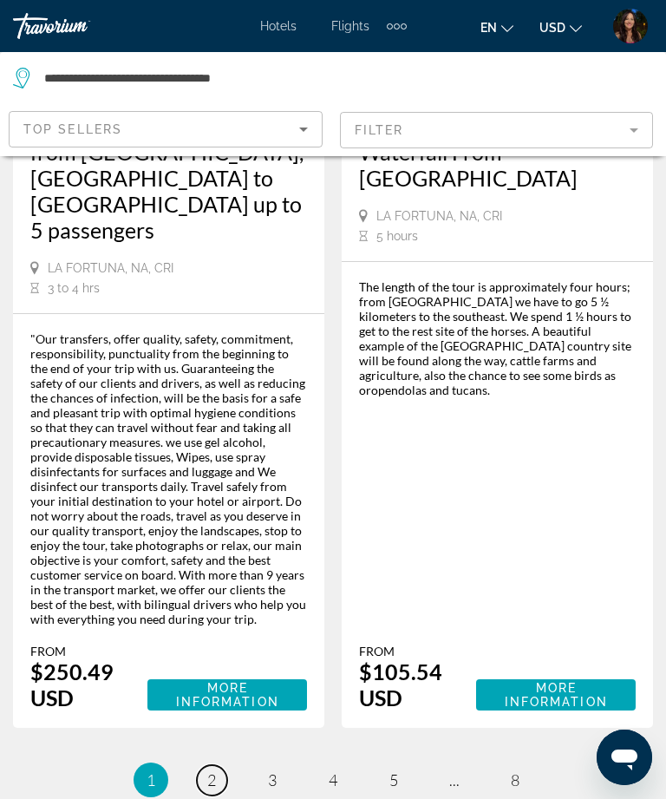
click at [197, 765] on link "page 2" at bounding box center [212, 780] width 30 height 30
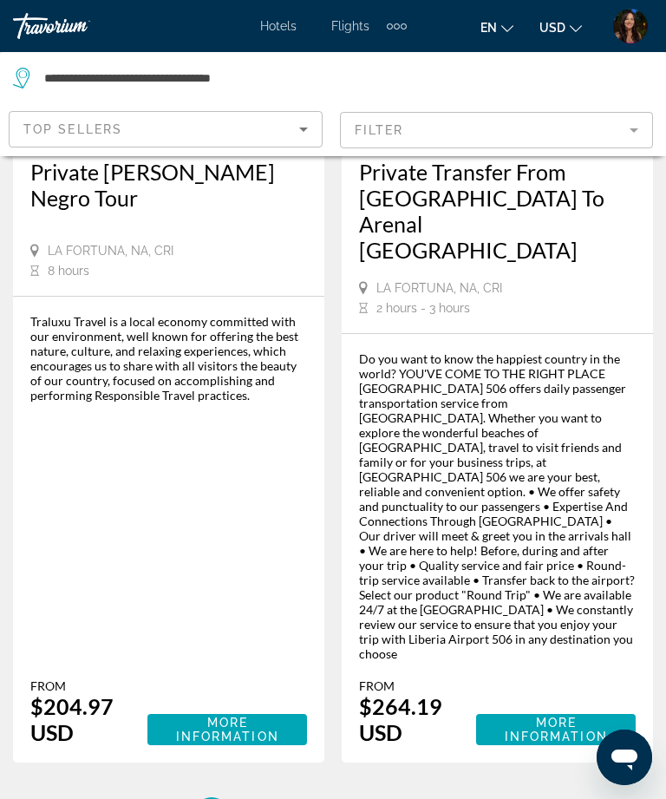
scroll to position [4866, 0]
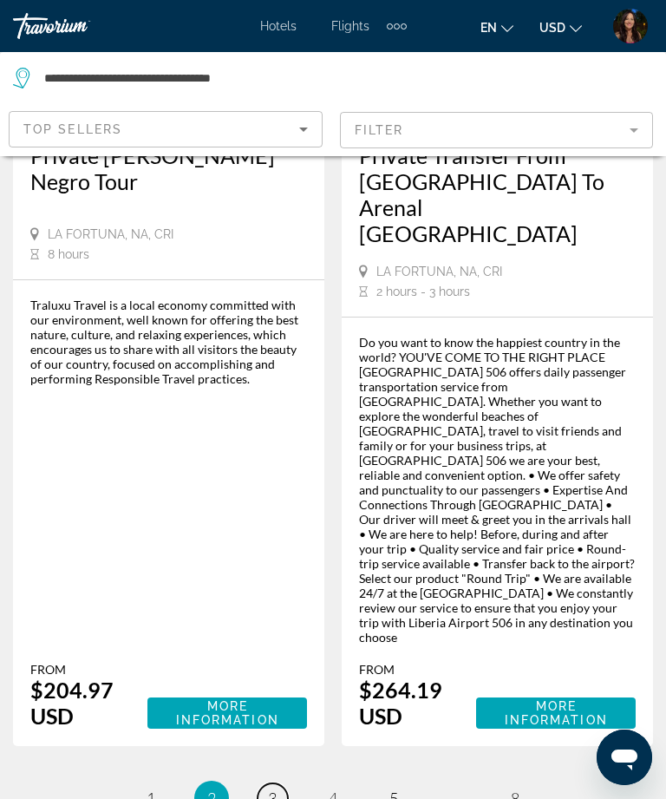
click at [269, 789] on span "3" at bounding box center [272, 798] width 9 height 19
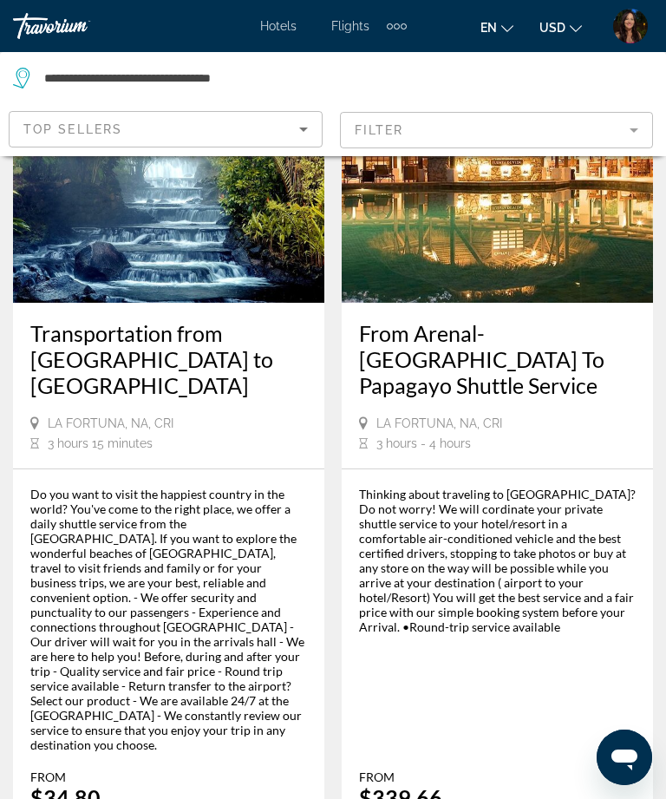
scroll to position [2735, 0]
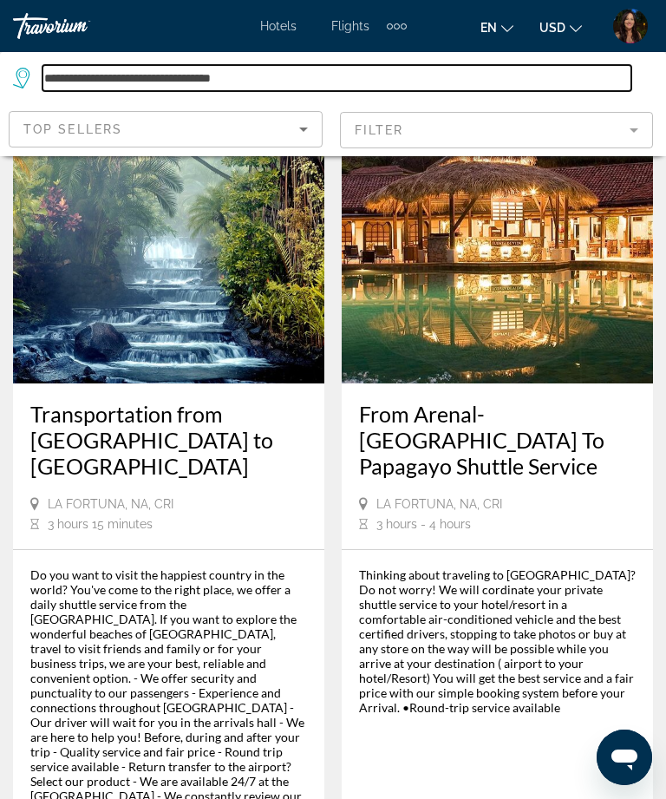
click at [312, 66] on input "**********" at bounding box center [337, 78] width 589 height 26
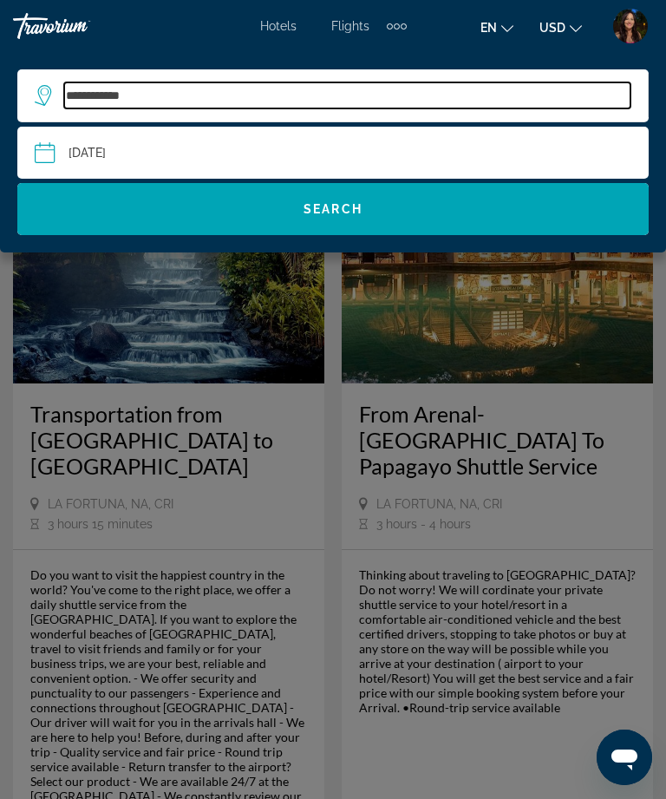
type input "**"
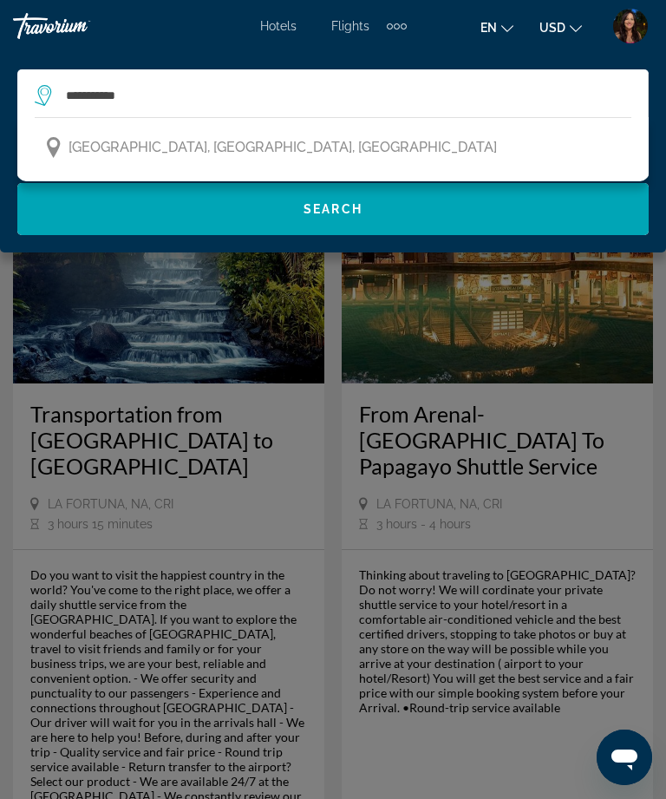
click at [159, 144] on span "Puerto Vallarta, Jalisco, Mexico" at bounding box center [283, 147] width 429 height 24
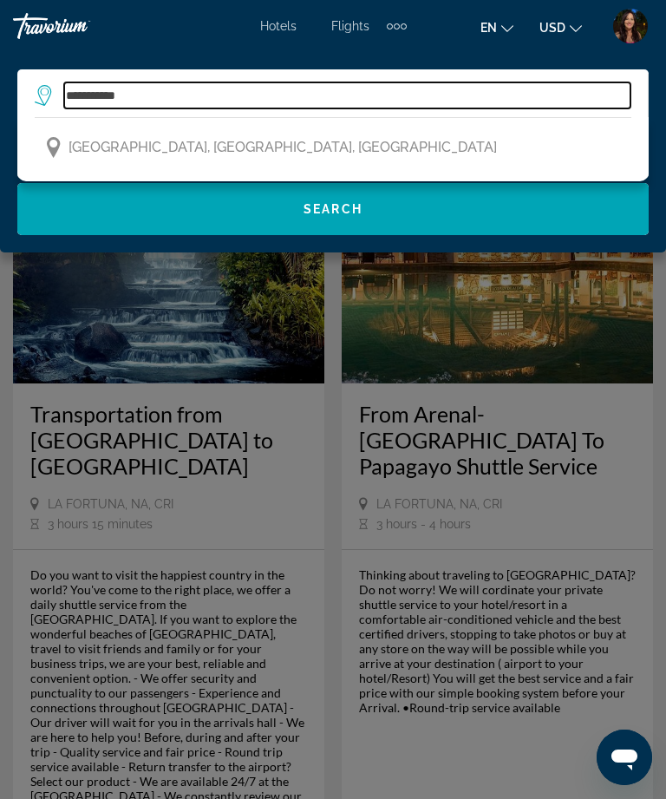
type input "**********"
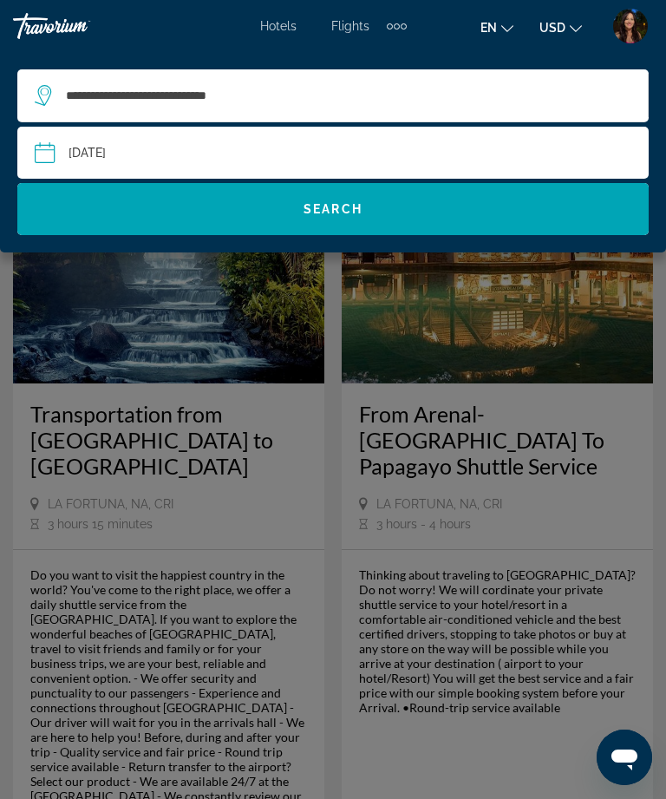
click at [321, 213] on span "Search" at bounding box center [333, 209] width 59 height 14
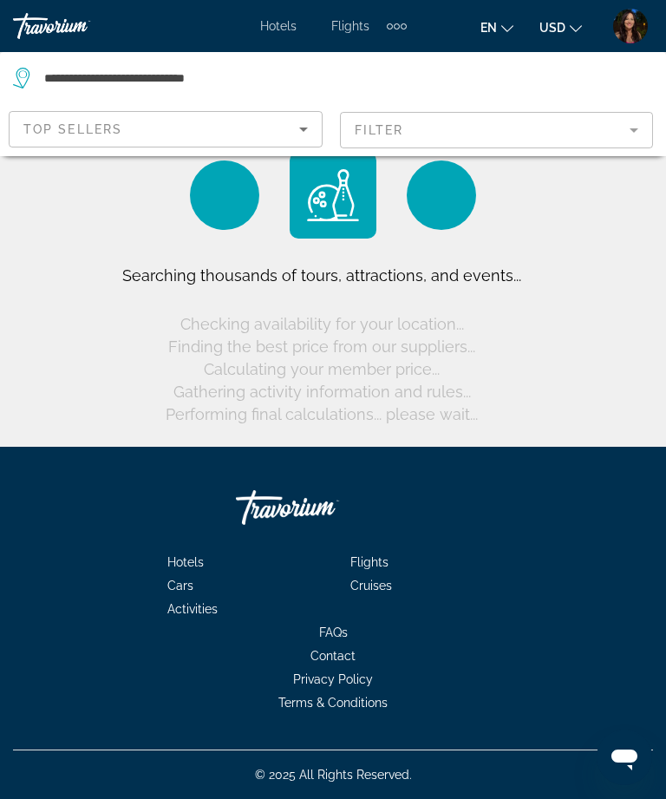
scroll to position [0, 0]
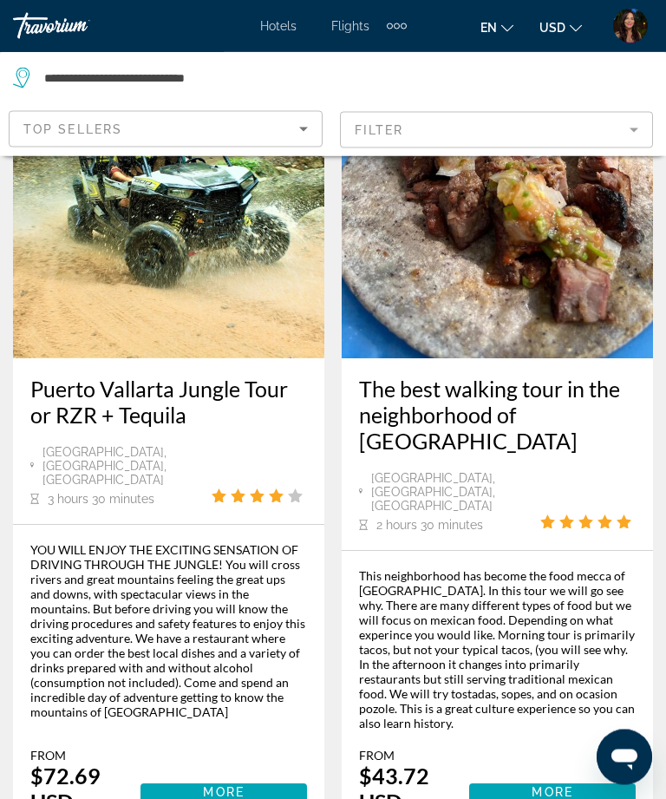
scroll to position [4665, 0]
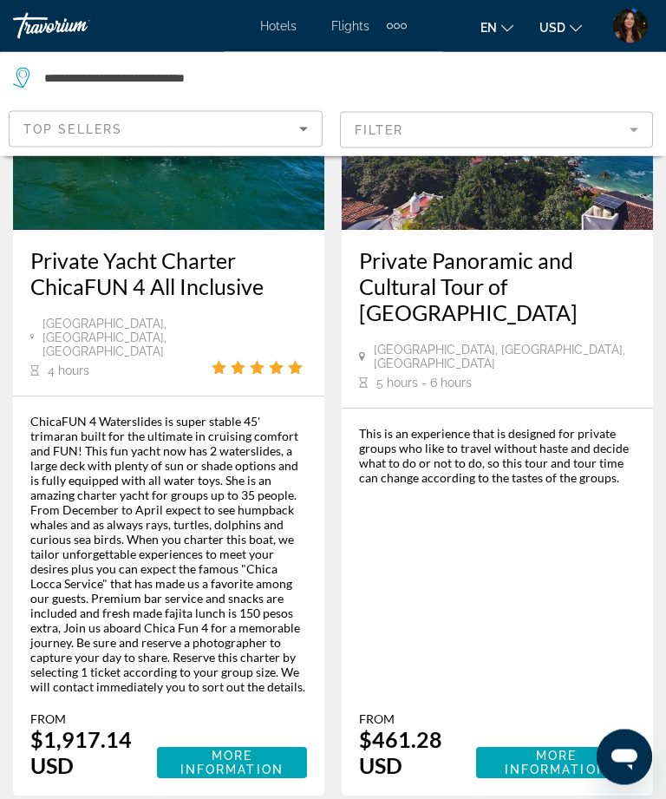
scroll to position [4542, 0]
